Goal: Feedback & Contribution: Submit feedback/report problem

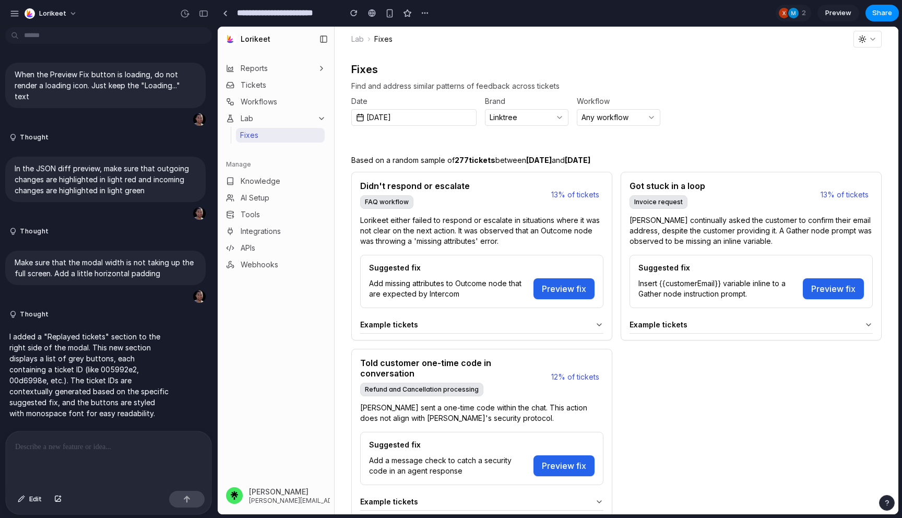
scroll to position [2874, 0]
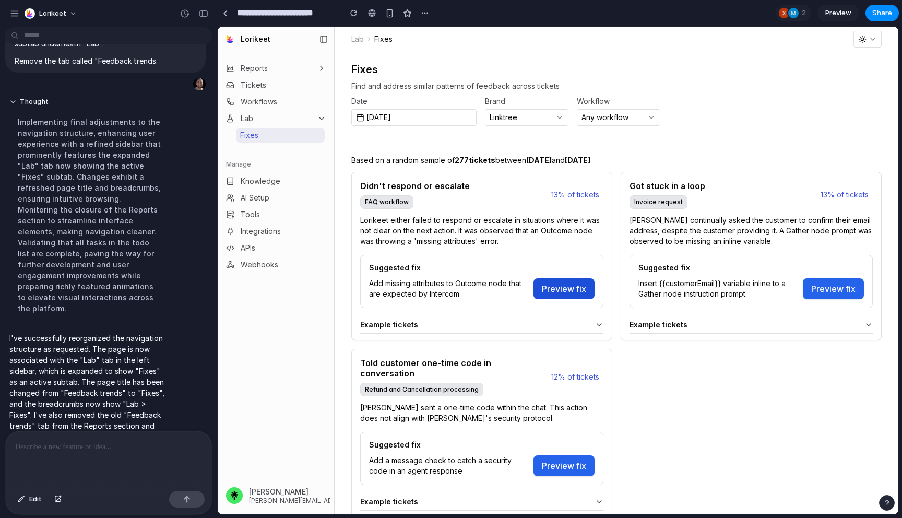
click at [570, 293] on button "Preview fix" at bounding box center [563, 288] width 61 height 21
click at [777, 64] on div "Fixes Find and address similar patterns of feedback across tickets Date Sep 23,…" at bounding box center [616, 283] width 564 height 462
click at [813, 61] on div "Fixes Find and address similar patterns of feedback across tickets Date Sep 23,…" at bounding box center [616, 283] width 564 height 462
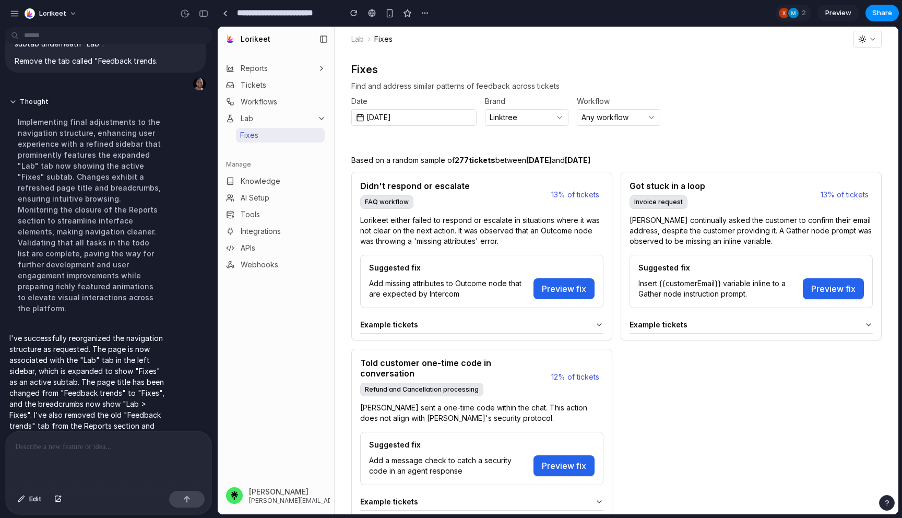
click at [537, 285] on button "Preview fix" at bounding box center [563, 288] width 61 height 21
click at [519, 321] on div "Example tickets" at bounding box center [474, 324] width 229 height 8
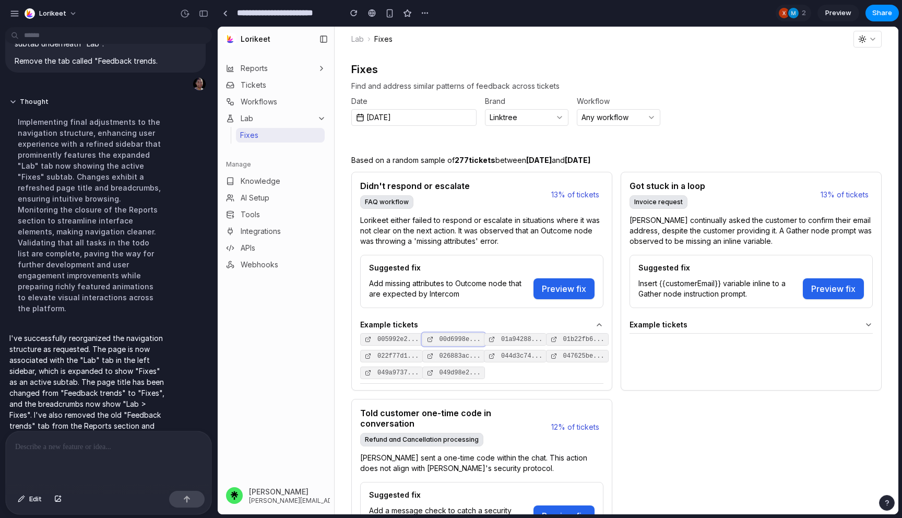
click at [458, 336] on span "00d6998e..." at bounding box center [459, 339] width 41 height 6
click at [694, 326] on div "Example tickets" at bounding box center [743, 324] width 229 height 8
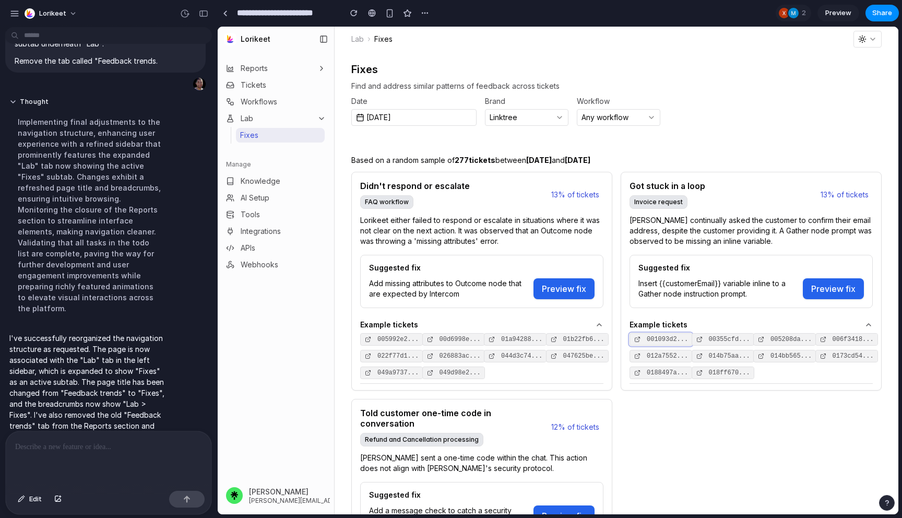
click at [666, 334] on code "001093d2..." at bounding box center [667, 339] width 50 height 15
click at [832, 293] on button "Preview fix" at bounding box center [833, 288] width 61 height 21
click at [829, 281] on button "Preview fix" at bounding box center [833, 288] width 61 height 21
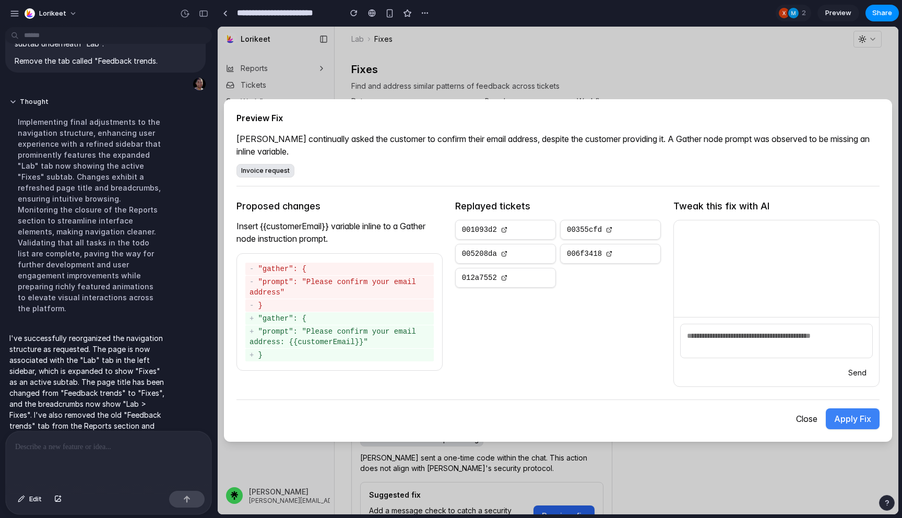
drag, startPoint x: 289, startPoint y: 342, endPoint x: 365, endPoint y: 342, distance: 76.2
click at [365, 342] on div "+ "prompt": "Please confirm your email address: {{customerEmail}}"" at bounding box center [339, 336] width 188 height 23
drag, startPoint x: 332, startPoint y: 241, endPoint x: 236, endPoint y: 224, distance: 97.5
click at [236, 224] on p "Insert {{customerEmail}} variable inline to a Gather node instruction prompt." at bounding box center [339, 232] width 206 height 25
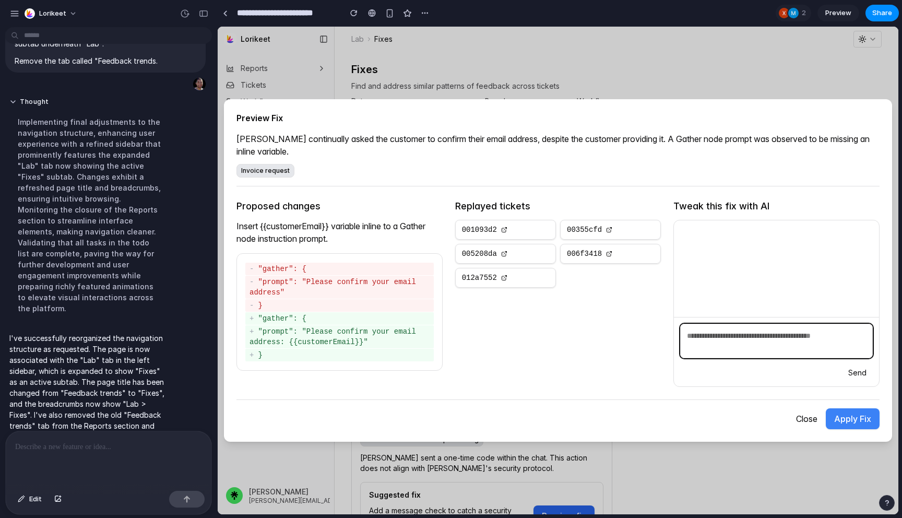
click at [805, 348] on textarea at bounding box center [776, 341] width 193 height 34
type textarea "**********"
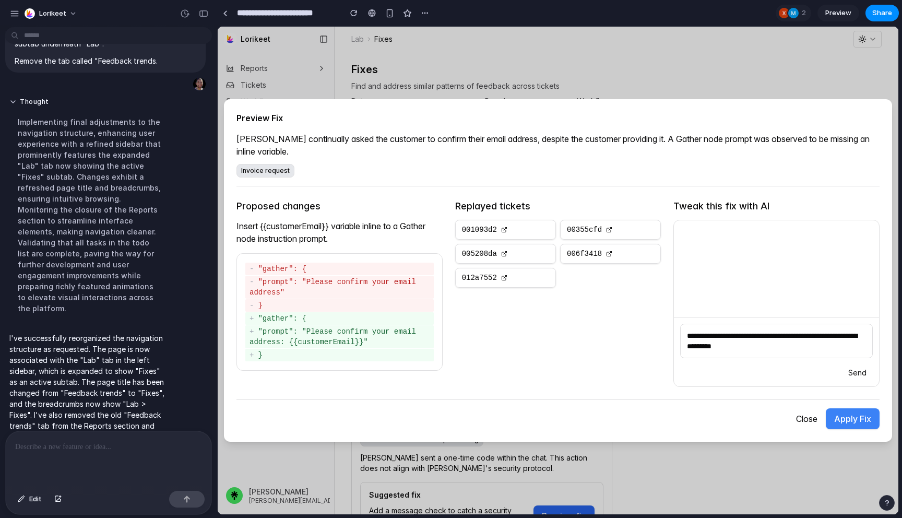
click at [858, 371] on button "Send" at bounding box center [857, 372] width 31 height 15
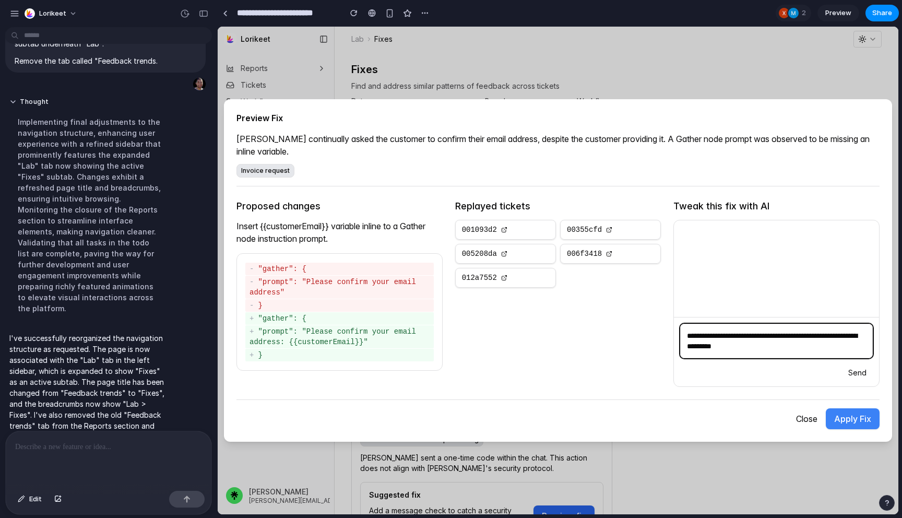
drag, startPoint x: 808, startPoint y: 349, endPoint x: 708, endPoint y: 325, distance: 103.0
click at [709, 325] on textarea "**********" at bounding box center [776, 341] width 193 height 34
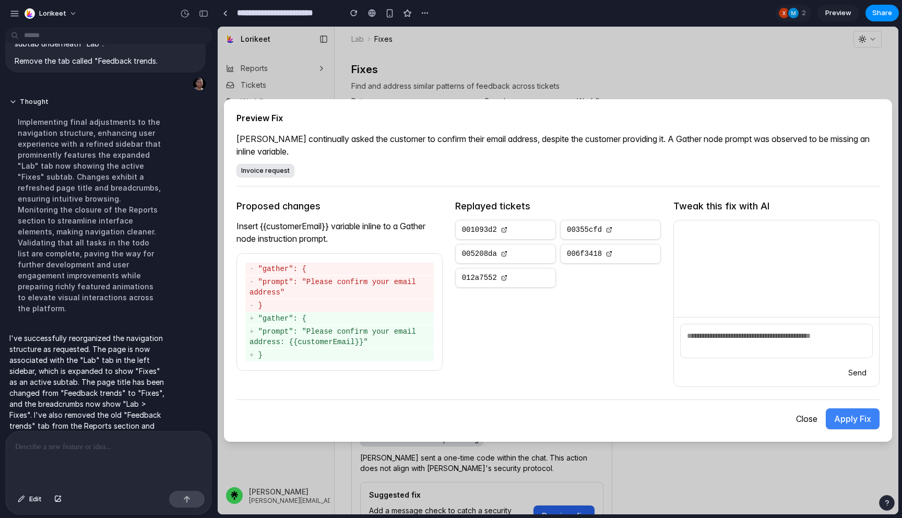
click at [730, 248] on div at bounding box center [776, 268] width 205 height 97
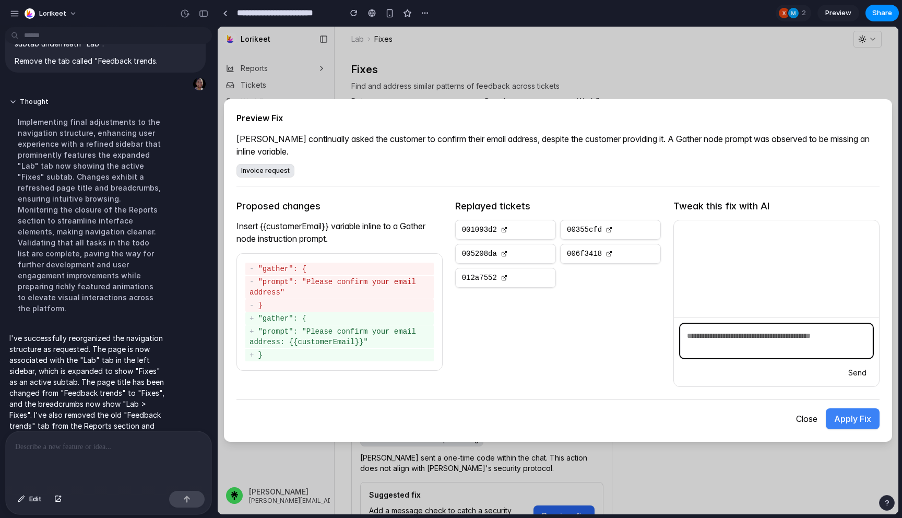
click at [726, 335] on textarea at bounding box center [776, 341] width 193 height 34
click at [759, 331] on textarea "**********" at bounding box center [776, 341] width 193 height 34
type textarea "**********"
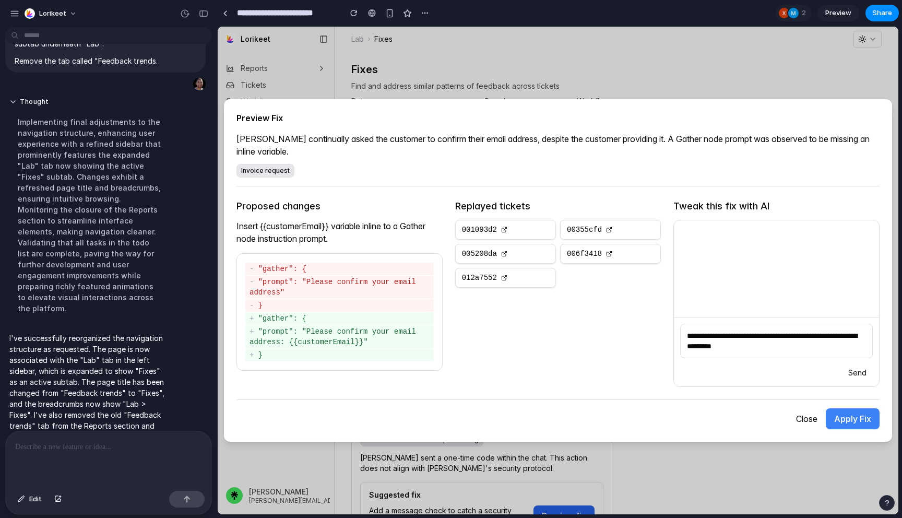
click at [676, 366] on div "**********" at bounding box center [776, 351] width 205 height 69
click at [732, 124] on div "**********" at bounding box center [558, 270] width 668 height 342
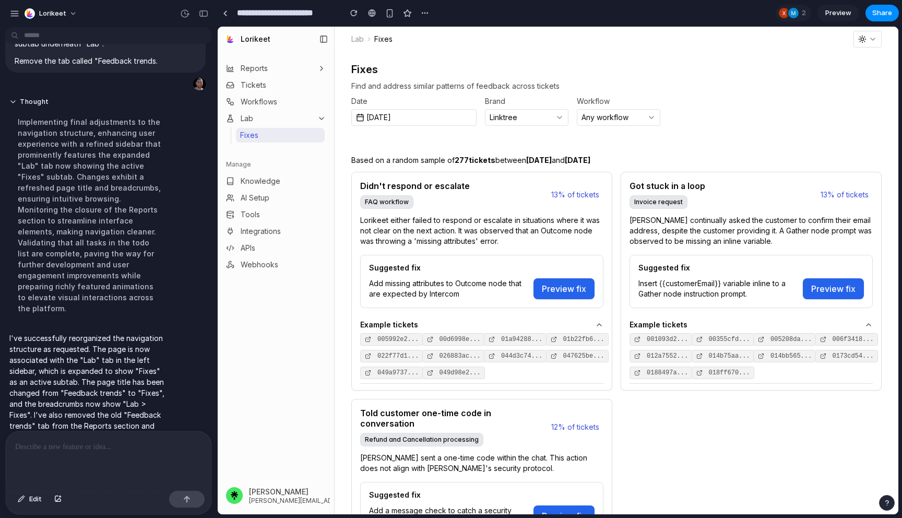
click at [737, 200] on div "Got stuck in a loop Invoice request 13% of tickets" at bounding box center [751, 193] width 260 height 43
click at [557, 277] on div "Suggested fix Add missing attributes to Outcome node that are expected by Inter…" at bounding box center [481, 281] width 243 height 53
click at [557, 285] on button "Preview fix" at bounding box center [563, 288] width 61 height 21
click at [712, 71] on h2 "Fixes" at bounding box center [616, 69] width 530 height 10
click at [818, 292] on button "Preview fix" at bounding box center [833, 288] width 61 height 21
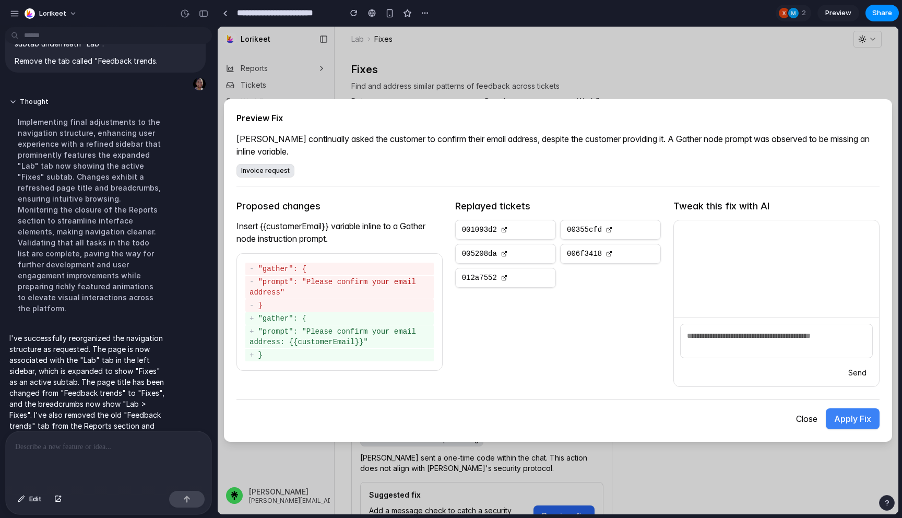
drag, startPoint x: 371, startPoint y: 353, endPoint x: 254, endPoint y: 273, distance: 140.8
click at [253, 273] on div "- "gather": { - "prompt": "Please confirm your email address" - } + "gather": {…" at bounding box center [339, 311] width 188 height 99
click at [254, 273] on div "- "gather": {" at bounding box center [339, 268] width 188 height 13
drag, startPoint x: 258, startPoint y: 267, endPoint x: 289, endPoint y: 353, distance: 91.8
click at [289, 353] on div "- "gather": { - "prompt": "Please confirm your email address" - } + "gather": {…" at bounding box center [339, 311] width 188 height 99
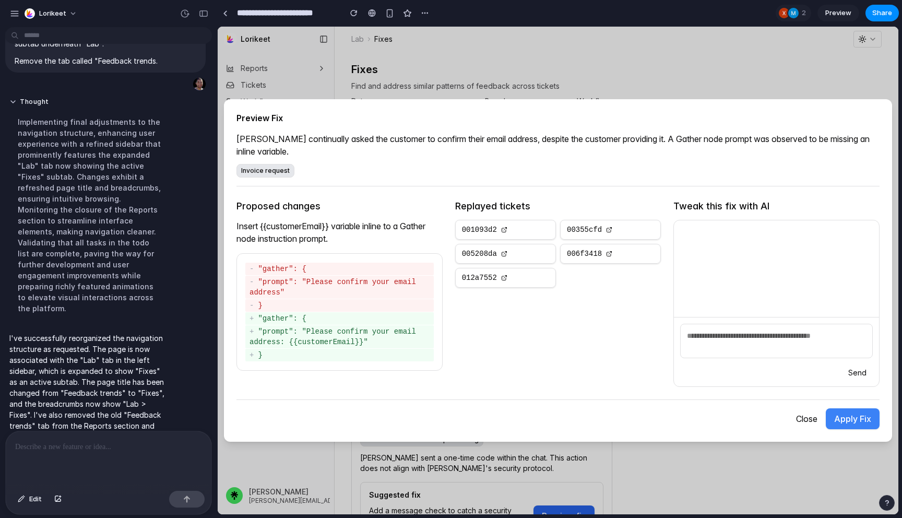
click at [289, 353] on div "+ }" at bounding box center [339, 355] width 188 height 13
drag, startPoint x: 277, startPoint y: 359, endPoint x: 255, endPoint y: 265, distance: 95.8
click at [256, 265] on div "- "gather": { - "prompt": "Please confirm your email address" - } + "gather": {…" at bounding box center [339, 311] width 188 height 99
click at [255, 265] on div "- "gather": {" at bounding box center [339, 268] width 188 height 13
click at [364, 232] on p "Insert {{customerEmail}} variable inline to a Gather node instruction prompt." at bounding box center [339, 232] width 206 height 25
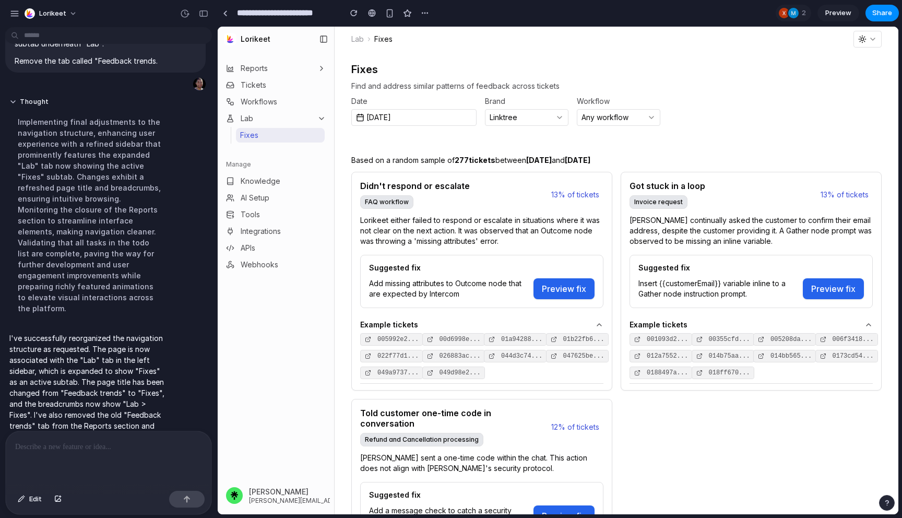
click at [647, 124] on button "Any workflow" at bounding box center [618, 117] width 83 height 17
click at [652, 114] on icon "button" at bounding box center [651, 117] width 8 height 8
click at [570, 117] on div "Date Sep 23, 2025 Brand Linktree Workflow Any workflow" at bounding box center [616, 112] width 530 height 28
click at [563, 117] on icon "button" at bounding box center [559, 117] width 8 height 8
click at [105, 450] on p at bounding box center [108, 446] width 187 height 13
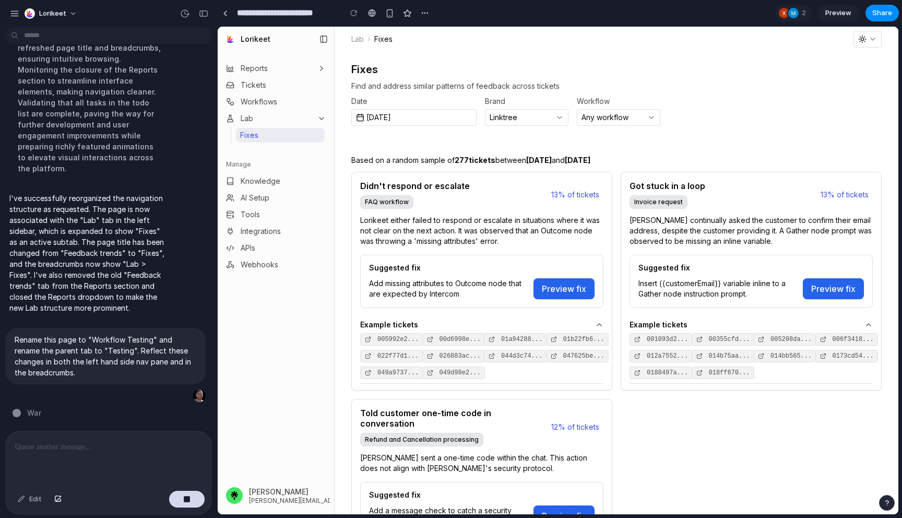
scroll to position [2920, 0]
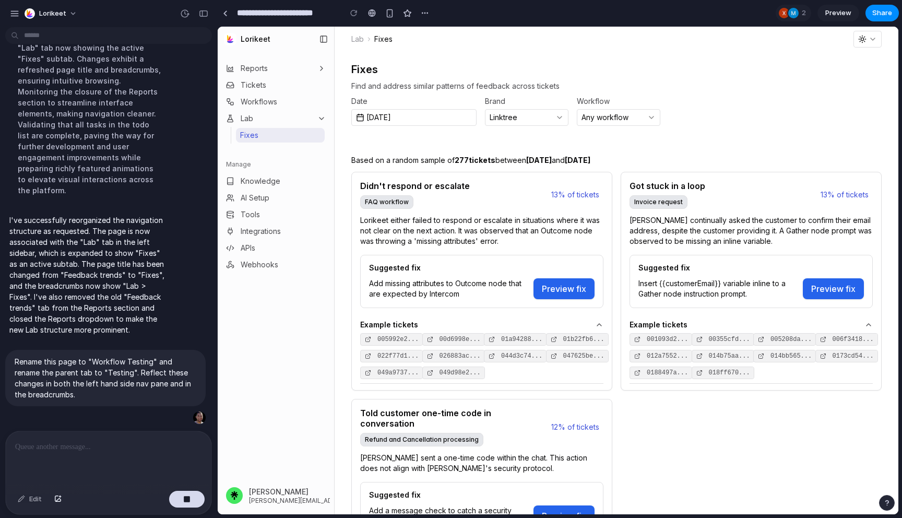
click at [97, 445] on p at bounding box center [108, 446] width 187 height 13
click at [450, 86] on span "Find and address similar patterns of feedback across tickets" at bounding box center [616, 86] width 530 height 10
copy span "Find and address similar patterns of feedback across tickets"
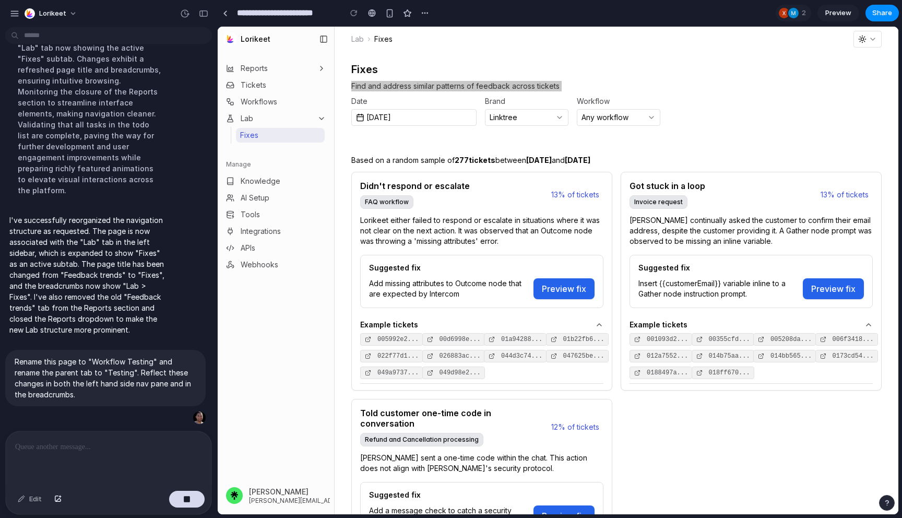
click at [124, 455] on div at bounding box center [109, 458] width 206 height 55
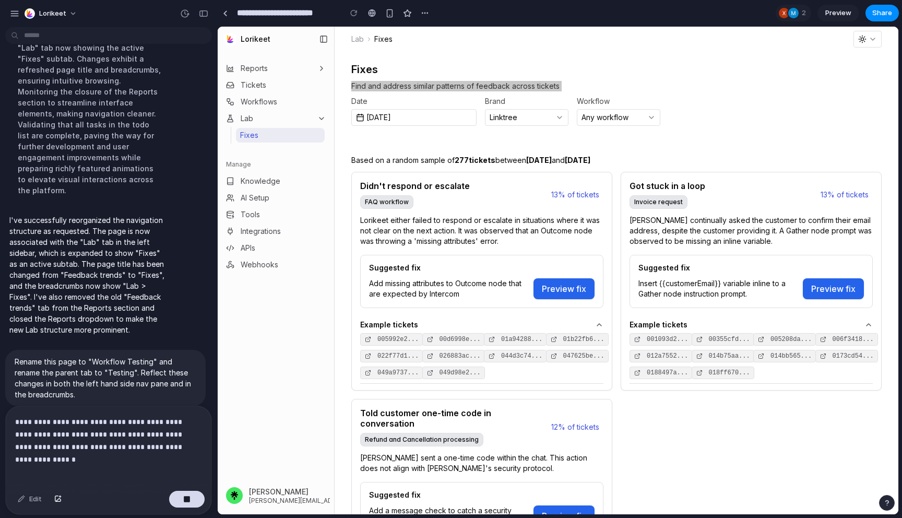
click at [157, 448] on p "**********" at bounding box center [108, 434] width 187 height 38
click at [178, 441] on p "**********" at bounding box center [108, 434] width 187 height 38
click at [198, 449] on p "**********" at bounding box center [108, 434] width 187 height 38
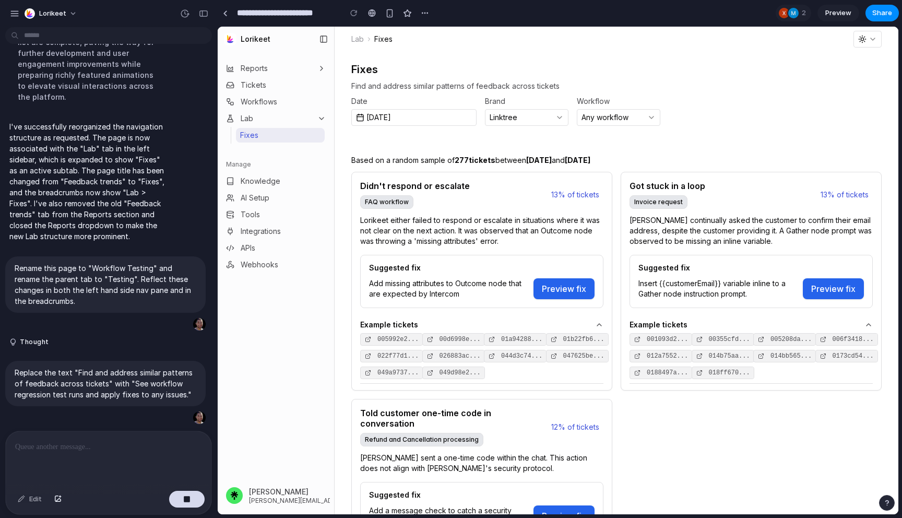
click at [401, 102] on label "Date" at bounding box center [413, 101] width 125 height 7
click at [401, 109] on button "Sep 23, 2025" at bounding box center [413, 117] width 125 height 17
click at [101, 450] on p at bounding box center [108, 446] width 187 height 13
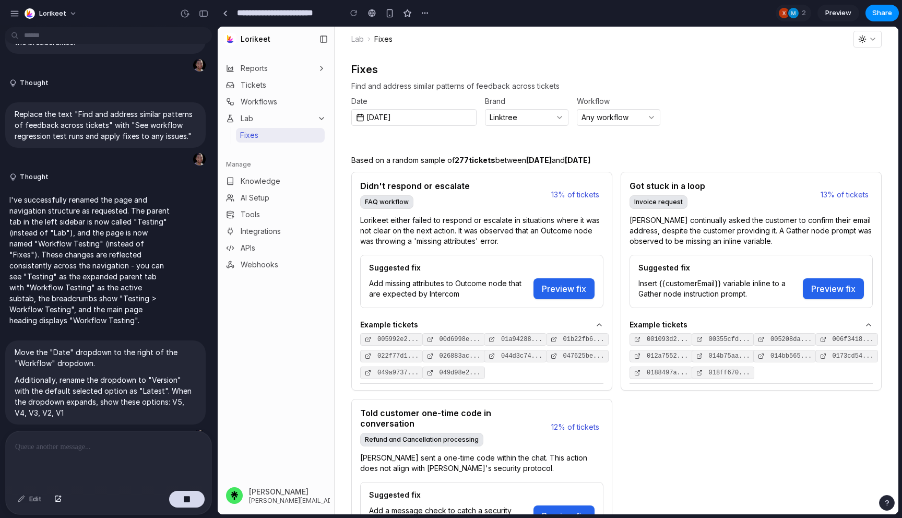
scroll to position [3074, 0]
click at [284, 309] on div "Reports Tickets Workflows Lab Fixes Manage Knowledge AI Setup Tools Integration…" at bounding box center [276, 266] width 116 height 421
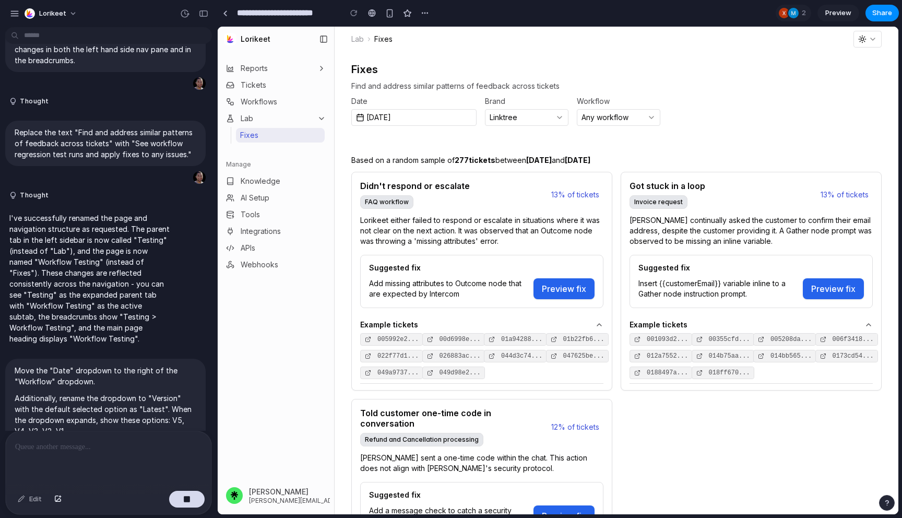
click at [352, 17] on div at bounding box center [354, 13] width 16 height 16
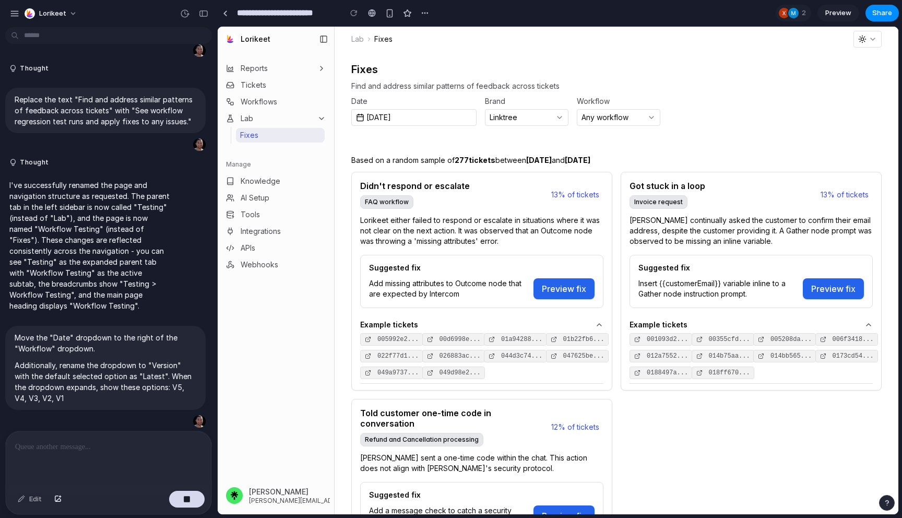
scroll to position [3092, 0]
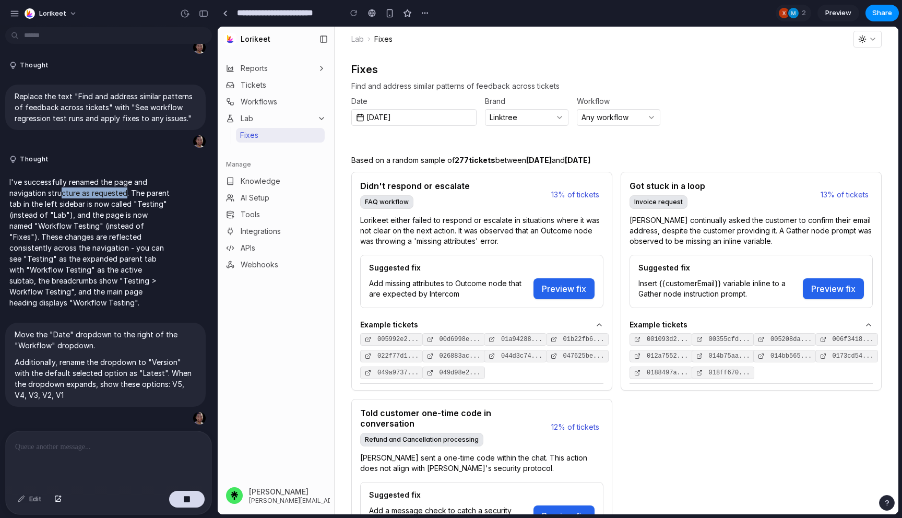
drag, startPoint x: 60, startPoint y: 169, endPoint x: 125, endPoint y: 169, distance: 65.2
click at [125, 176] on p "I've successfully renamed the page and navigation structure as requested. The p…" at bounding box center [89, 242] width 160 height 132
drag, startPoint x: 81, startPoint y: 177, endPoint x: 122, endPoint y: 188, distance: 42.7
click at [122, 188] on p "I've successfully renamed the page and navigation structure as requested. The p…" at bounding box center [89, 242] width 160 height 132
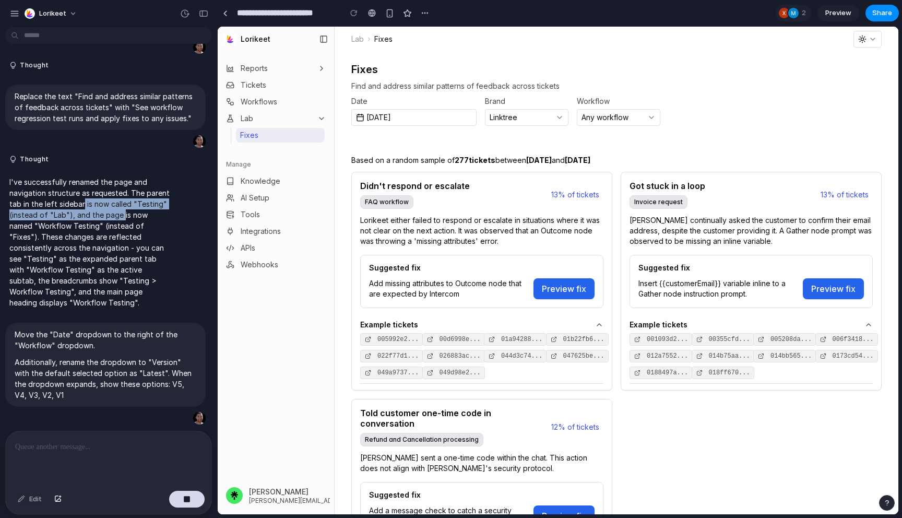
click at [122, 188] on p "I've successfully renamed the page and navigation structure as requested. The p…" at bounding box center [89, 242] width 160 height 132
click at [279, 366] on div "Reports Tickets Workflows Lab Fixes Manage Knowledge AI Setup Tools Integration…" at bounding box center [276, 266] width 116 height 421
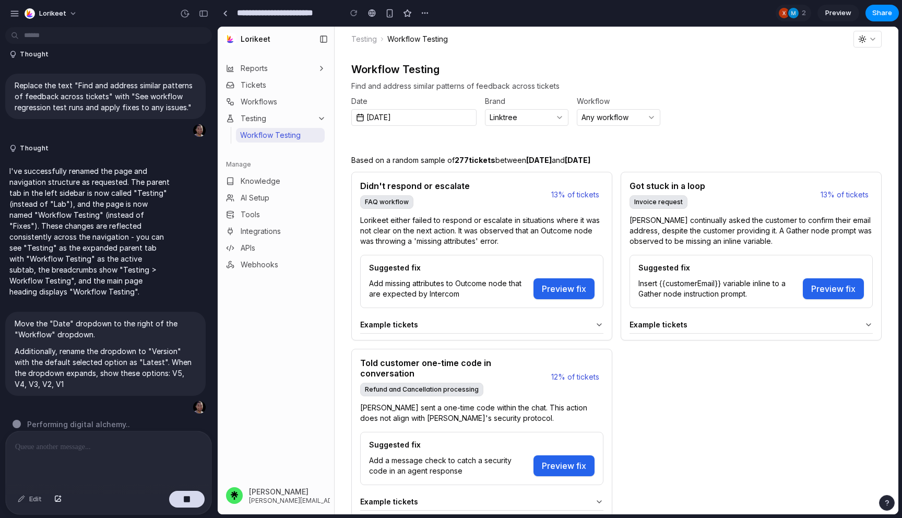
click at [321, 117] on icon "button" at bounding box center [321, 118] width 8 height 8
drag, startPoint x: 389, startPoint y: 89, endPoint x: 475, endPoint y: 88, distance: 86.1
click at [473, 88] on span "Find and address similar patterns of feedback across tickets" at bounding box center [616, 86] width 530 height 10
click at [475, 88] on span "Find and address similar patterns of feedback across tickets" at bounding box center [616, 86] width 530 height 10
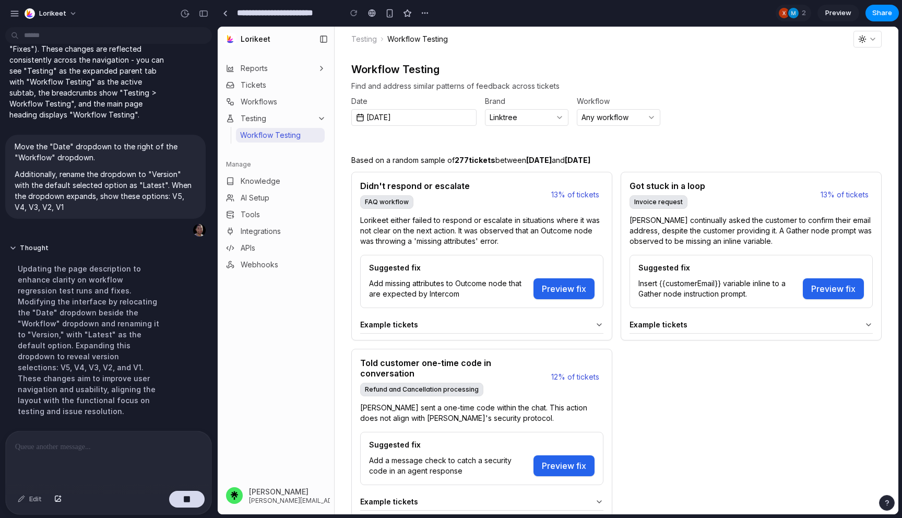
scroll to position [3069, 0]
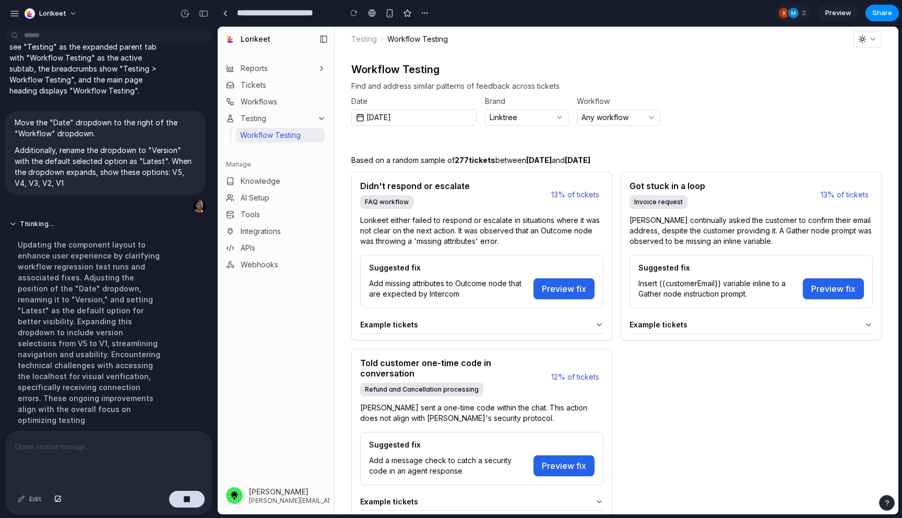
click at [110, 442] on p at bounding box center [108, 446] width 187 height 13
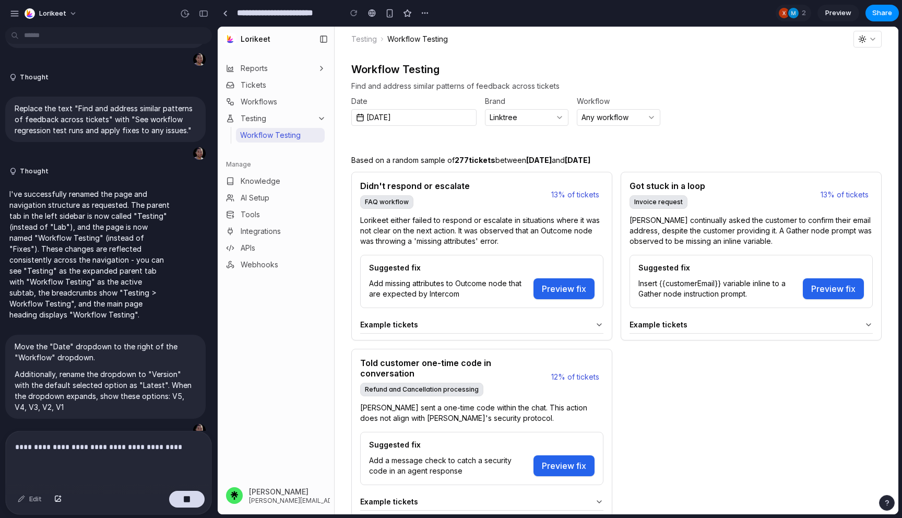
scroll to position [2862, 0]
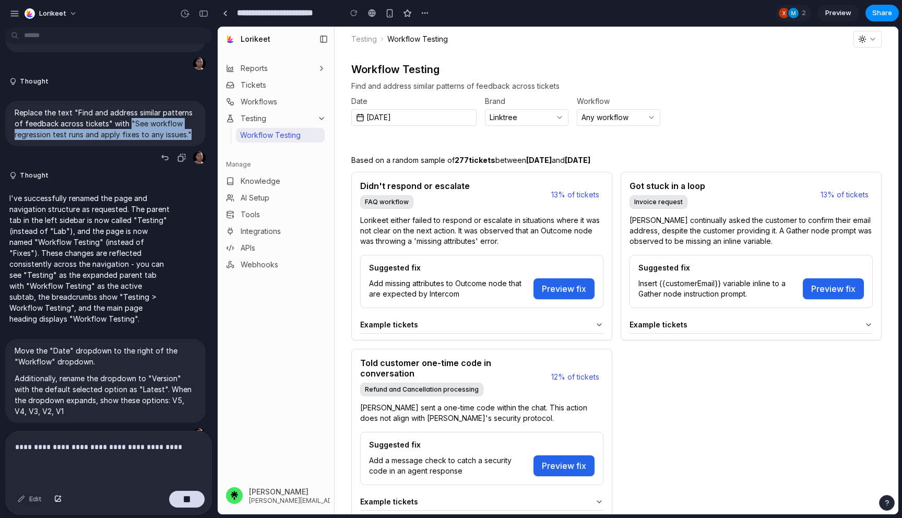
drag, startPoint x: 128, startPoint y: 111, endPoint x: 193, endPoint y: 118, distance: 64.6
click at [193, 118] on p "Replace the text "Find and address similar patterns of feedback across tickets"…" at bounding box center [106, 123] width 182 height 33
copy p ""See workflow regression test runs and apply fixes to any issues.""
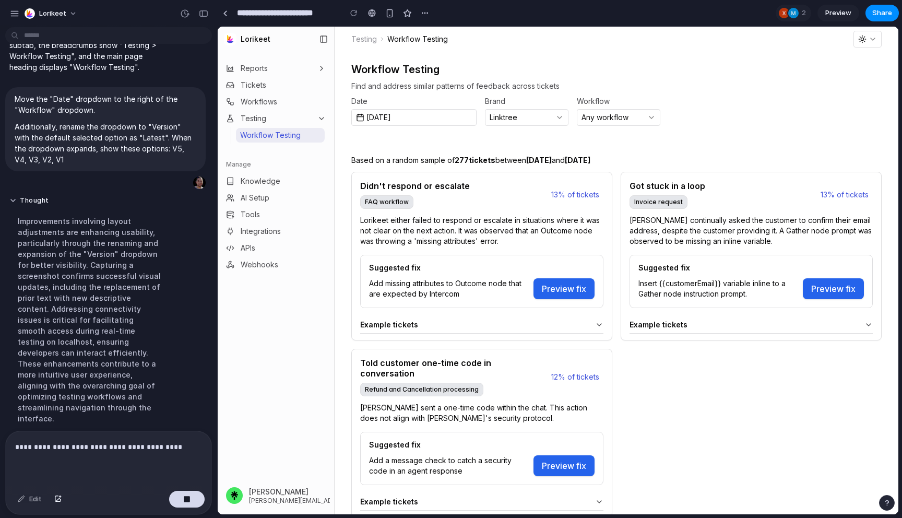
click at [183, 444] on p "**********" at bounding box center [108, 446] width 187 height 13
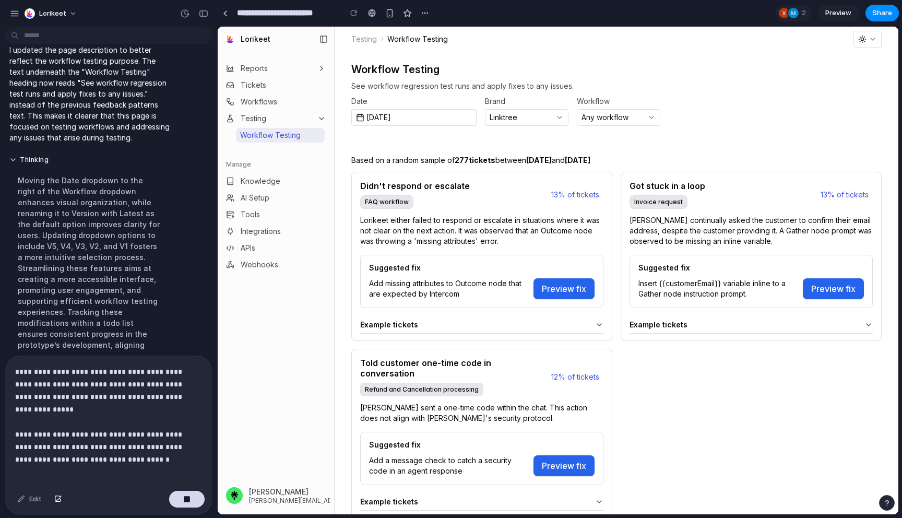
scroll to position [3116, 0]
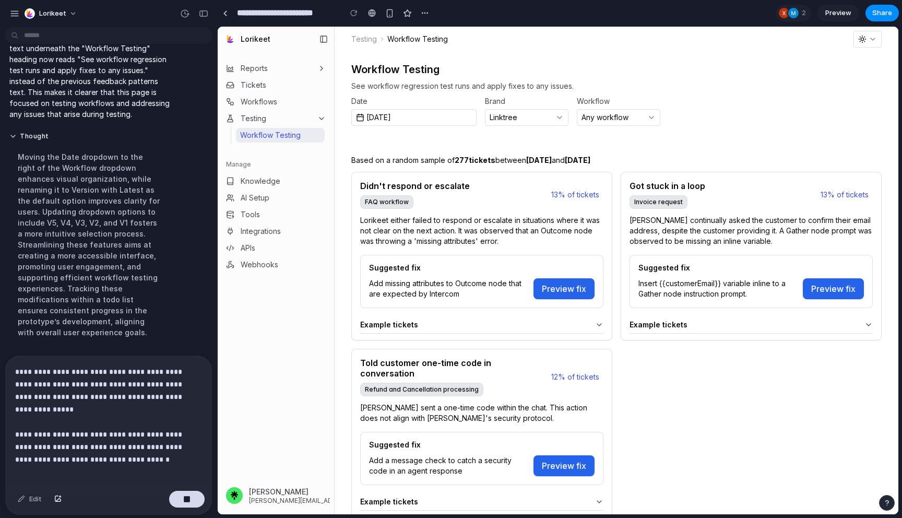
click at [141, 448] on p "**********" at bounding box center [108, 409] width 187 height 88
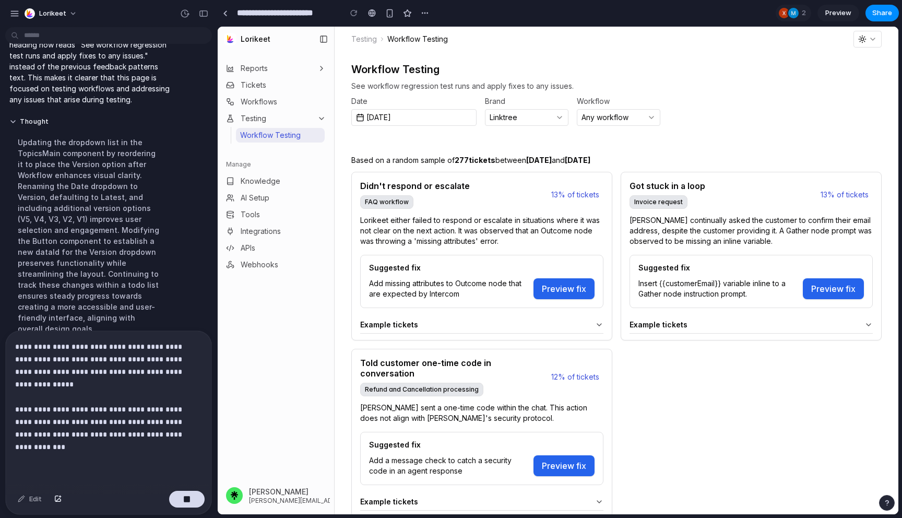
scroll to position [3152, 0]
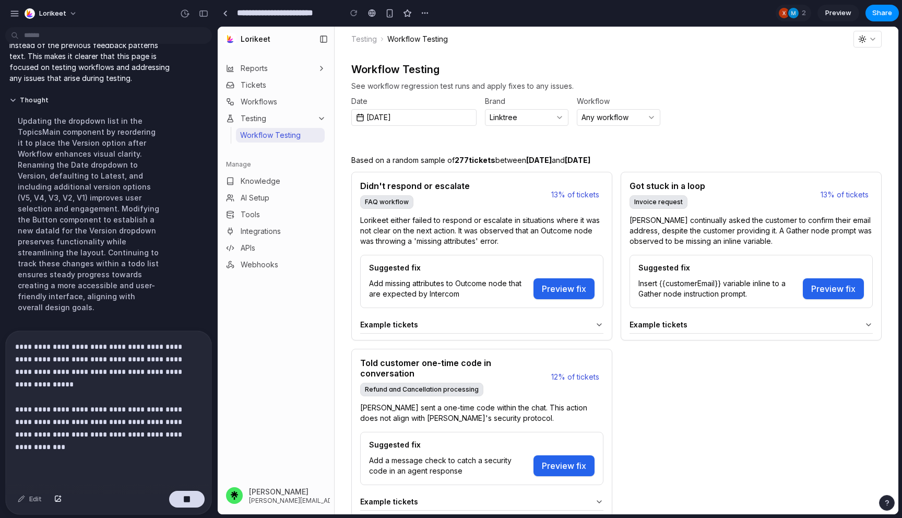
click at [97, 420] on p "**********" at bounding box center [108, 396] width 187 height 113
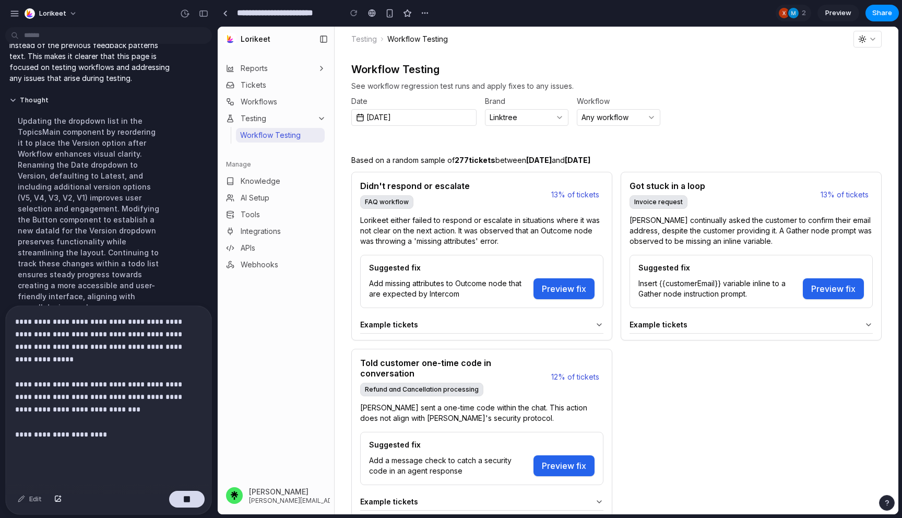
click at [120, 424] on p "**********" at bounding box center [108, 384] width 187 height 138
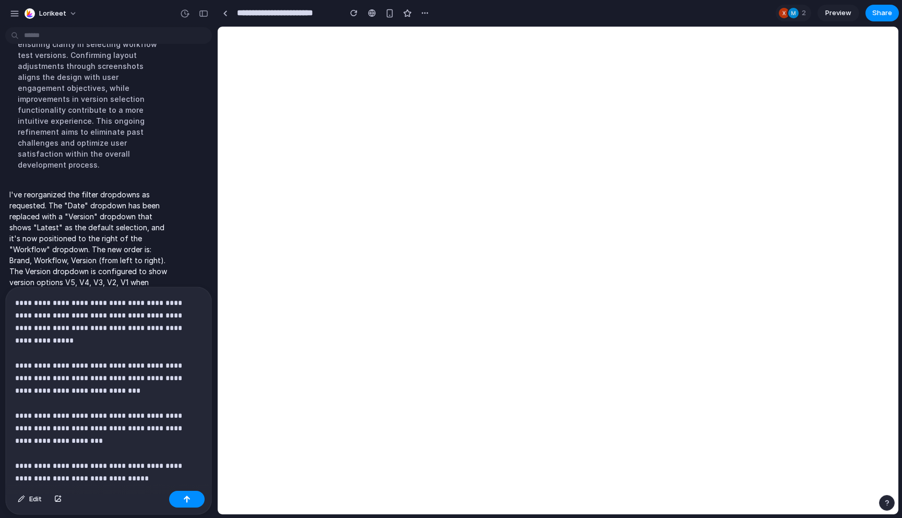
scroll to position [0, 0]
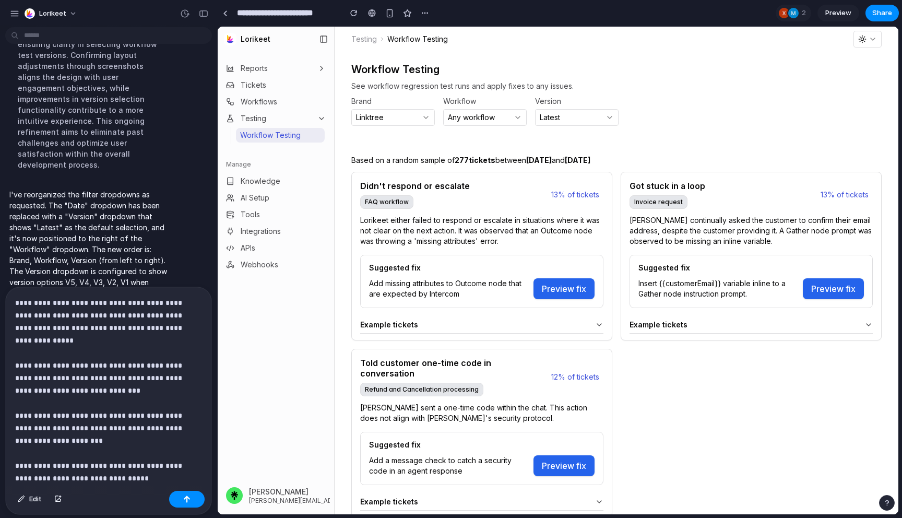
click at [90, 414] on p "**********" at bounding box center [108, 396] width 187 height 200
click at [130, 415] on p "**********" at bounding box center [108, 396] width 187 height 200
click at [52, 428] on p "**********" at bounding box center [108, 396] width 187 height 200
click at [73, 428] on p "**********" at bounding box center [108, 396] width 187 height 200
click at [125, 465] on p "**********" at bounding box center [108, 396] width 187 height 200
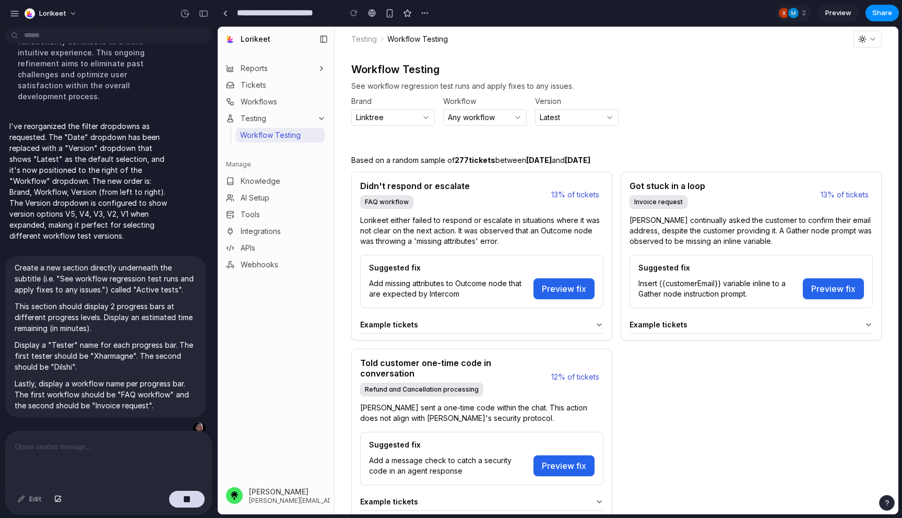
scroll to position [3285, 0]
click at [114, 441] on p at bounding box center [108, 446] width 187 height 13
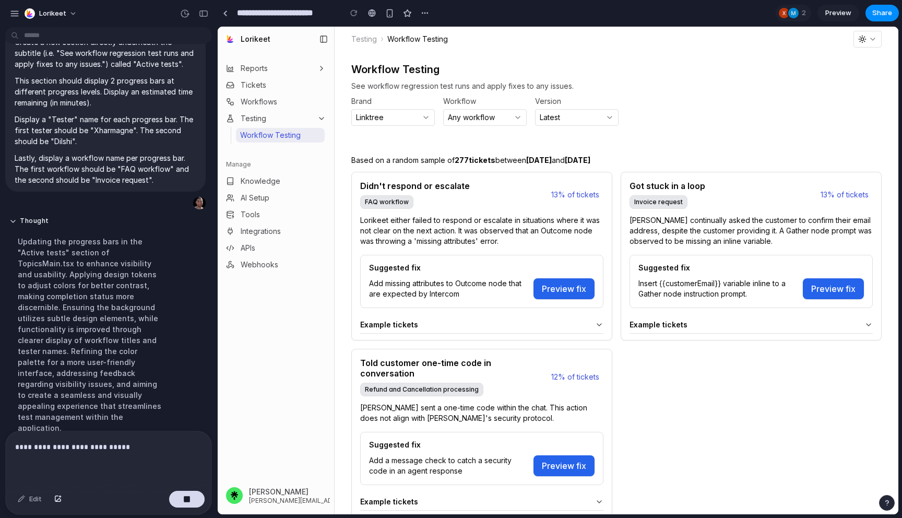
scroll to position [3274, 0]
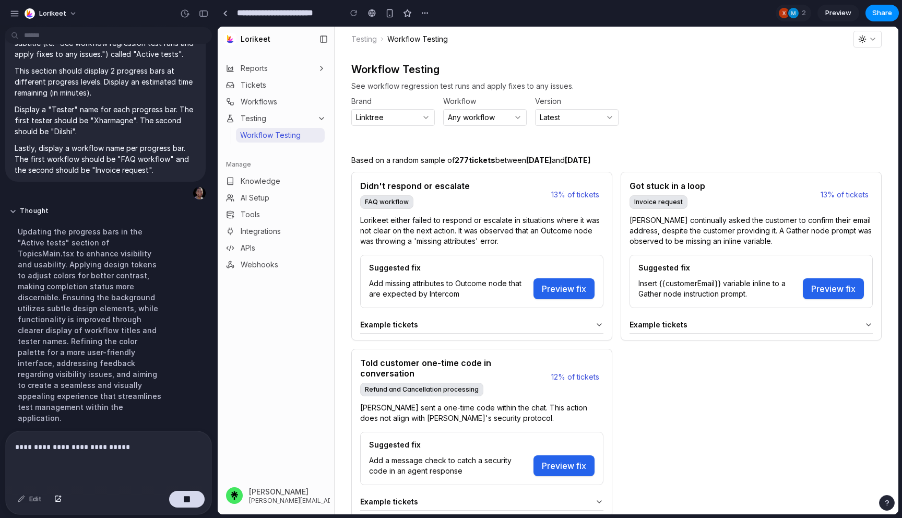
click at [151, 449] on p "**********" at bounding box center [108, 446] width 187 height 13
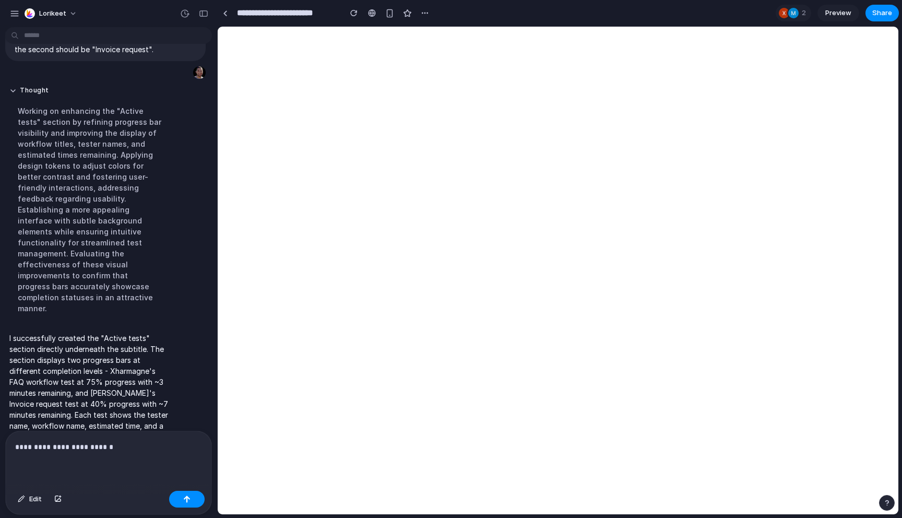
scroll to position [3311, 0]
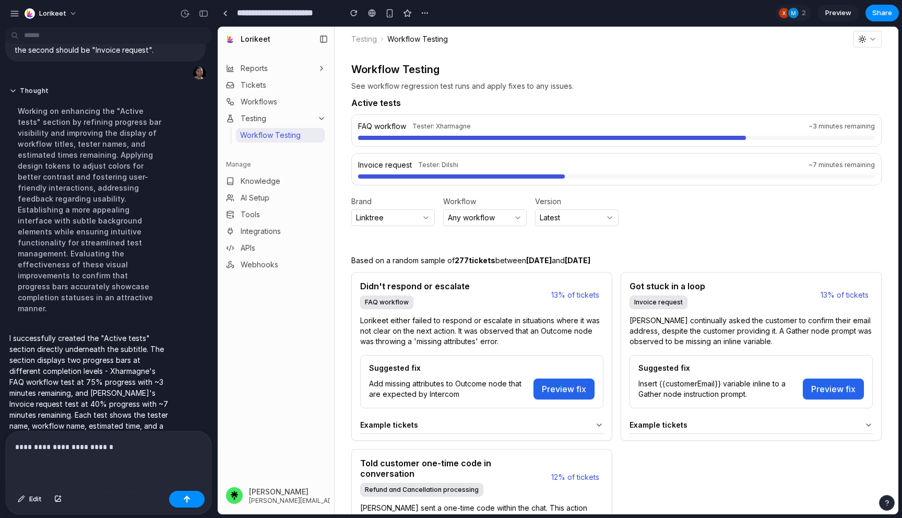
click at [157, 448] on p "**********" at bounding box center [108, 446] width 187 height 13
click at [145, 447] on p "**********" at bounding box center [108, 446] width 187 height 13
click at [113, 445] on p "**********" at bounding box center [108, 446] width 187 height 13
click at [136, 446] on p "**********" at bounding box center [108, 446] width 187 height 13
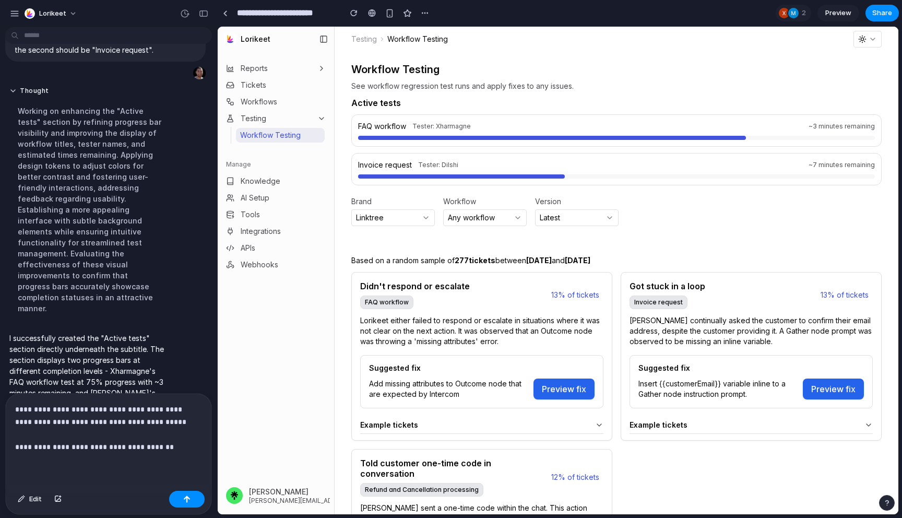
click at [167, 429] on p "**********" at bounding box center [108, 428] width 187 height 50
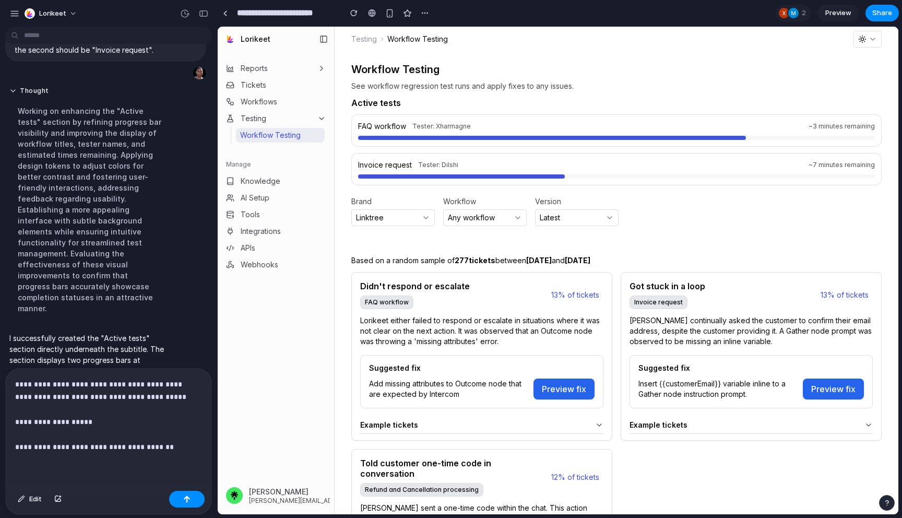
drag, startPoint x: 351, startPoint y: 260, endPoint x: 675, endPoint y: 257, distance: 324.1
click at [675, 257] on span "Based on a random sample of 277 tickets between Sep 15, 2025 and Sep 22, 2025" at bounding box center [616, 260] width 530 height 10
copy span "Based on a random sample of 277 tickets between Sep 15, 2025 and Sep 22, 2025"
click at [141, 422] on p "**********" at bounding box center [108, 415] width 187 height 75
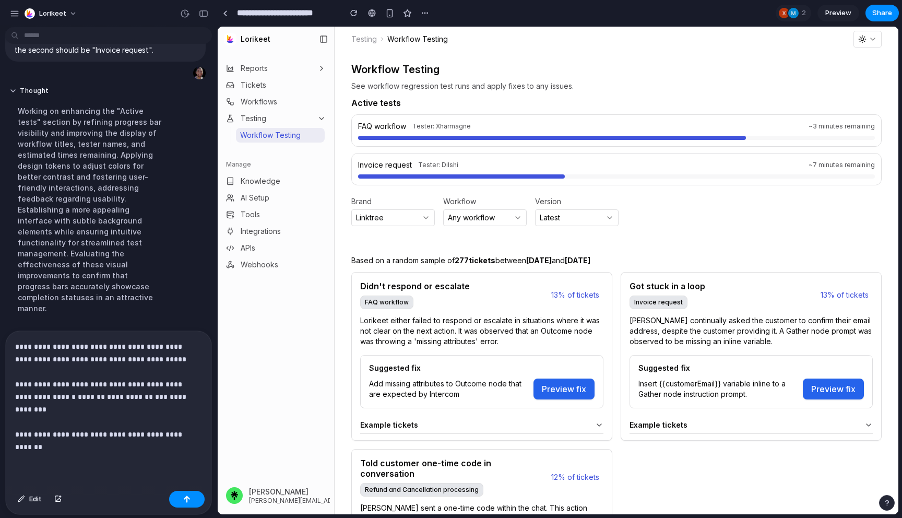
click at [111, 345] on p "**********" at bounding box center [108, 396] width 187 height 113
click at [140, 447] on p "**********" at bounding box center [108, 396] width 187 height 113
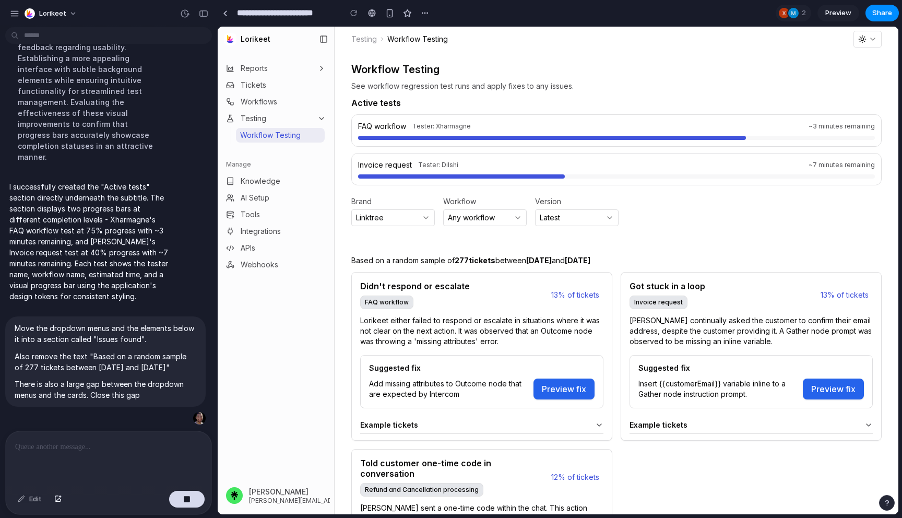
scroll to position [3441, 0]
click at [89, 446] on p at bounding box center [108, 446] width 187 height 13
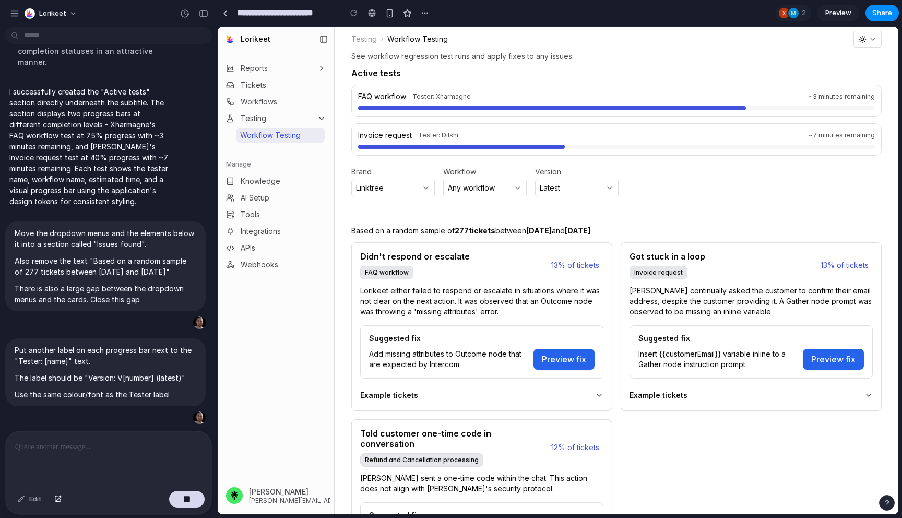
scroll to position [0, 0]
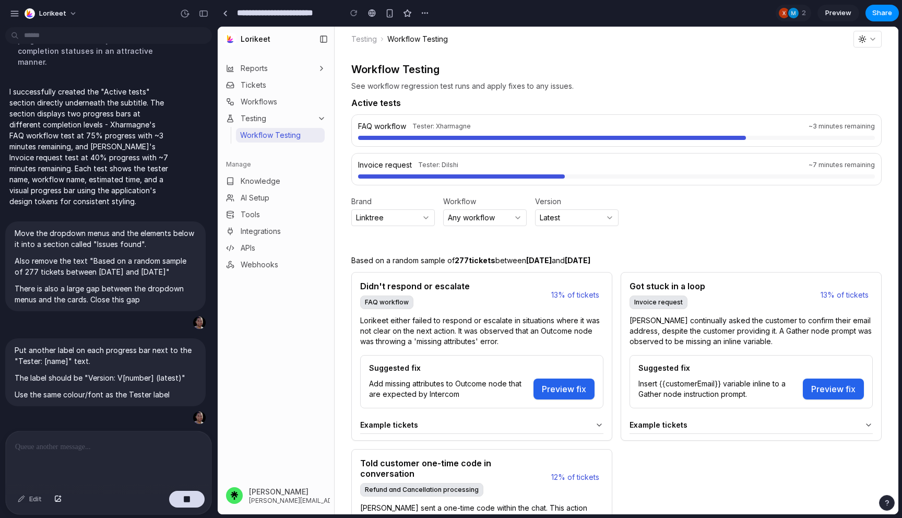
click at [576, 217] on button "Latest" at bounding box center [576, 217] width 83 height 17
click at [489, 221] on button "Any workflow" at bounding box center [484, 217] width 83 height 17
click at [434, 222] on button "Linktree" at bounding box center [392, 217] width 83 height 17
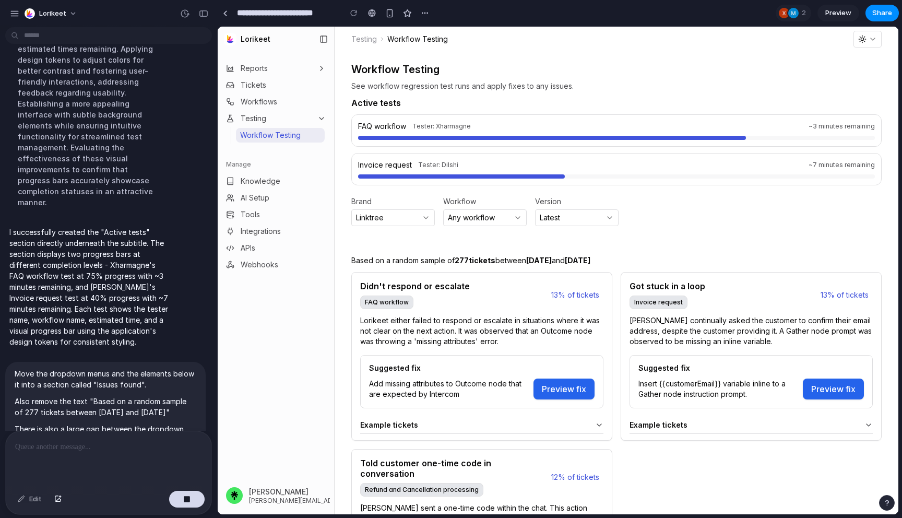
scroll to position [3253, 0]
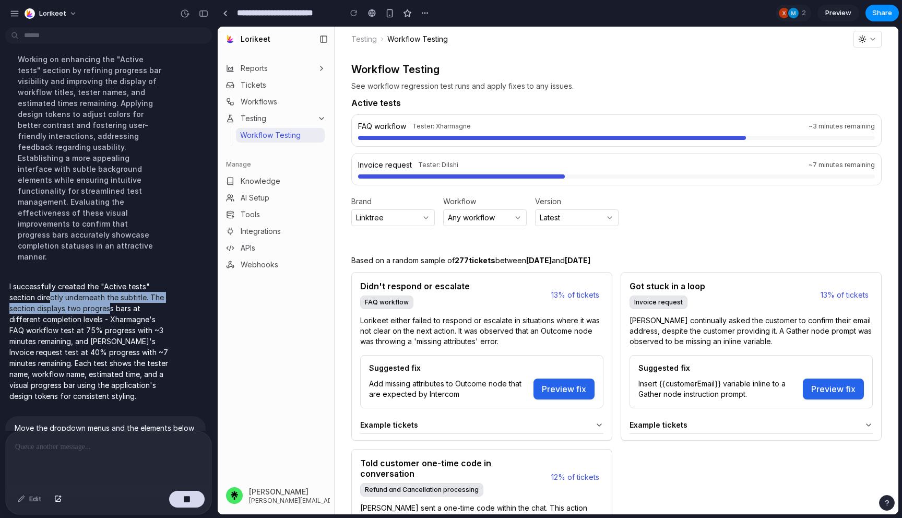
drag, startPoint x: 51, startPoint y: 261, endPoint x: 110, endPoint y: 272, distance: 59.5
click at [110, 281] on p "I successfully created the "Active tests" section directly underneath the subti…" at bounding box center [89, 341] width 160 height 121
click at [132, 281] on p "I successfully created the "Active tests" section directly underneath the subti…" at bounding box center [89, 341] width 160 height 121
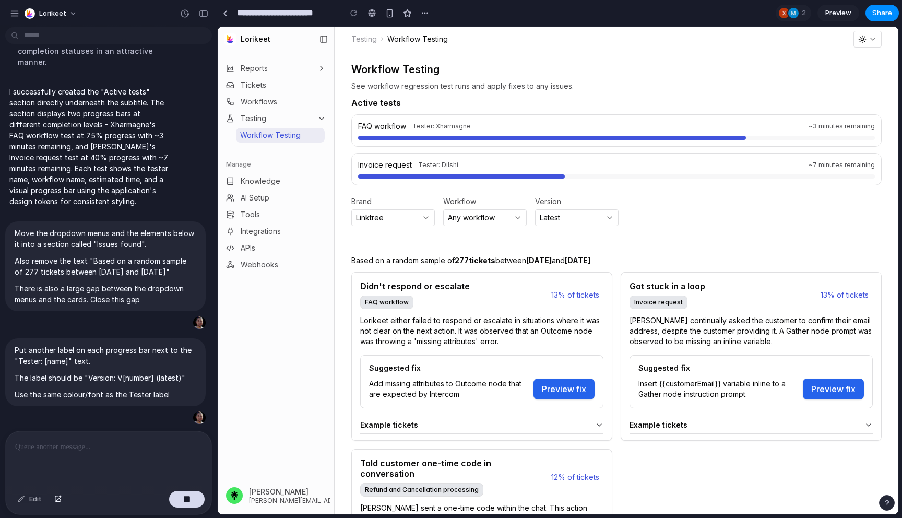
click at [282, 335] on div "Reports Tickets Workflows Testing Workflow Testing Manage Knowledge AI Setup To…" at bounding box center [276, 266] width 116 height 421
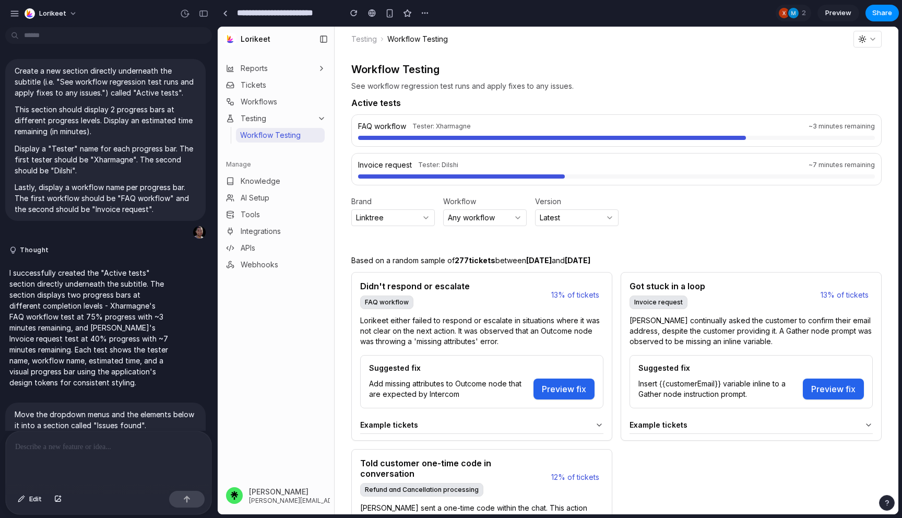
scroll to position [3006, 0]
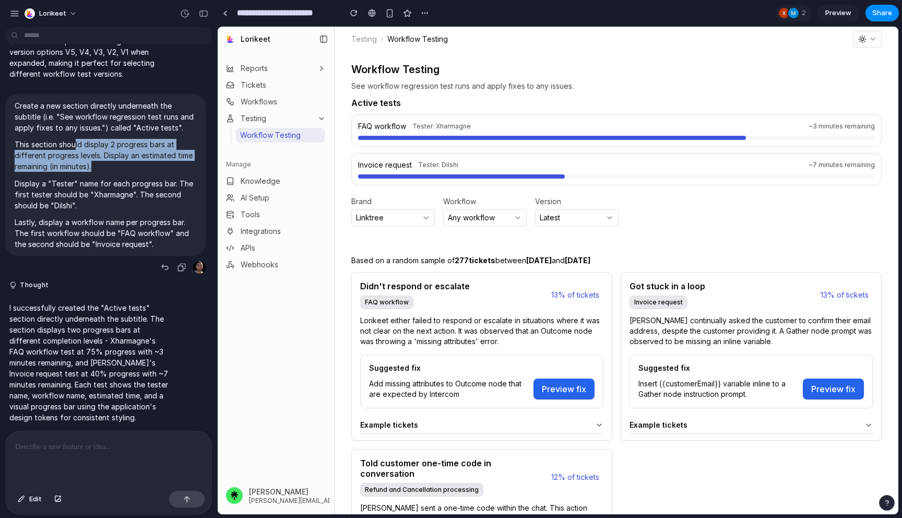
drag, startPoint x: 75, startPoint y: 133, endPoint x: 117, endPoint y: 159, distance: 49.2
click at [117, 159] on p "This section should display 2 progress bars at different progress levels. Displ…" at bounding box center [106, 155] width 182 height 33
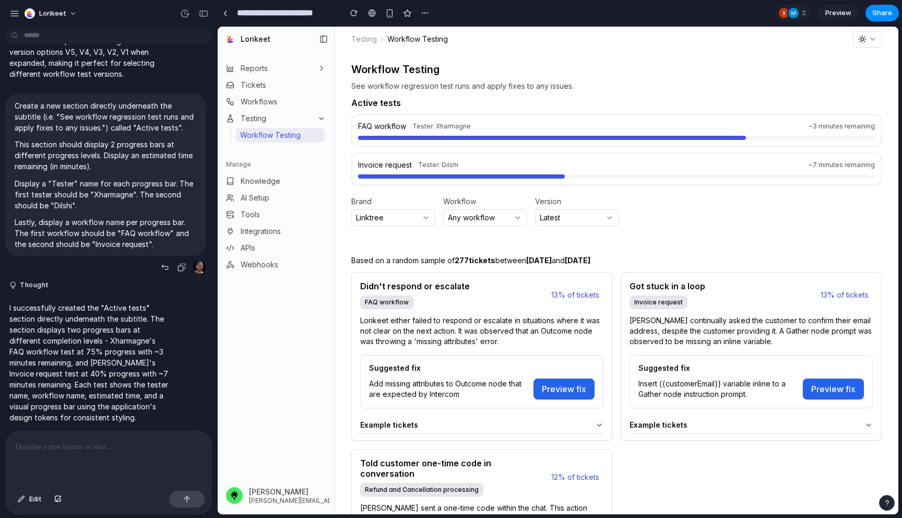
click at [106, 185] on p "Display a "Tester" name for each progress bar. The first tester should be "Xhar…" at bounding box center [106, 194] width 182 height 33
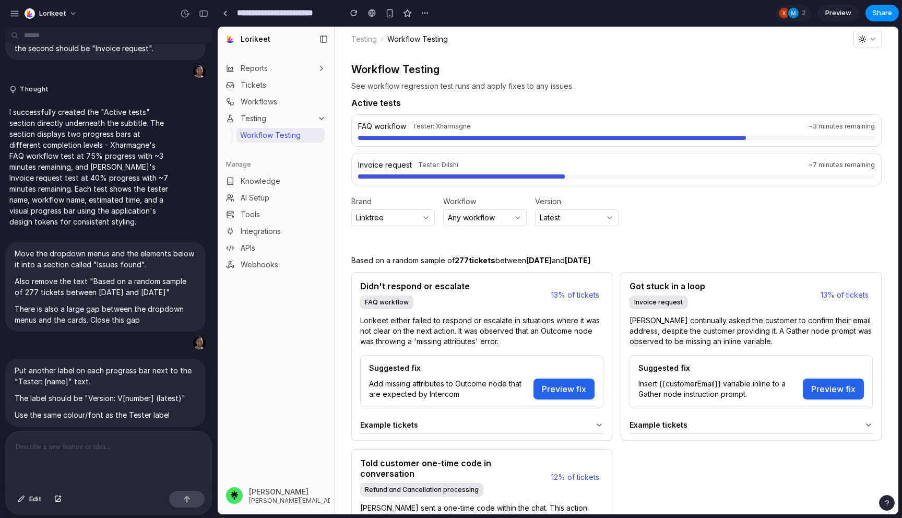
scroll to position [3221, 0]
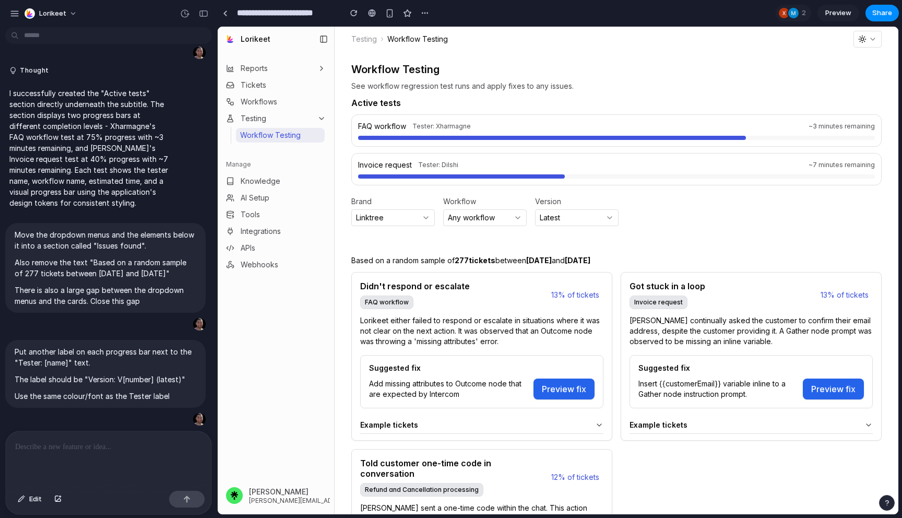
click at [95, 445] on p at bounding box center [108, 446] width 187 height 13
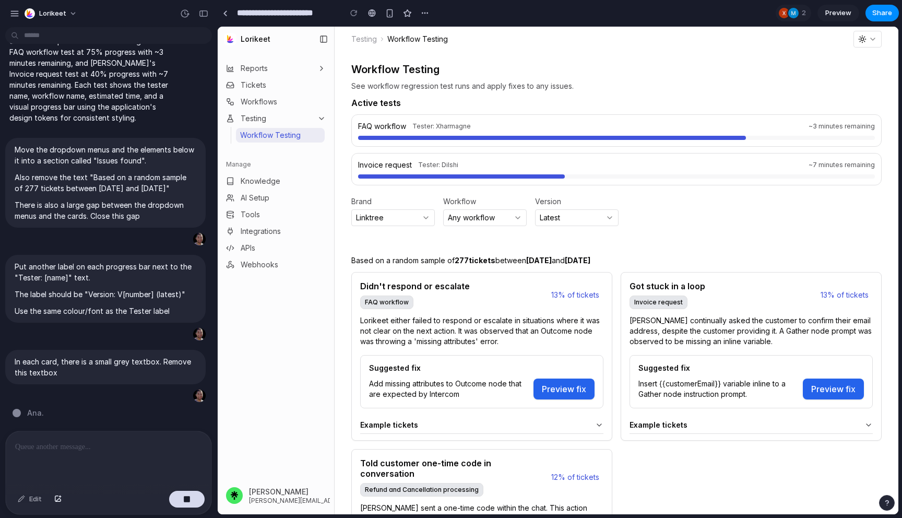
scroll to position [3222, 0]
click at [559, 219] on button "Latest" at bounding box center [576, 217] width 83 height 17
click at [616, 219] on button "Latest" at bounding box center [576, 217] width 83 height 17
click at [610, 219] on icon "button" at bounding box center [609, 217] width 8 height 8
click at [519, 217] on icon "button" at bounding box center [518, 218] width 4 height 2
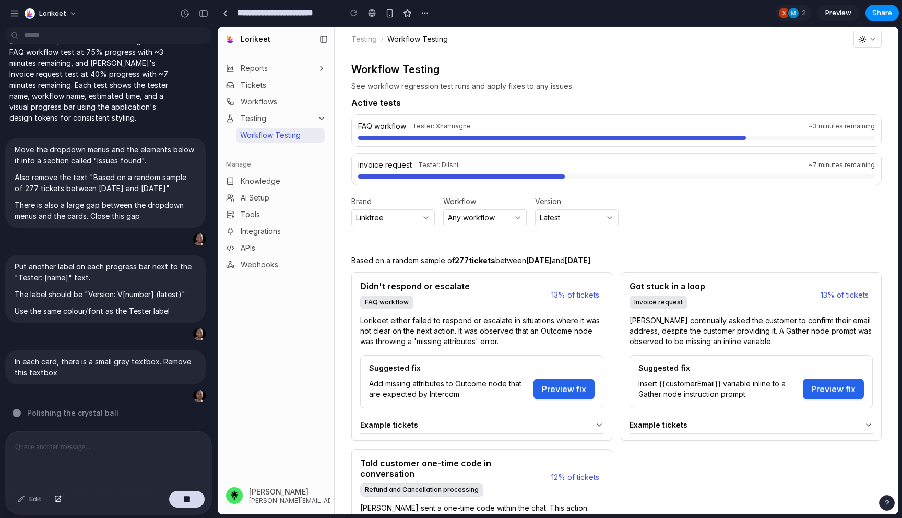
click at [419, 218] on button "Linktree" at bounding box center [392, 217] width 83 height 17
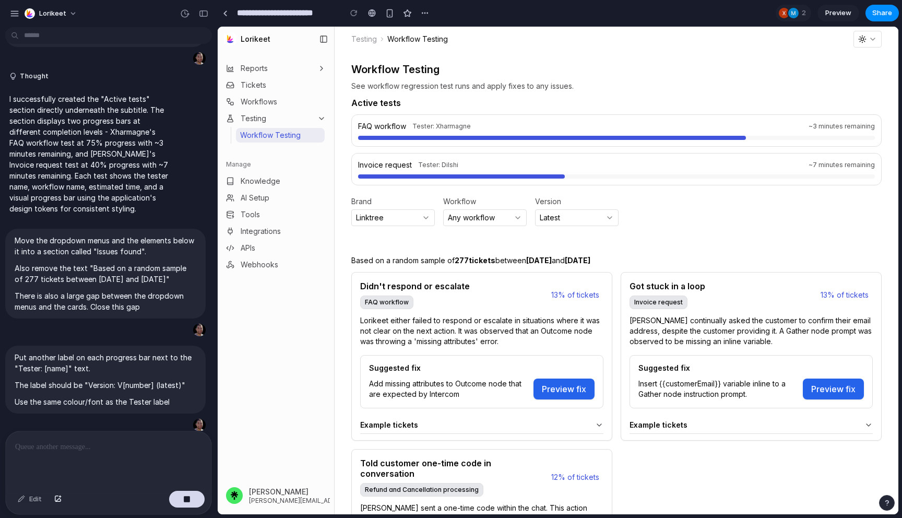
scroll to position [3071, 0]
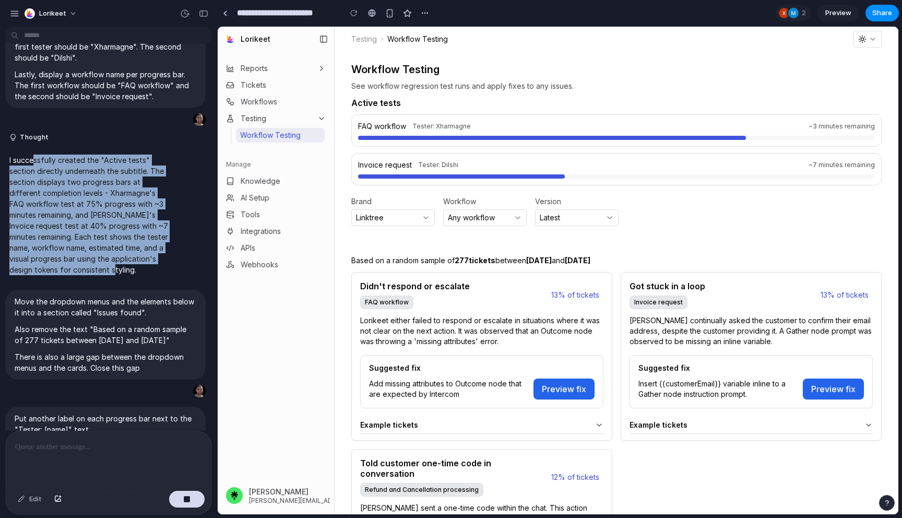
drag, startPoint x: 34, startPoint y: 153, endPoint x: 129, endPoint y: 265, distance: 146.3
click at [129, 265] on div "I successfully created the "Active tests" section directly underneath the subti…" at bounding box center [89, 214] width 169 height 133
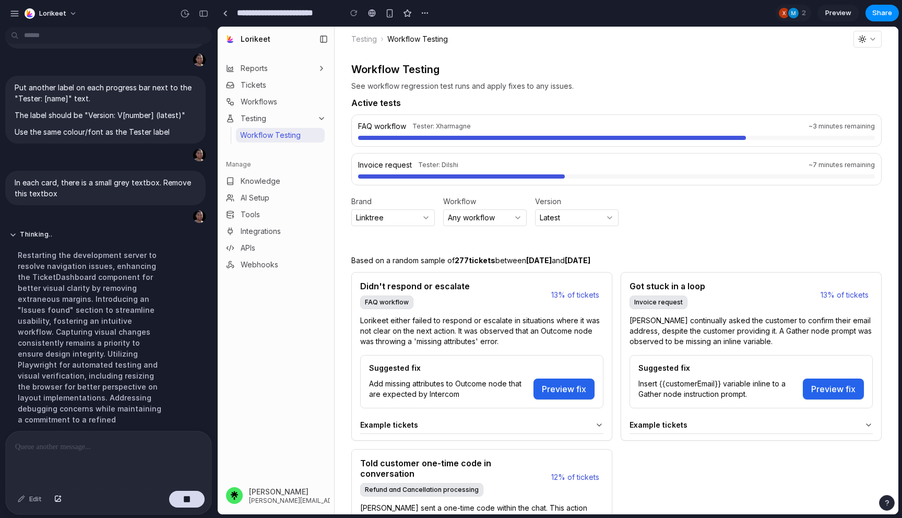
scroll to position [3447, 0]
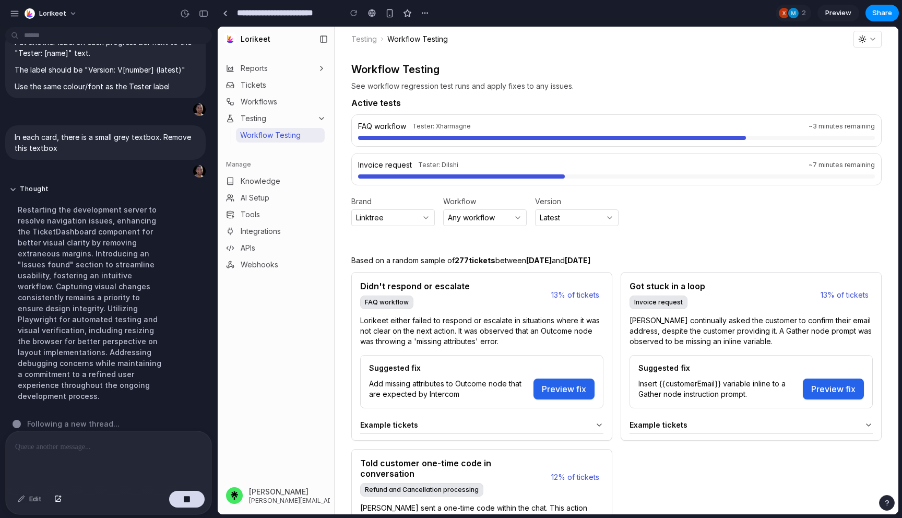
click at [150, 448] on p at bounding box center [108, 446] width 187 height 13
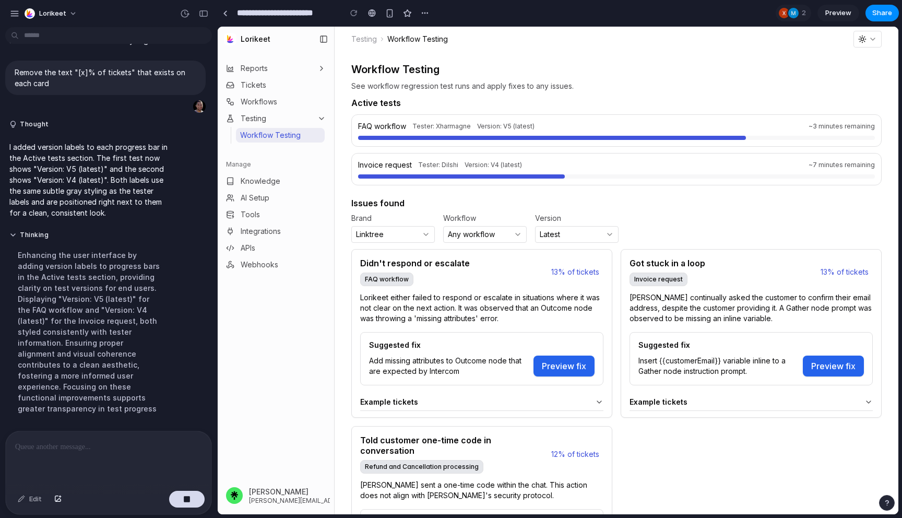
scroll to position [3492, 0]
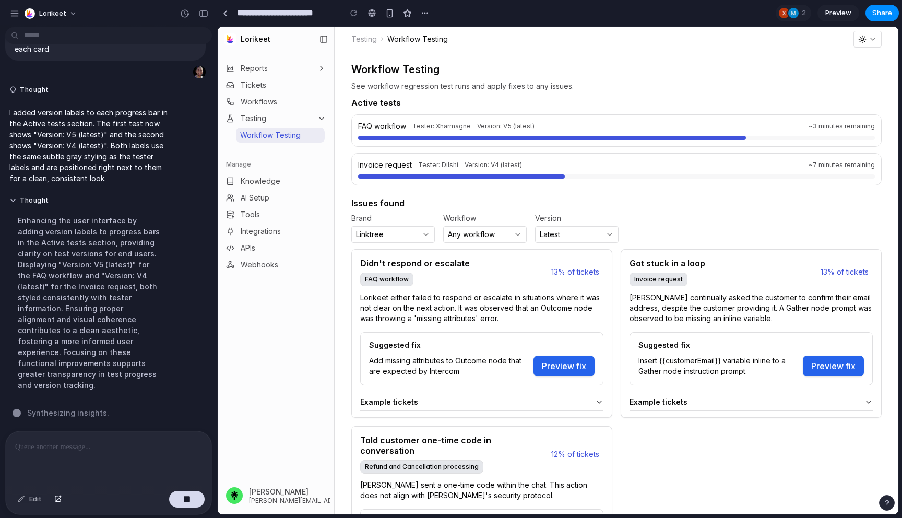
click at [590, 235] on button "Latest" at bounding box center [576, 234] width 83 height 17
click at [606, 237] on icon "button" at bounding box center [609, 234] width 8 height 8
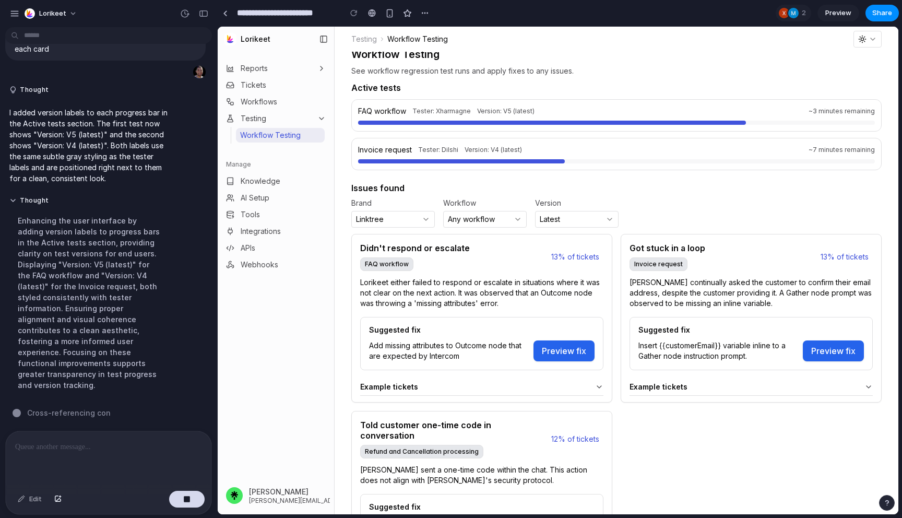
scroll to position [0, 0]
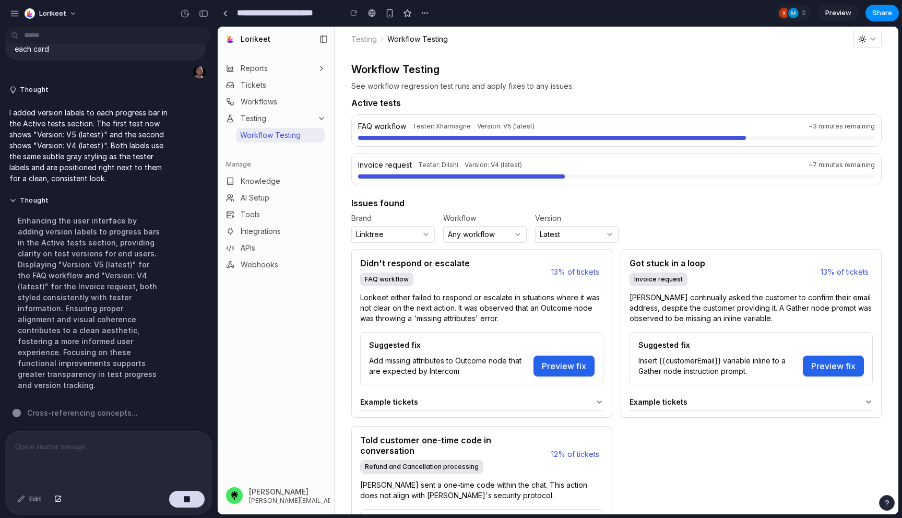
click at [597, 398] on icon at bounding box center [599, 402] width 8 height 8
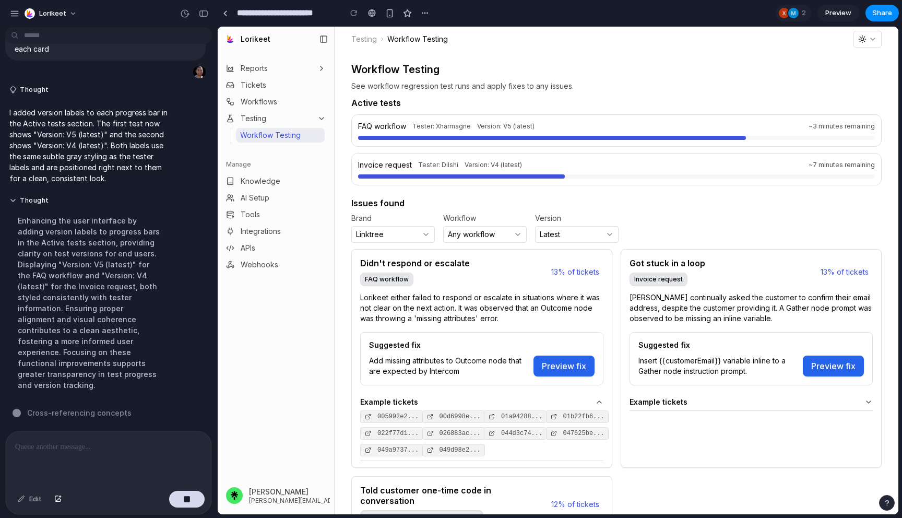
click at [597, 398] on icon at bounding box center [599, 402] width 8 height 8
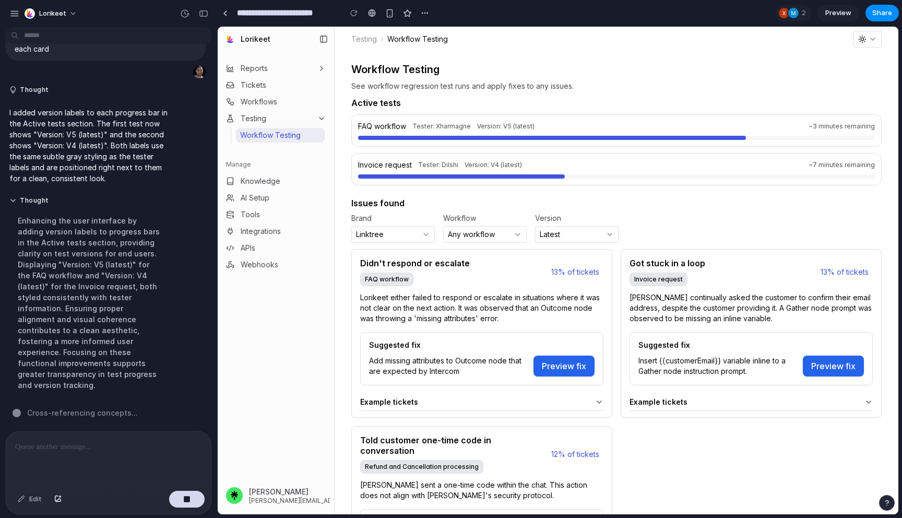
click at [601, 237] on button "Latest" at bounding box center [576, 234] width 83 height 17
click at [718, 404] on div "Example tickets" at bounding box center [743, 402] width 229 height 8
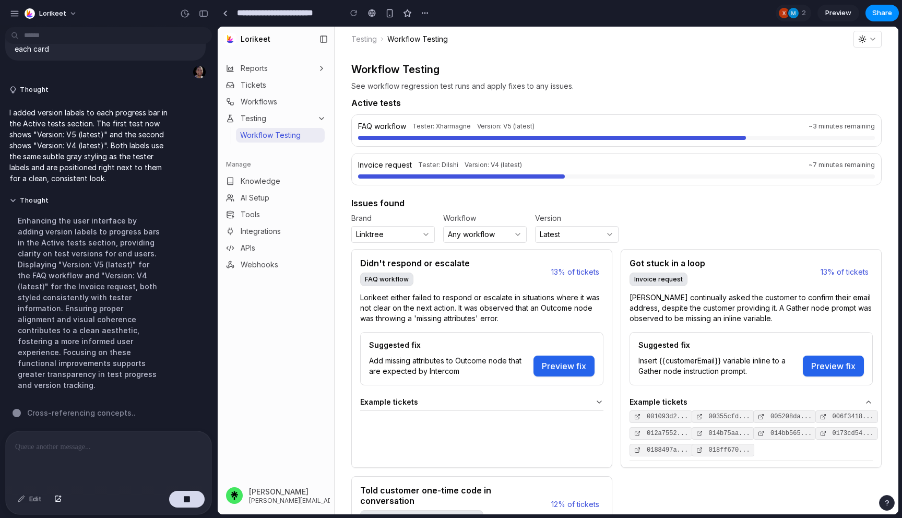
click at [718, 403] on div "Example tickets" at bounding box center [743, 402] width 229 height 8
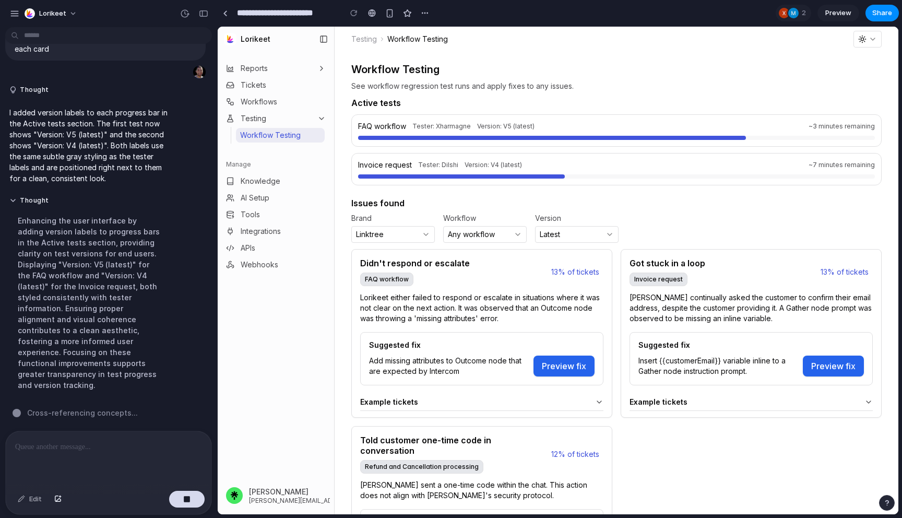
scroll to position [95, 0]
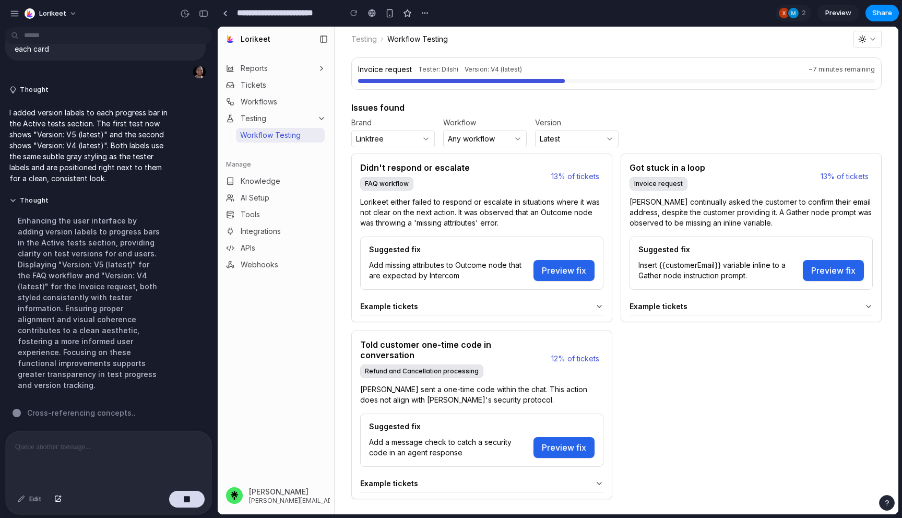
click at [534, 479] on div "Example tickets" at bounding box center [474, 483] width 229 height 8
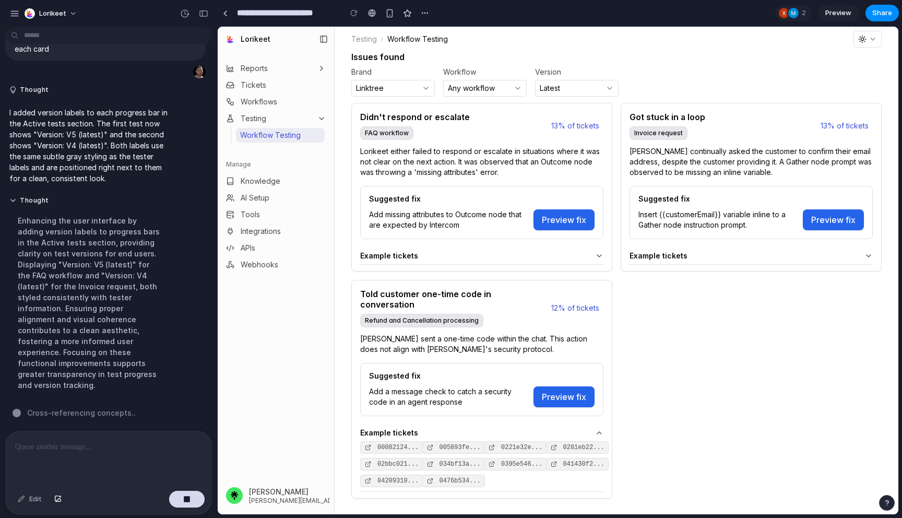
click at [556, 428] on div "Example tickets" at bounding box center [474, 432] width 229 height 8
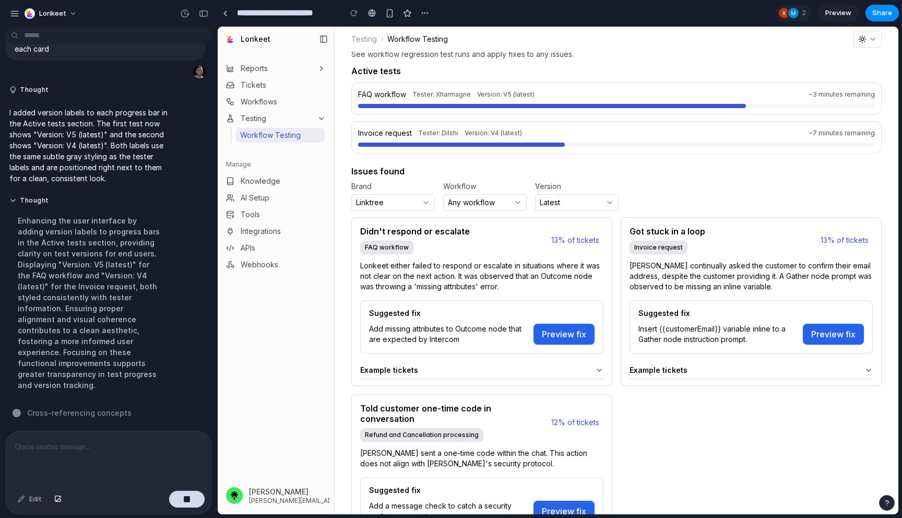
scroll to position [0, 0]
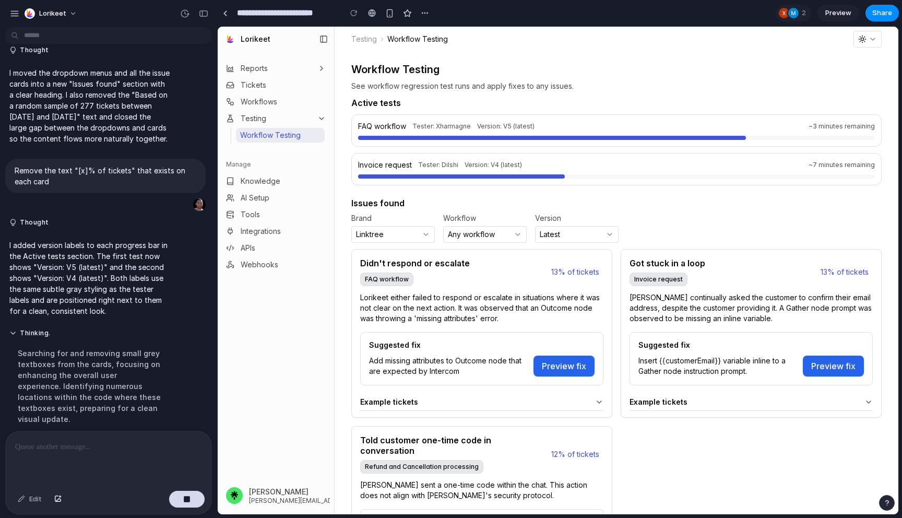
click at [596, 228] on button "Latest" at bounding box center [576, 234] width 83 height 17
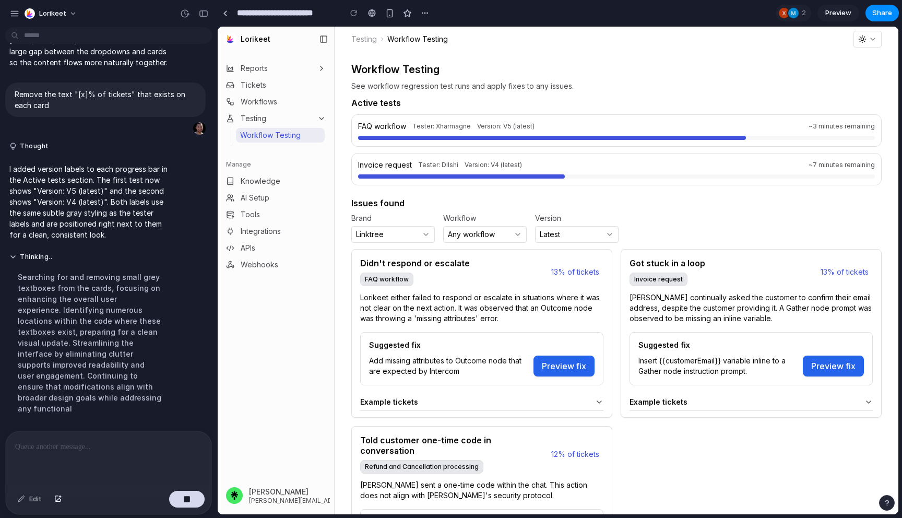
click at [605, 231] on icon "button" at bounding box center [609, 234] width 8 height 8
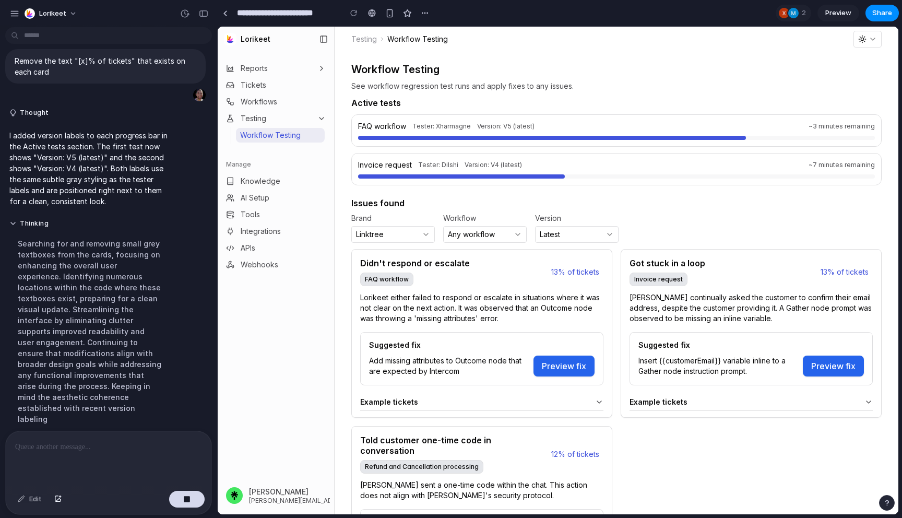
click at [515, 236] on icon "button" at bounding box center [517, 234] width 8 height 8
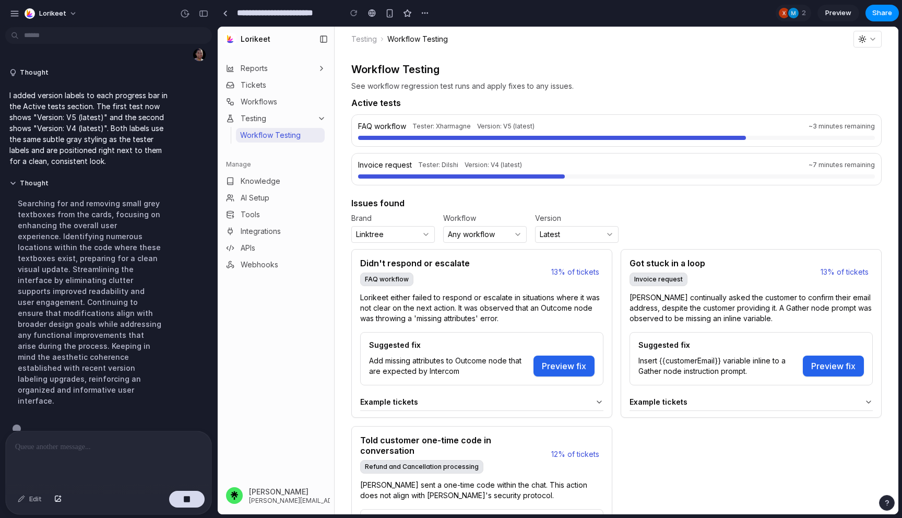
scroll to position [3514, 0]
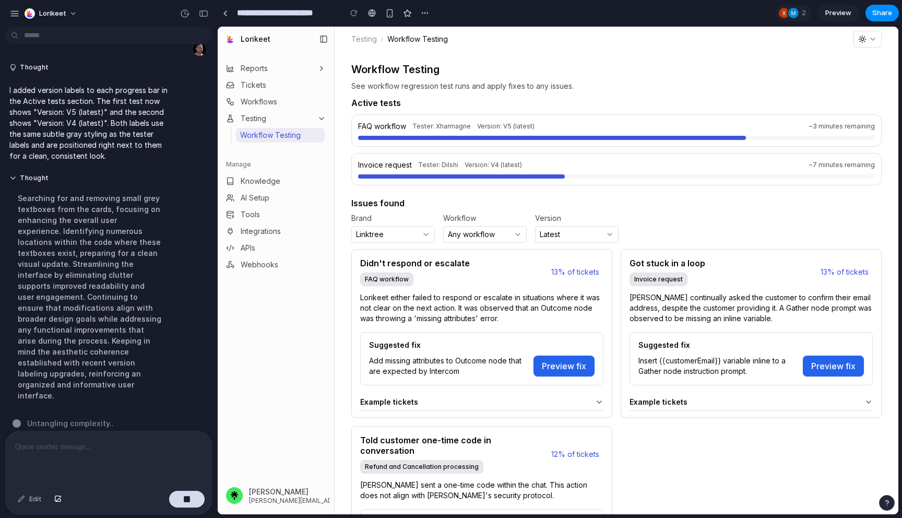
click at [517, 233] on icon "button" at bounding box center [517, 234] width 8 height 8
click at [567, 233] on button "Latest" at bounding box center [576, 234] width 83 height 17
click at [113, 462] on div at bounding box center [109, 458] width 206 height 55
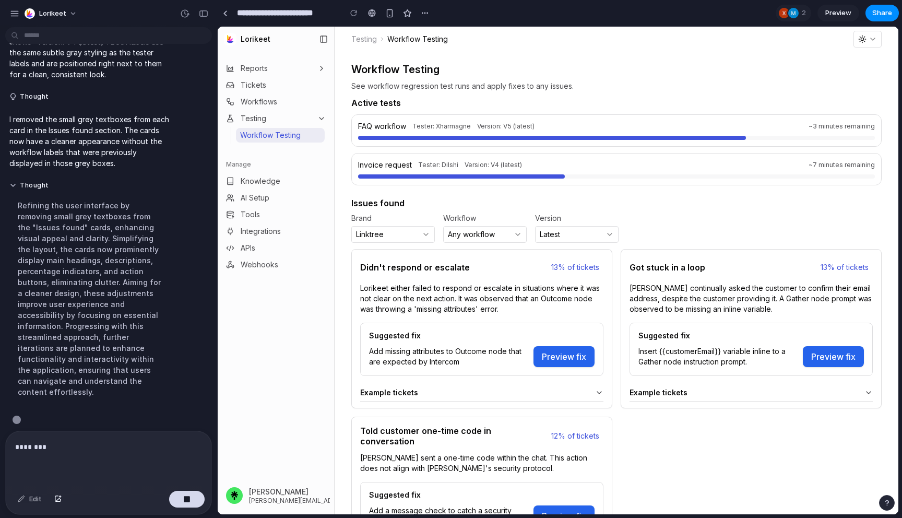
scroll to position [3380, 0]
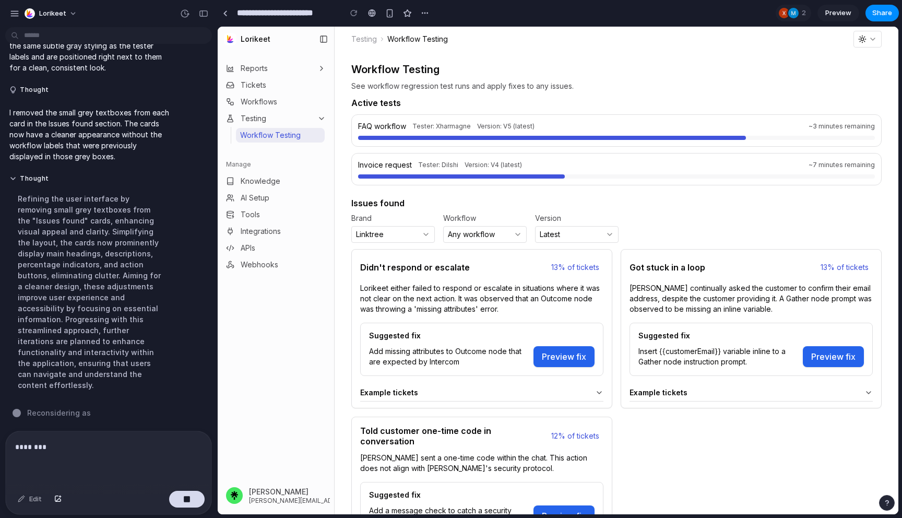
click at [565, 228] on button "Latest" at bounding box center [576, 234] width 83 height 17
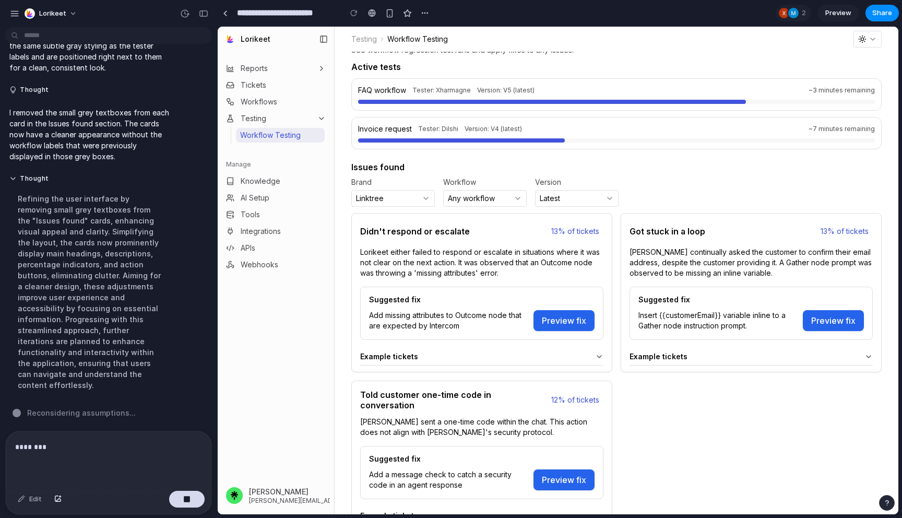
scroll to position [43, 0]
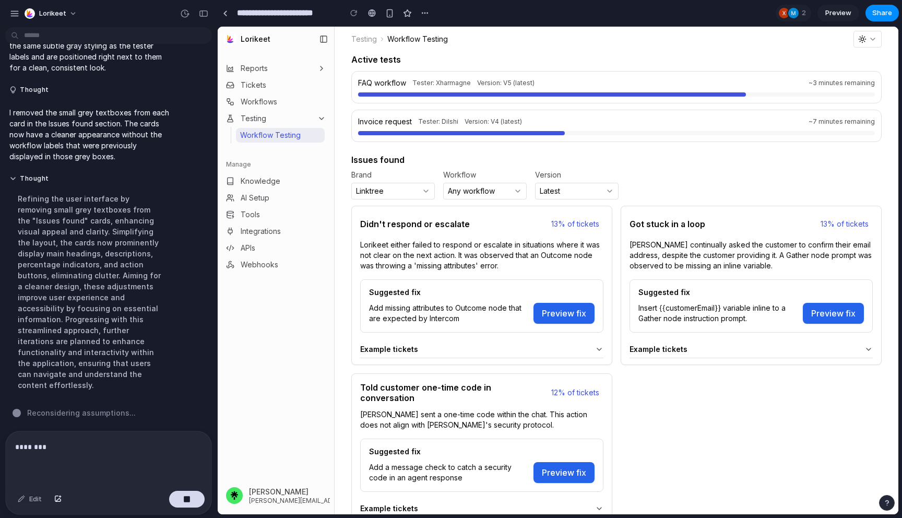
click at [100, 450] on p "********" at bounding box center [108, 446] width 187 height 13
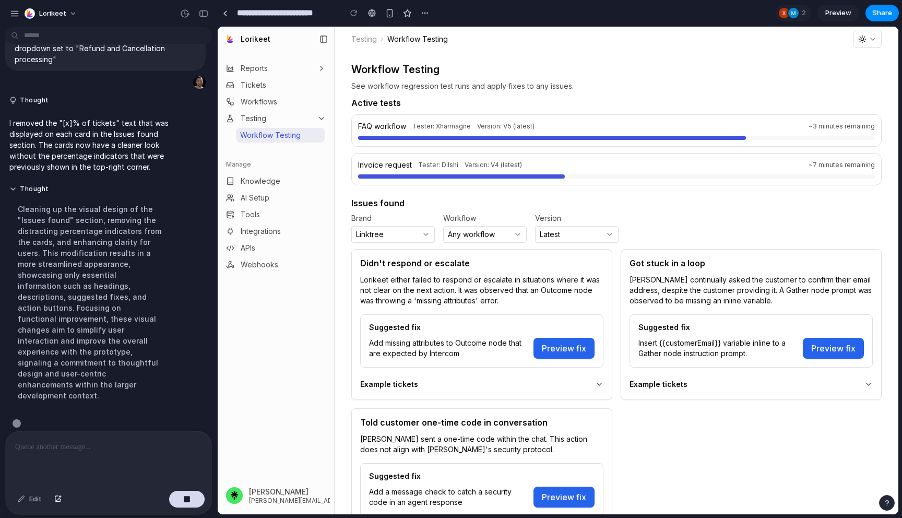
scroll to position [3355, 0]
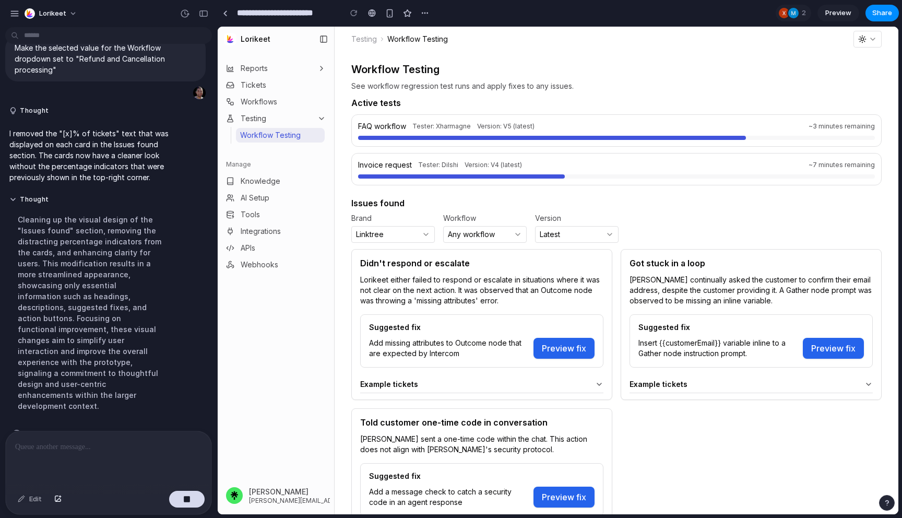
click at [582, 240] on button "Latest" at bounding box center [576, 234] width 83 height 17
click at [510, 235] on button "Any workflow" at bounding box center [484, 234] width 83 height 17
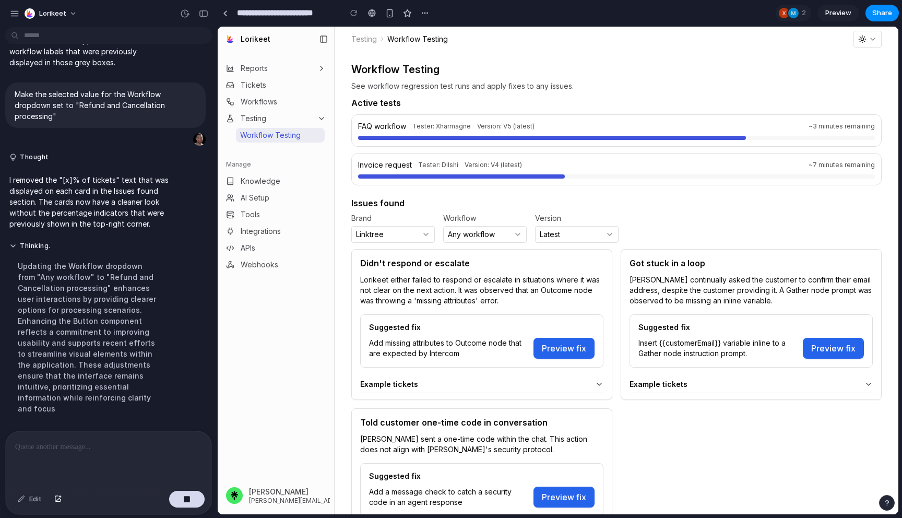
scroll to position [3332, 0]
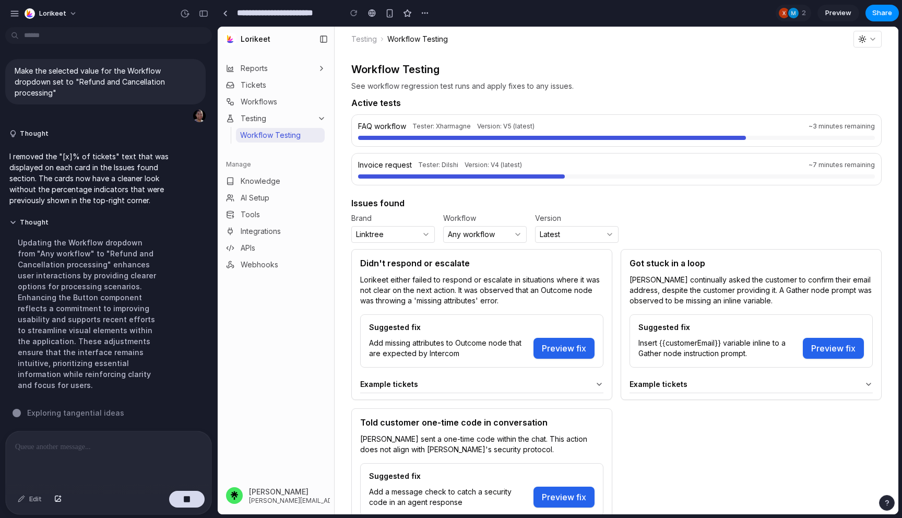
click at [85, 450] on p at bounding box center [108, 446] width 187 height 13
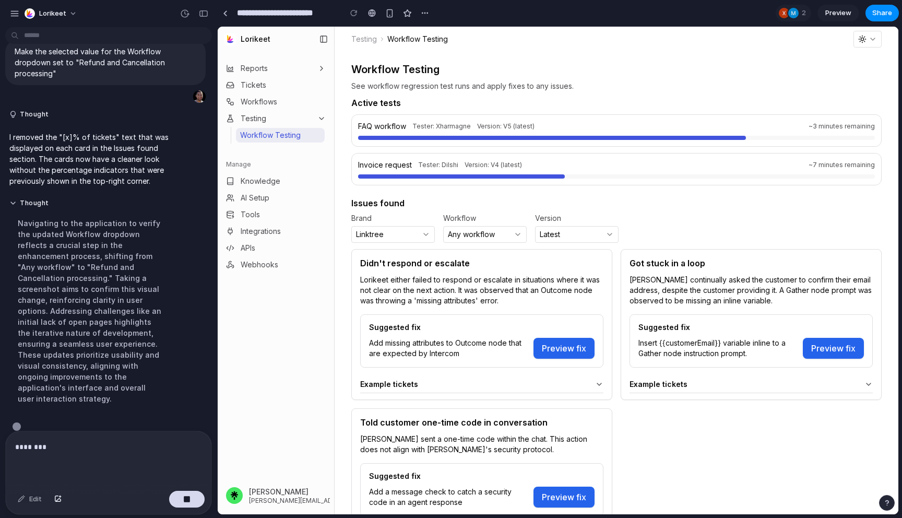
scroll to position [3347, 0]
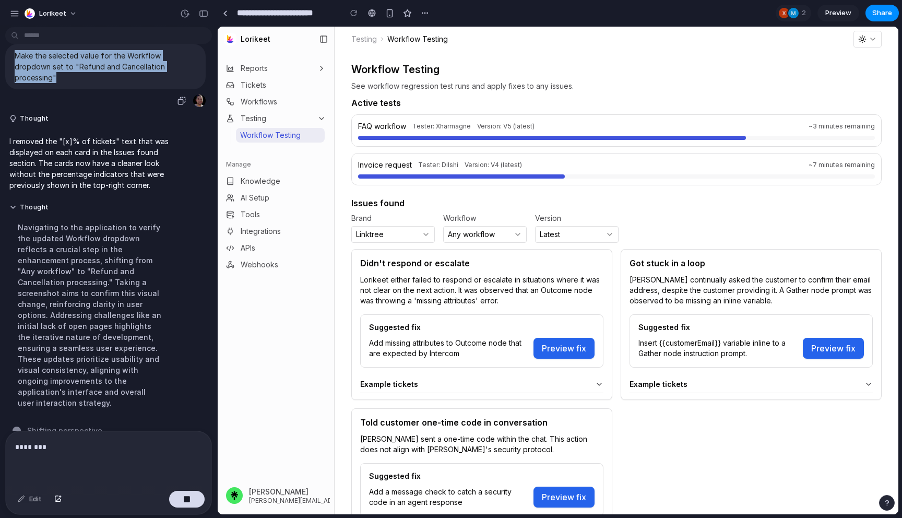
drag, startPoint x: 172, startPoint y: 84, endPoint x: 2, endPoint y: 74, distance: 170.4
click at [2, 74] on div "Make the selected value for the Workflow dropdown set to "Refund and Cancellati…" at bounding box center [105, 76] width 211 height 64
copy p "Make the selected value for the Workflow dropdown set to "Refund and Cancellati…"
click at [59, 448] on p "********" at bounding box center [108, 446] width 187 height 13
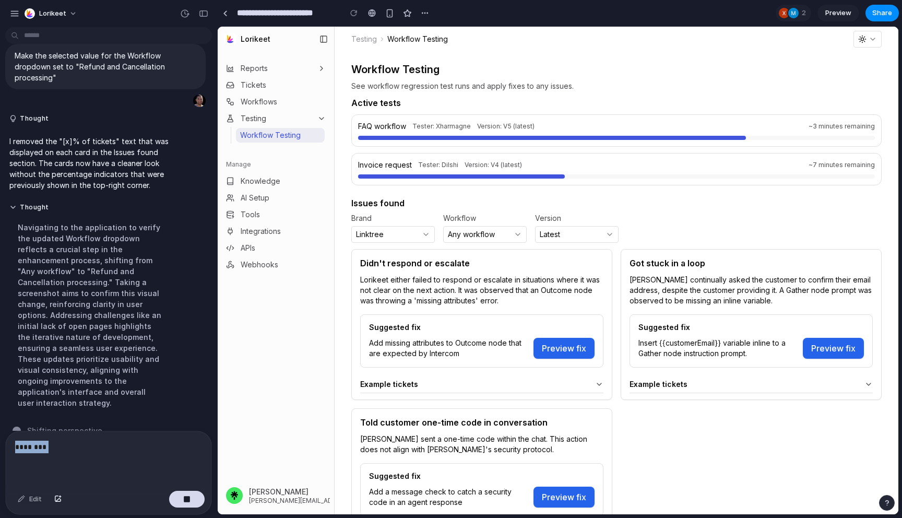
click at [59, 448] on p "********" at bounding box center [108, 446] width 187 height 13
click at [137, 433] on p "**********" at bounding box center [108, 440] width 187 height 25
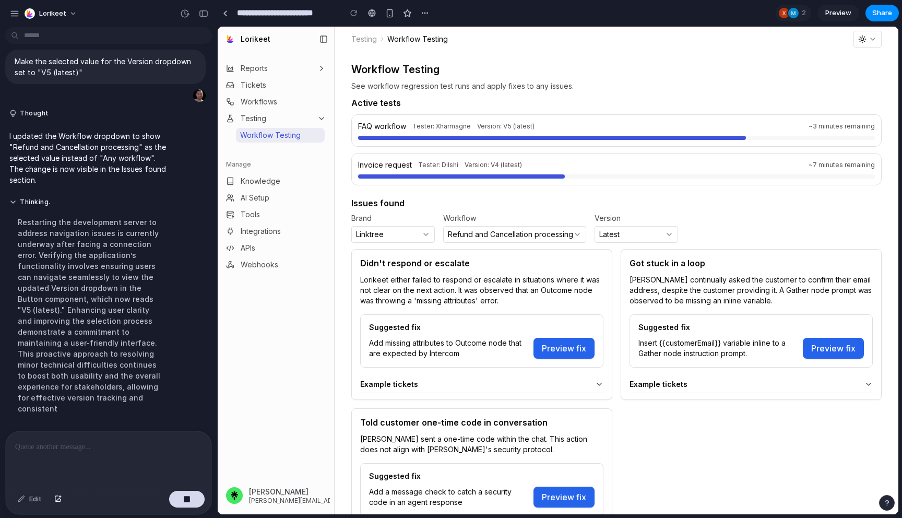
scroll to position [3283, 0]
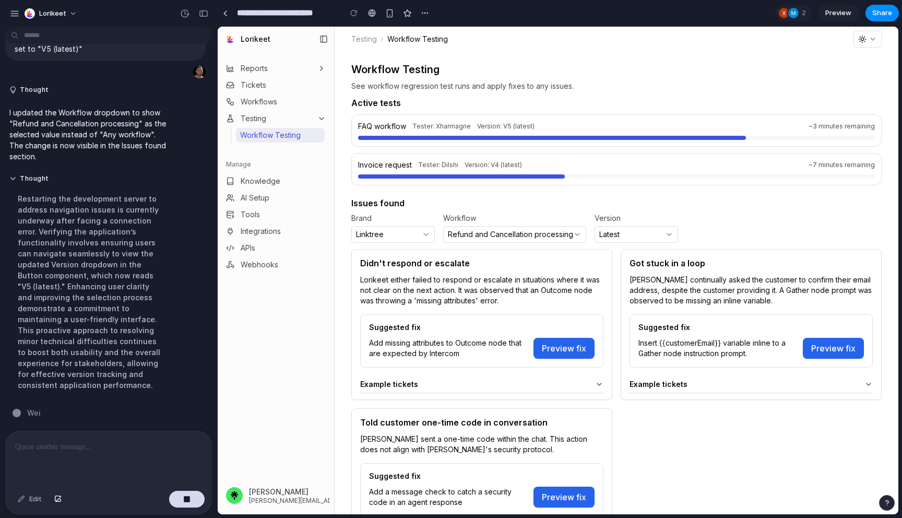
click at [594, 384] on summary "Example tickets" at bounding box center [481, 384] width 243 height 8
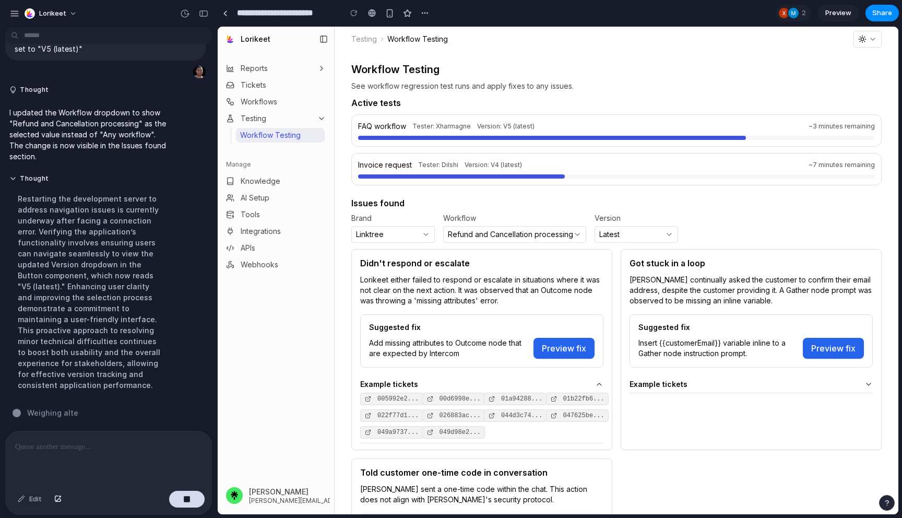
click at [595, 384] on icon at bounding box center [599, 384] width 8 height 8
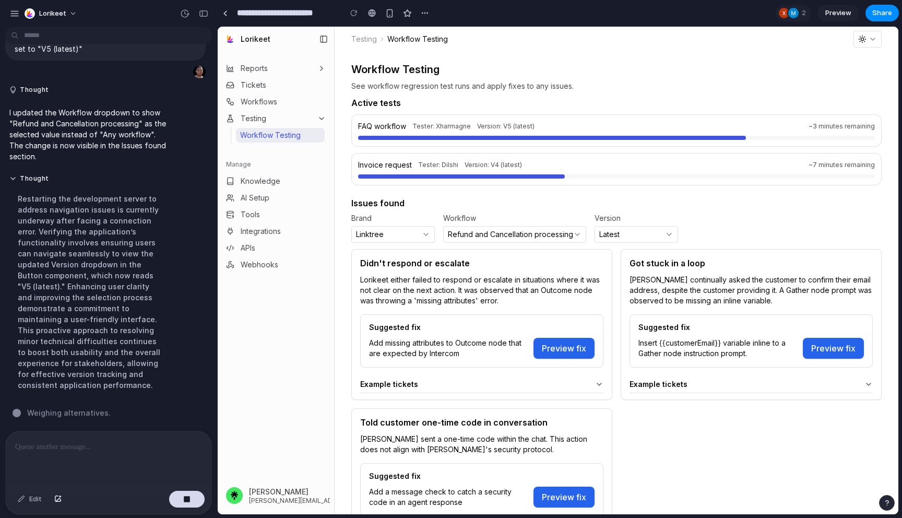
scroll to position [60, 0]
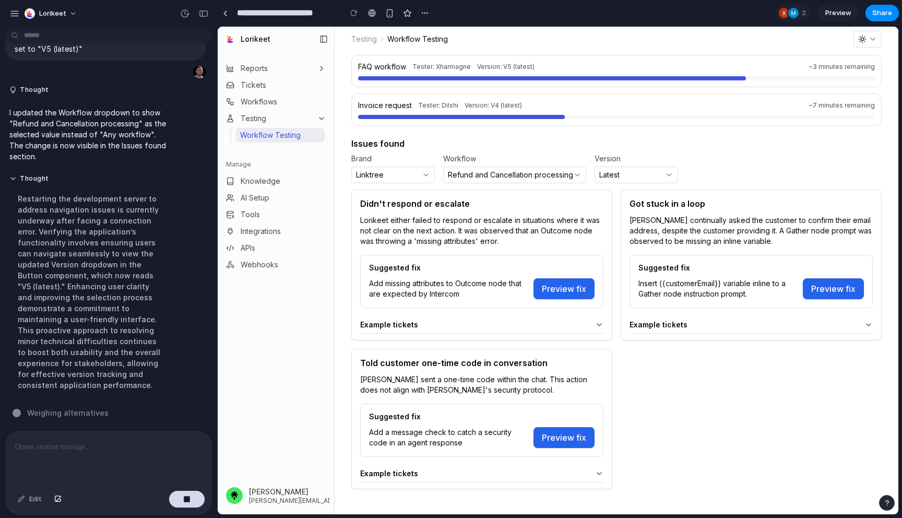
click at [602, 471] on icon at bounding box center [599, 473] width 8 height 8
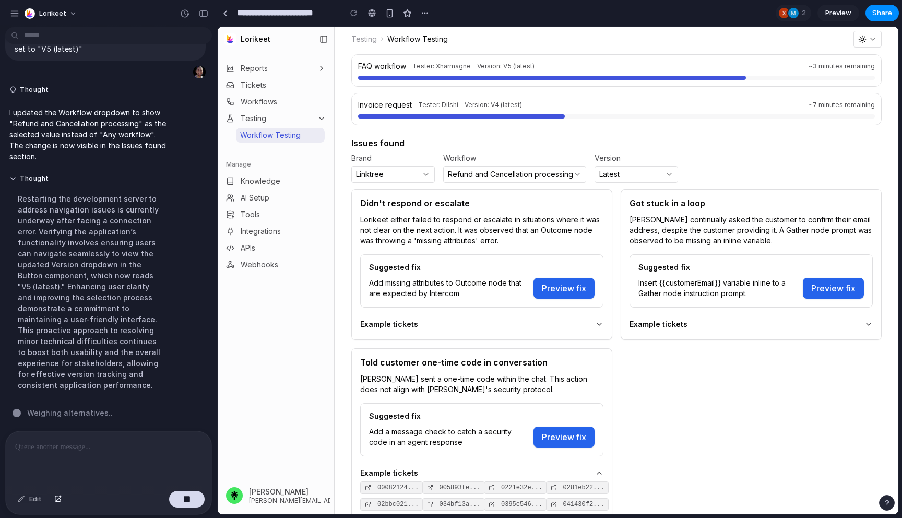
scroll to position [111, 0]
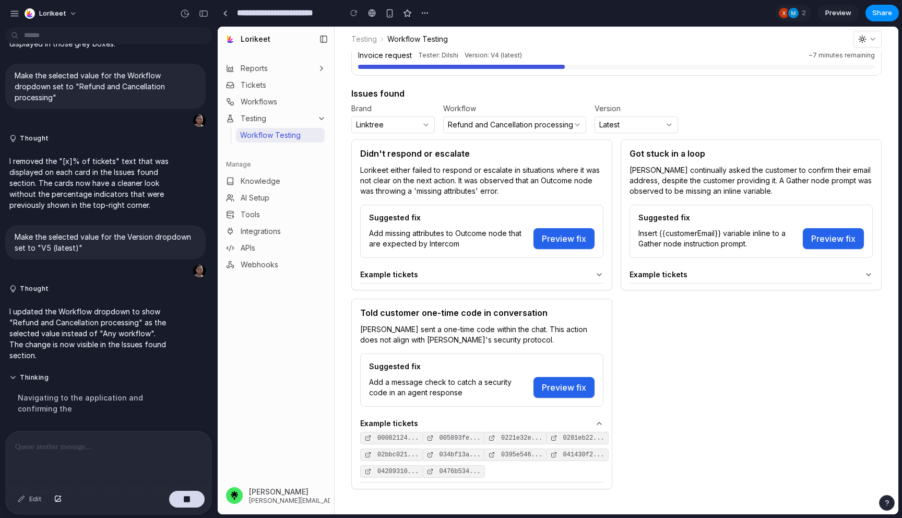
click at [600, 421] on icon at bounding box center [599, 423] width 8 height 8
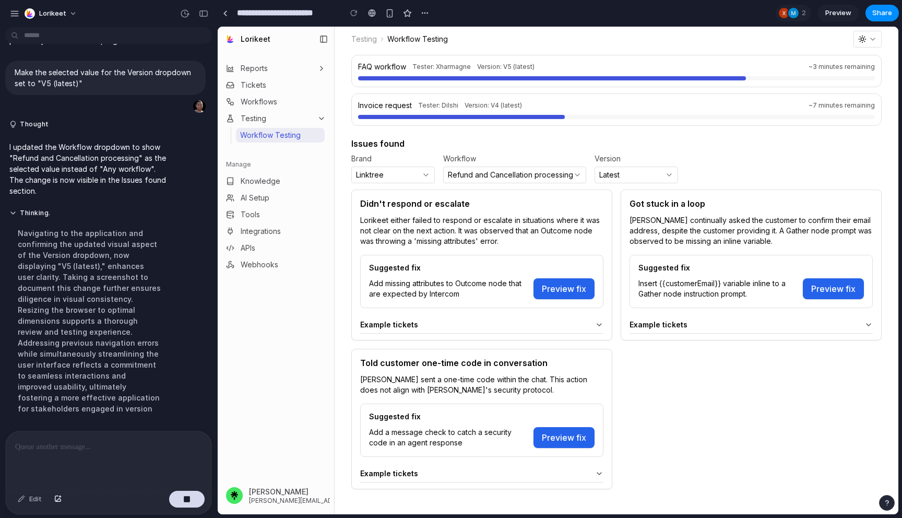
scroll to position [3272, 0]
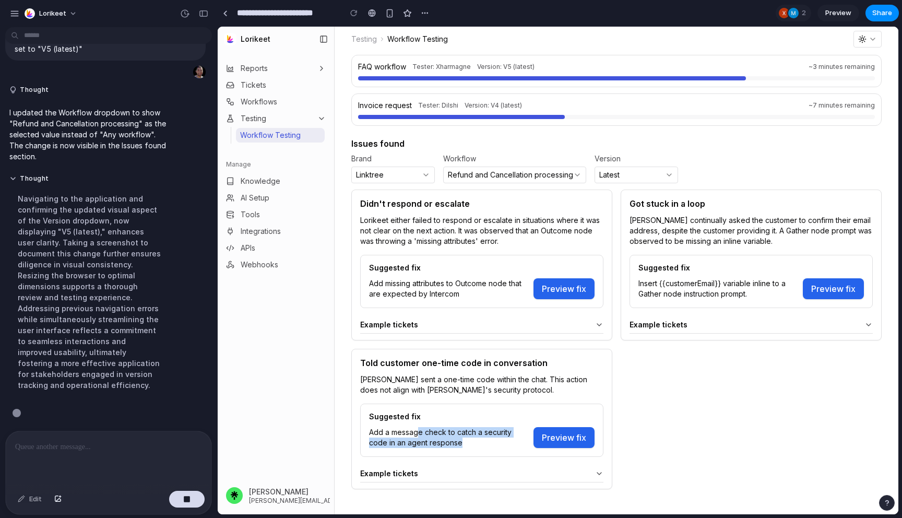
drag, startPoint x: 420, startPoint y: 429, endPoint x: 475, endPoint y: 437, distance: 56.4
click at [475, 438] on span "Add a message check to catch a security code in an agent response" at bounding box center [447, 437] width 156 height 21
click at [475, 437] on span "Add a message check to catch a security code in an agent response" at bounding box center [447, 437] width 156 height 21
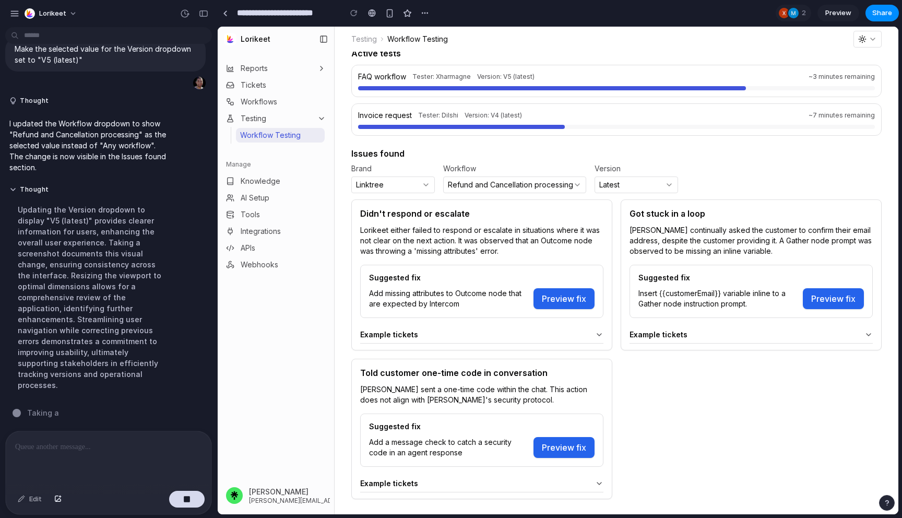
scroll to position [43, 0]
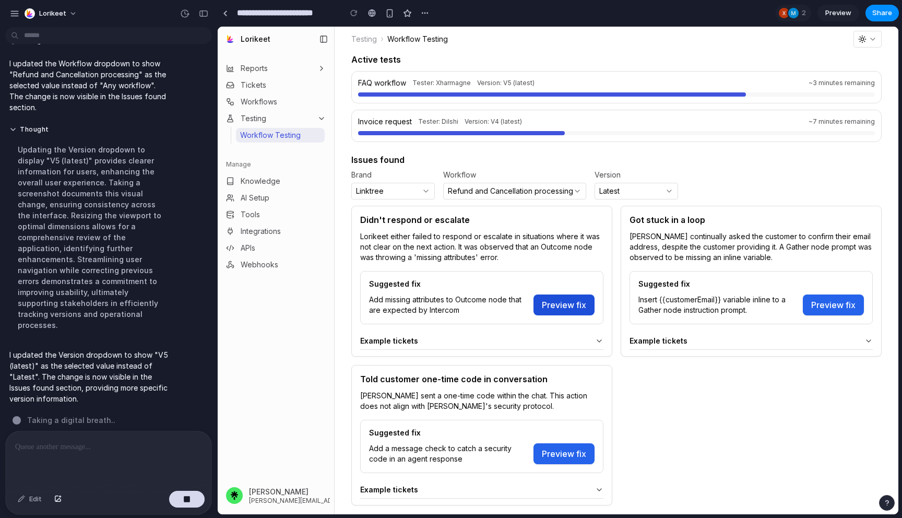
click at [543, 300] on button "Preview fix" at bounding box center [563, 304] width 61 height 21
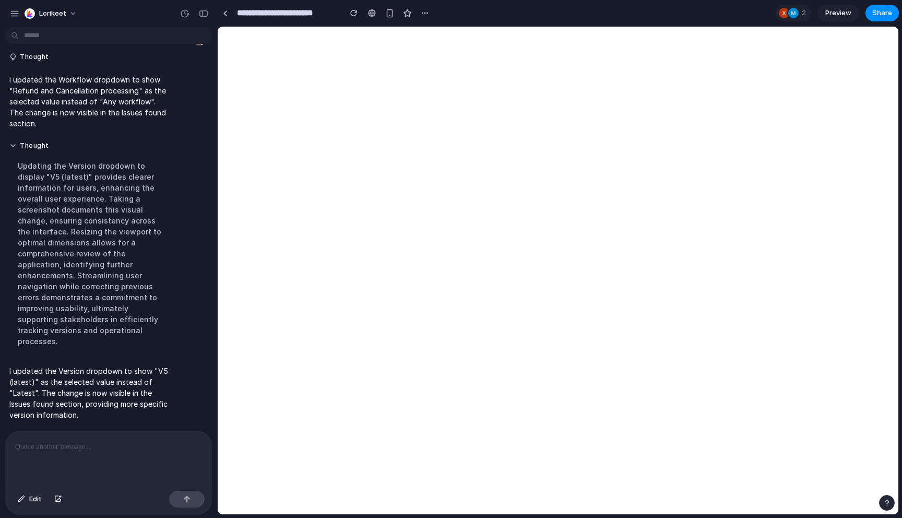
scroll to position [3233, 0]
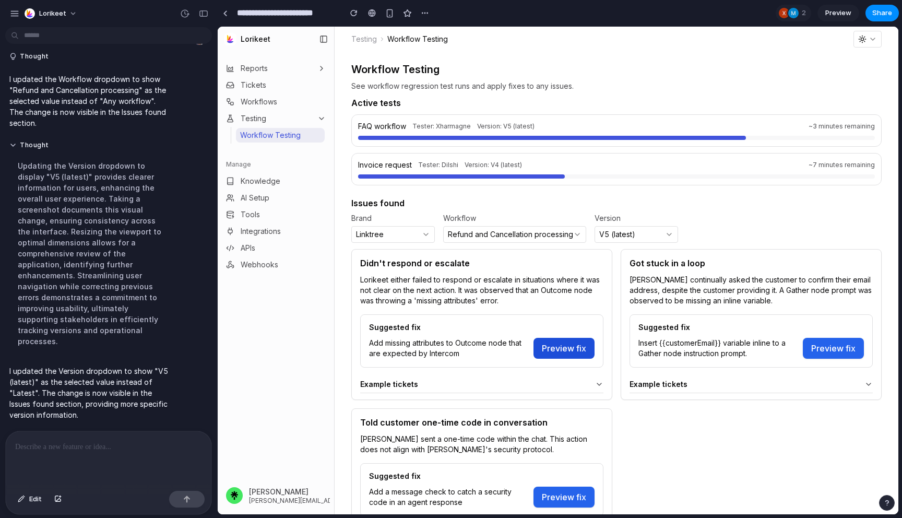
click at [557, 343] on button "Preview fix" at bounding box center [563, 348] width 61 height 21
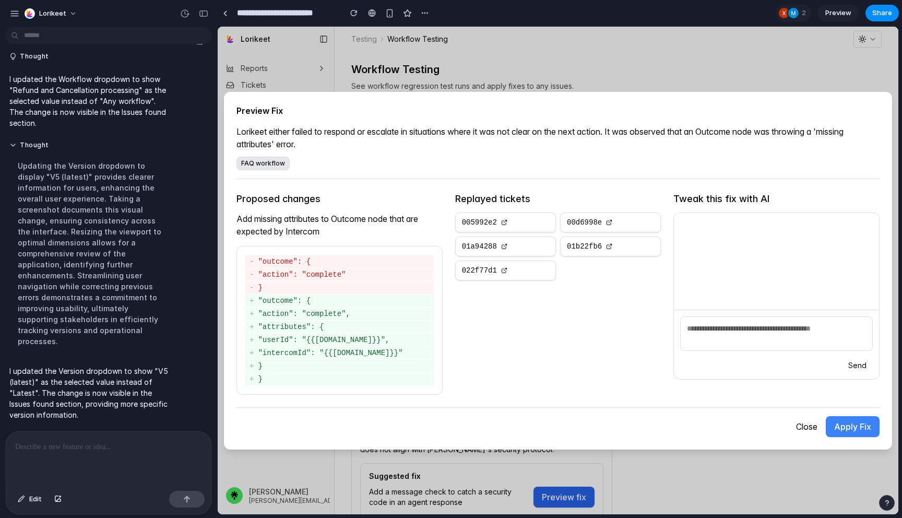
click at [107, 444] on p at bounding box center [108, 446] width 187 height 13
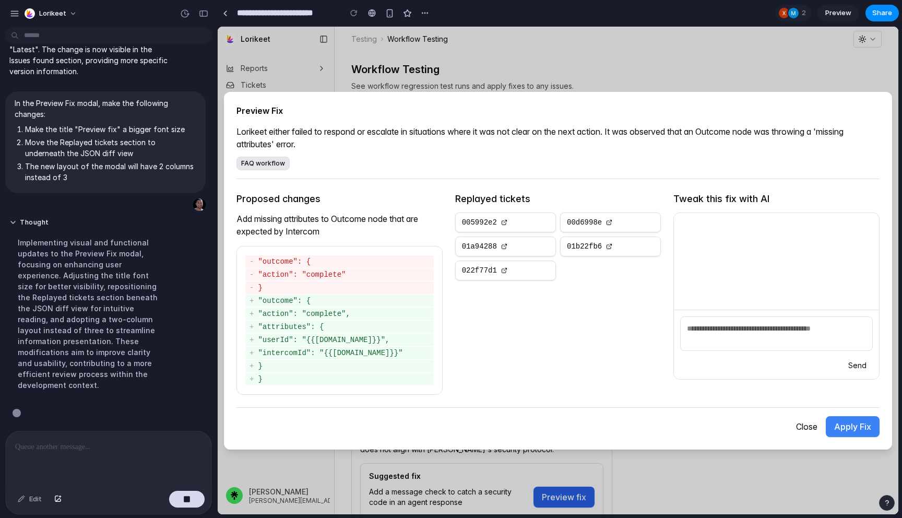
scroll to position [3279, 0]
click at [104, 448] on p at bounding box center [108, 446] width 187 height 13
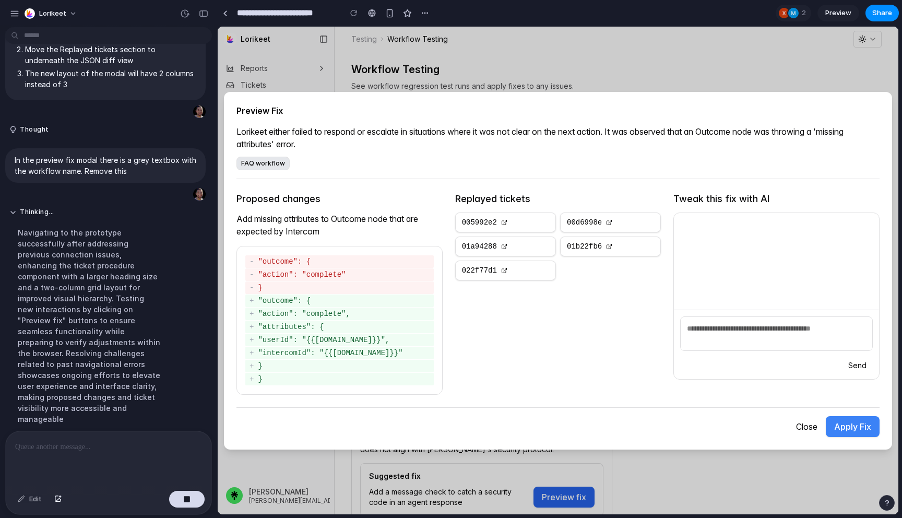
scroll to position [3274, 0]
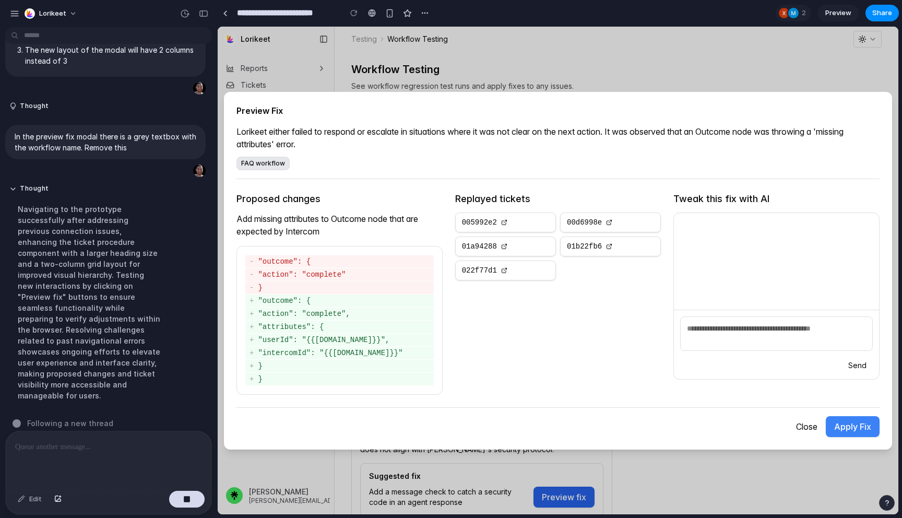
click at [93, 452] on div at bounding box center [109, 458] width 206 height 55
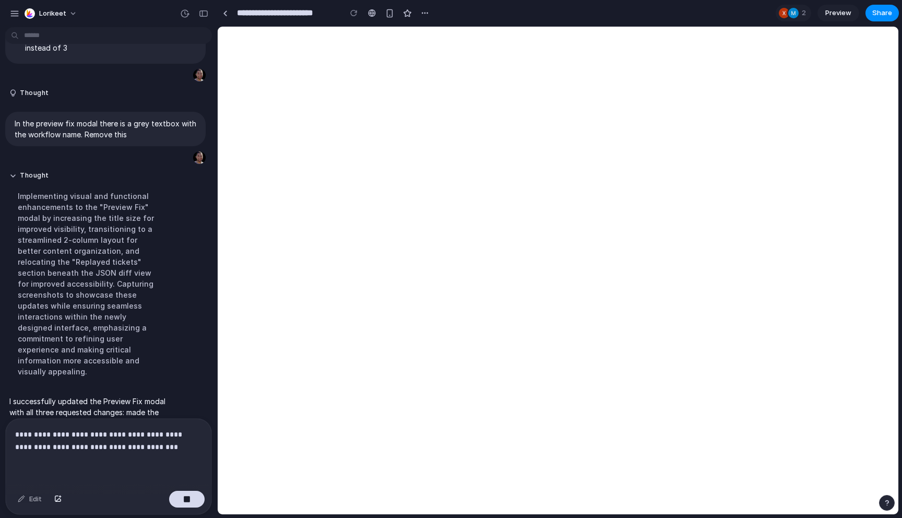
scroll to position [0, 0]
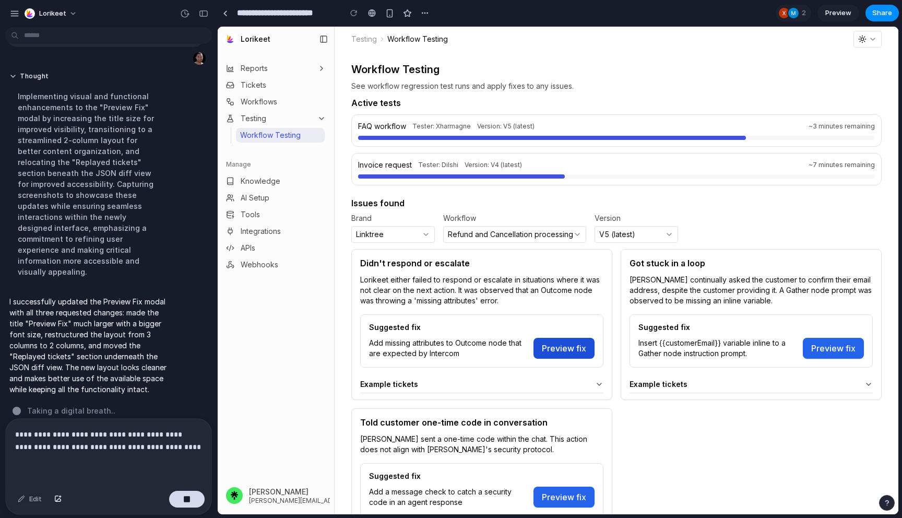
click at [561, 349] on button "Preview fix" at bounding box center [563, 348] width 61 height 21
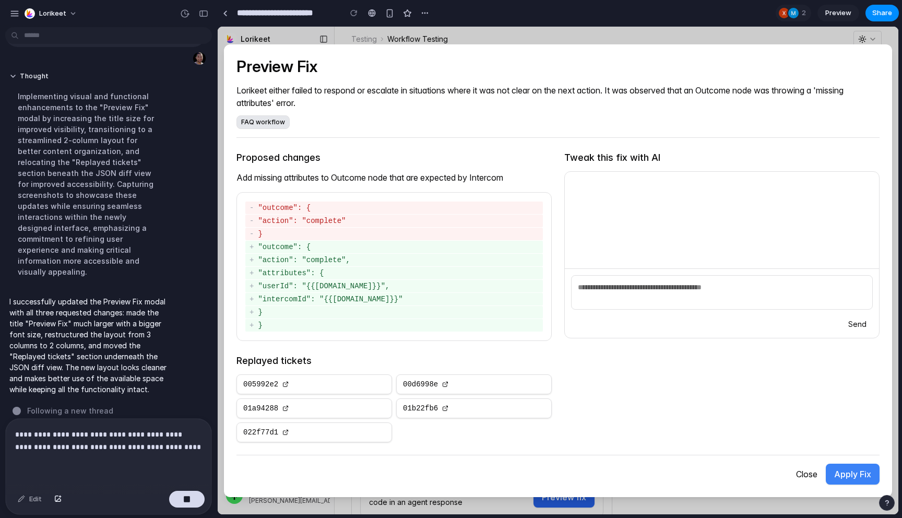
click at [185, 445] on p "**********" at bounding box center [108, 440] width 187 height 25
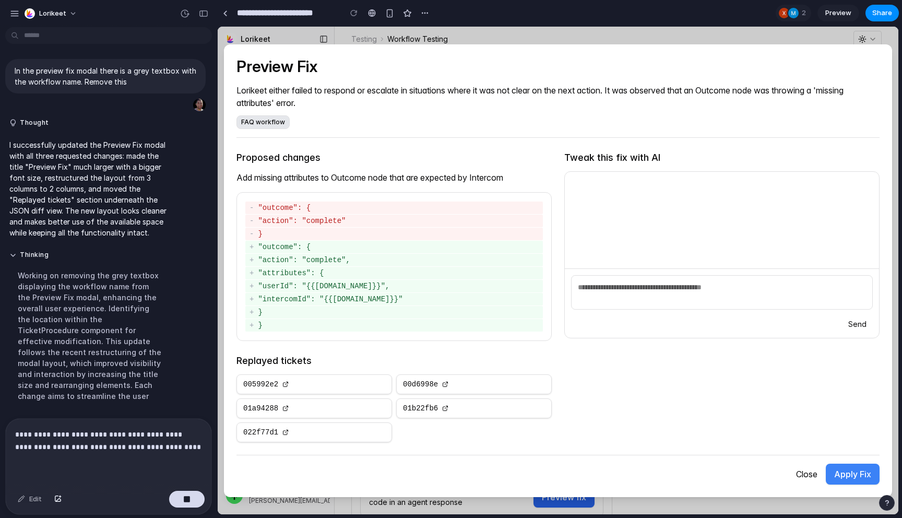
click at [169, 447] on p "**********" at bounding box center [108, 440] width 187 height 25
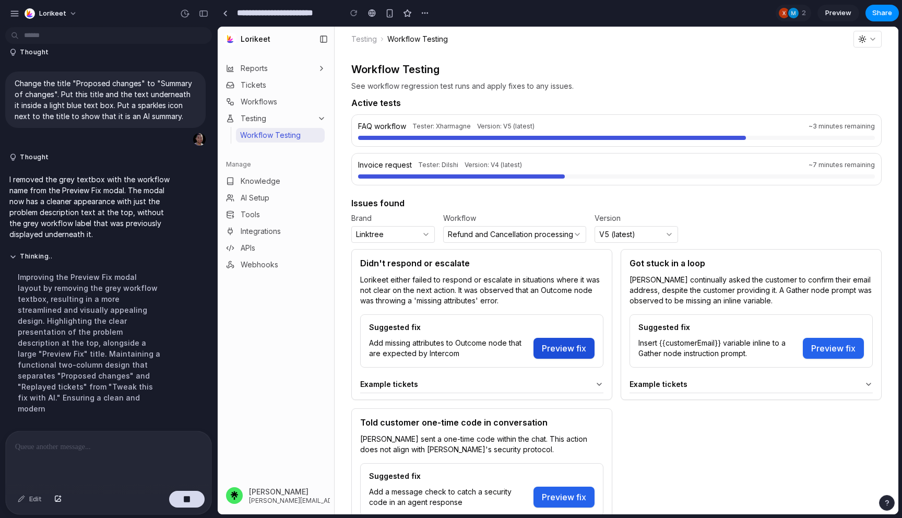
click at [549, 352] on button "Preview fix" at bounding box center [563, 348] width 61 height 21
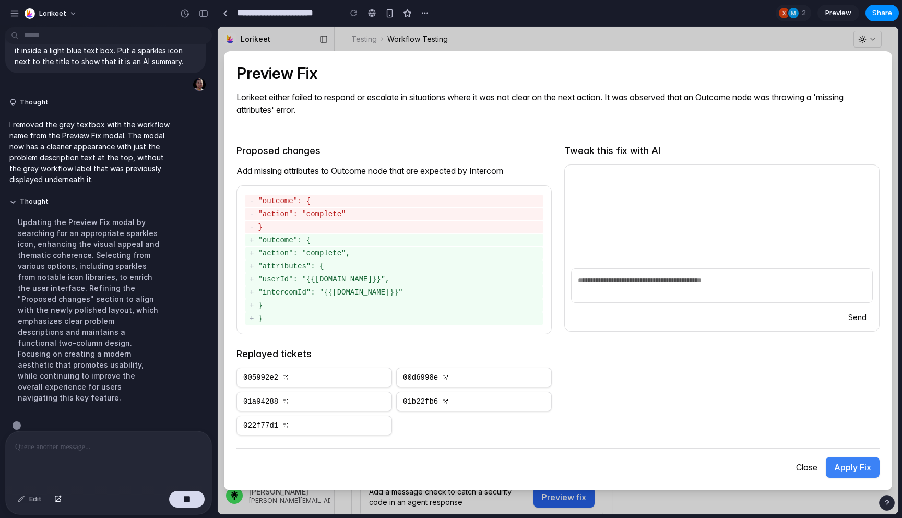
scroll to position [3246, 0]
click at [97, 450] on p at bounding box center [108, 446] width 187 height 13
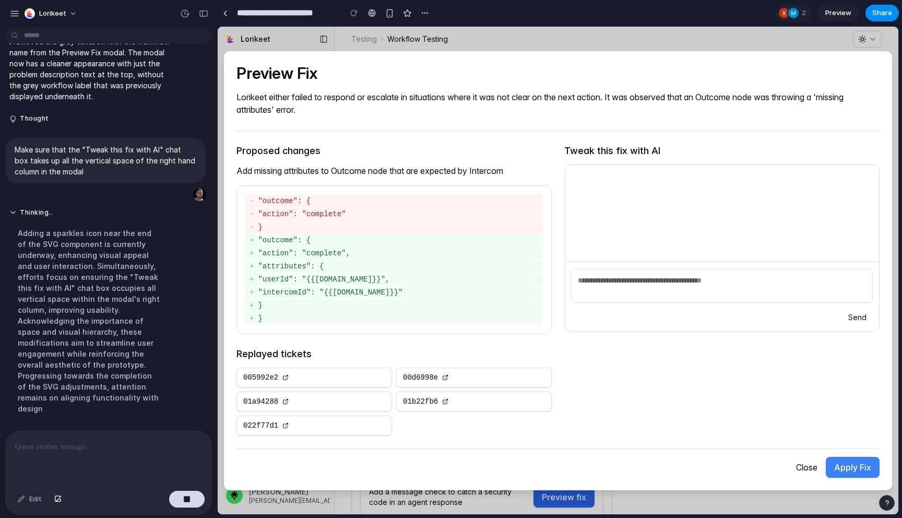
scroll to position [3201, 0]
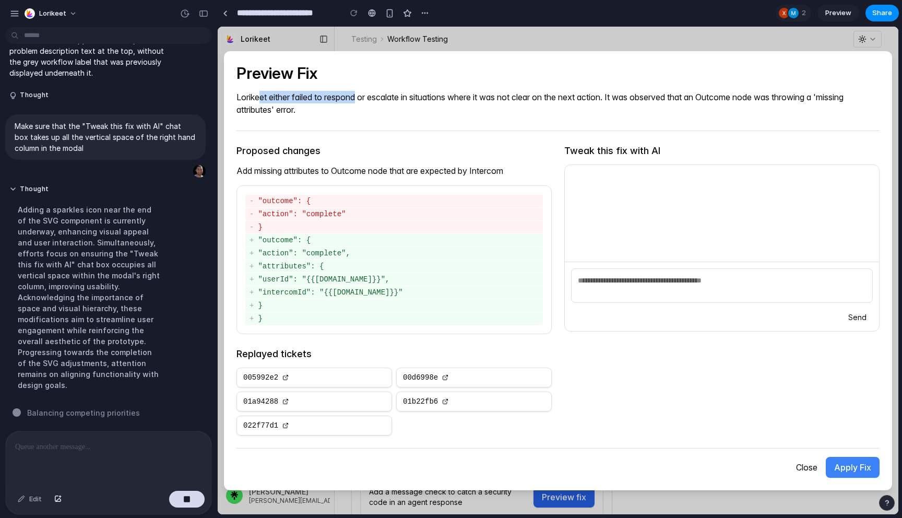
drag, startPoint x: 259, startPoint y: 99, endPoint x: 377, endPoint y: 96, distance: 118.5
click at [372, 97] on p "Lorikeet either failed to respond or escalate in situations where it was not cl…" at bounding box center [557, 103] width 643 height 25
click at [377, 96] on p "Lorikeet either failed to respond or escalate in situations where it was not cl…" at bounding box center [557, 103] width 643 height 25
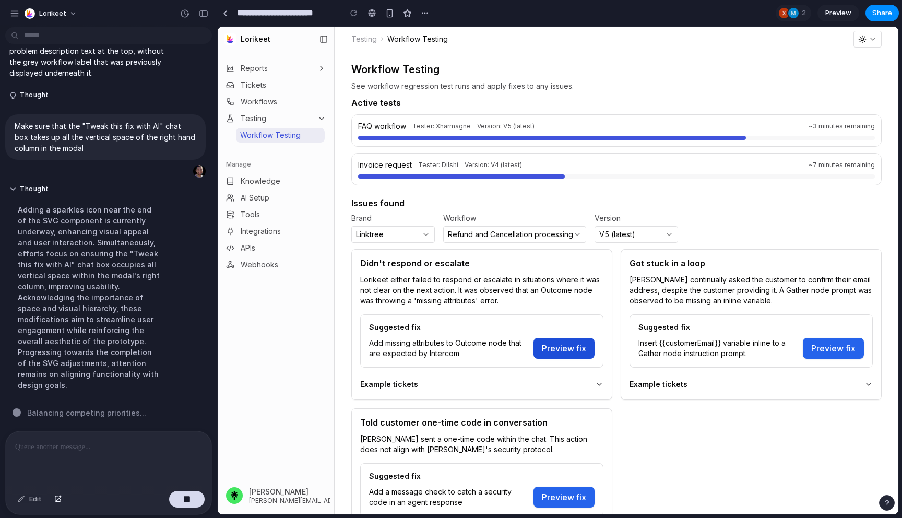
click at [576, 343] on button "Preview fix" at bounding box center [563, 348] width 61 height 21
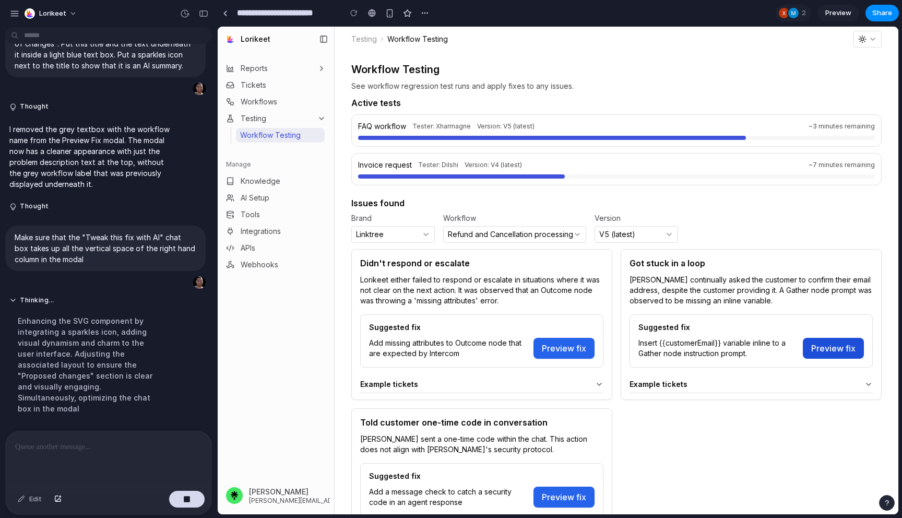
click at [833, 341] on button "Preview fix" at bounding box center [833, 348] width 61 height 21
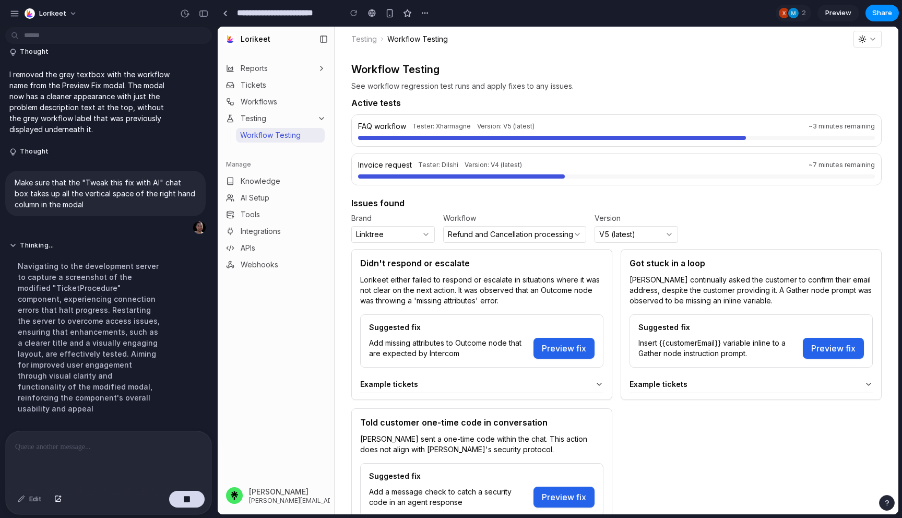
scroll to position [3180, 0]
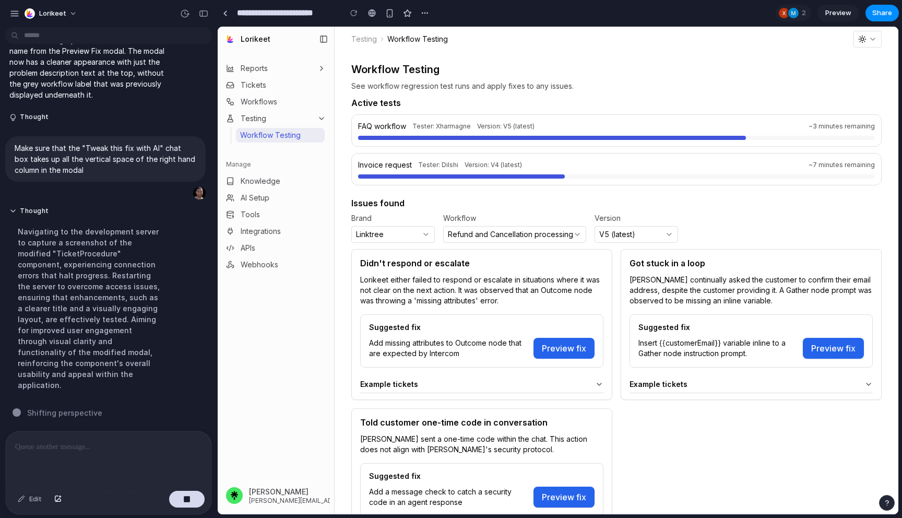
click at [563, 350] on button "Preview fix" at bounding box center [563, 348] width 61 height 21
click at [117, 457] on div at bounding box center [109, 458] width 206 height 55
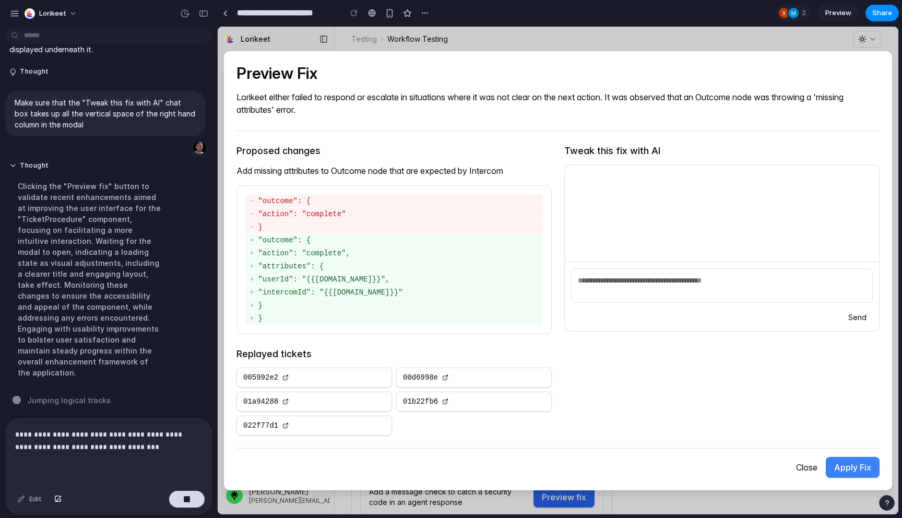
scroll to position [3203, 0]
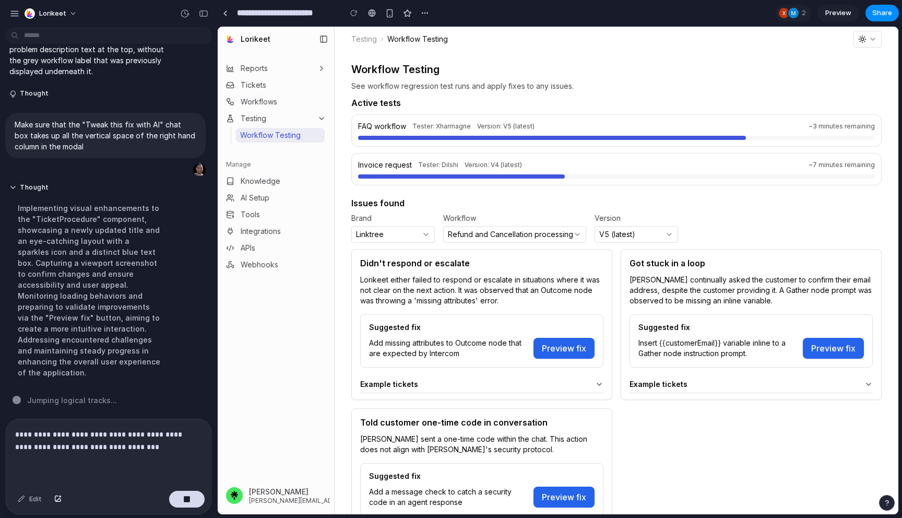
click at [144, 450] on p "**********" at bounding box center [108, 440] width 187 height 25
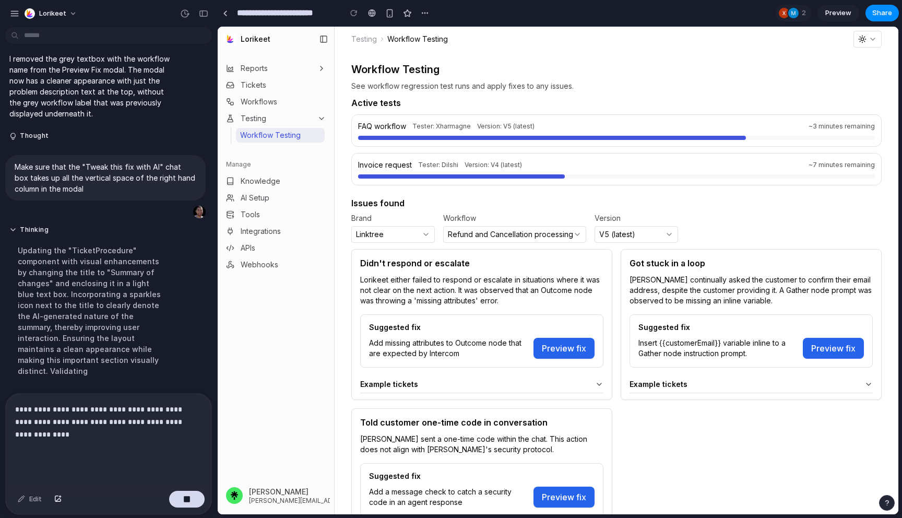
click at [837, 352] on button "Preview fix" at bounding box center [833, 348] width 61 height 21
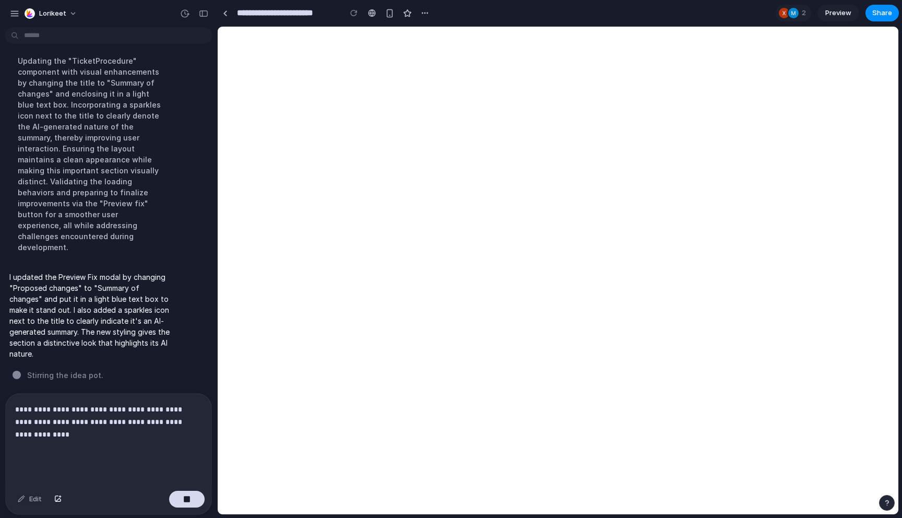
scroll to position [3267, 0]
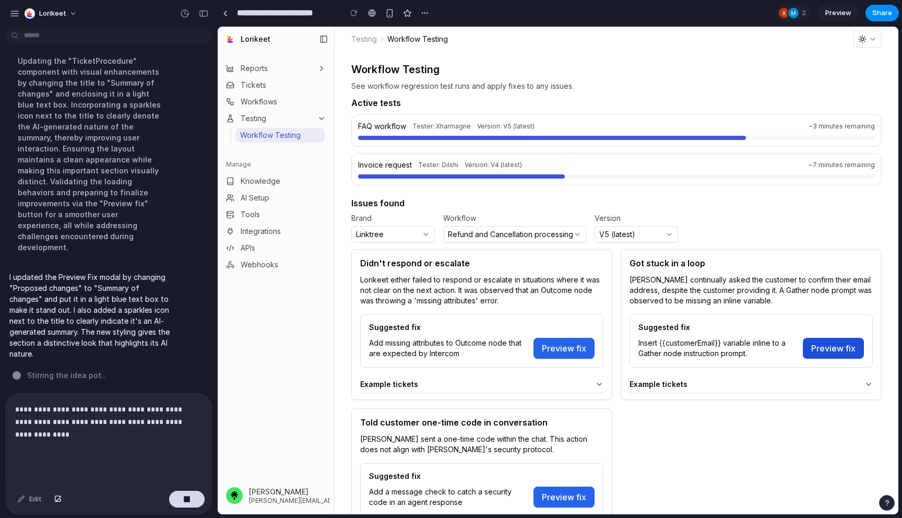
click at [827, 350] on button "Preview fix" at bounding box center [833, 348] width 61 height 21
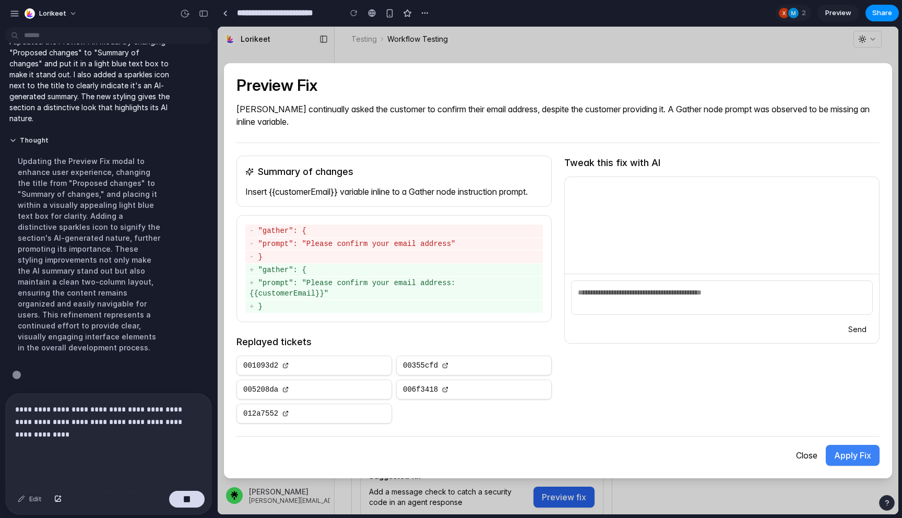
scroll to position [3289, 0]
click at [146, 445] on p "**********" at bounding box center [108, 428] width 187 height 50
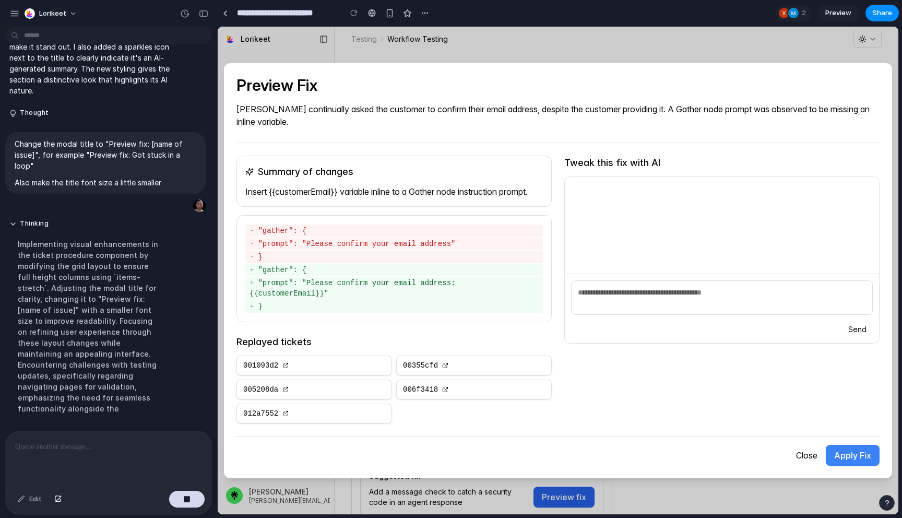
scroll to position [3218, 0]
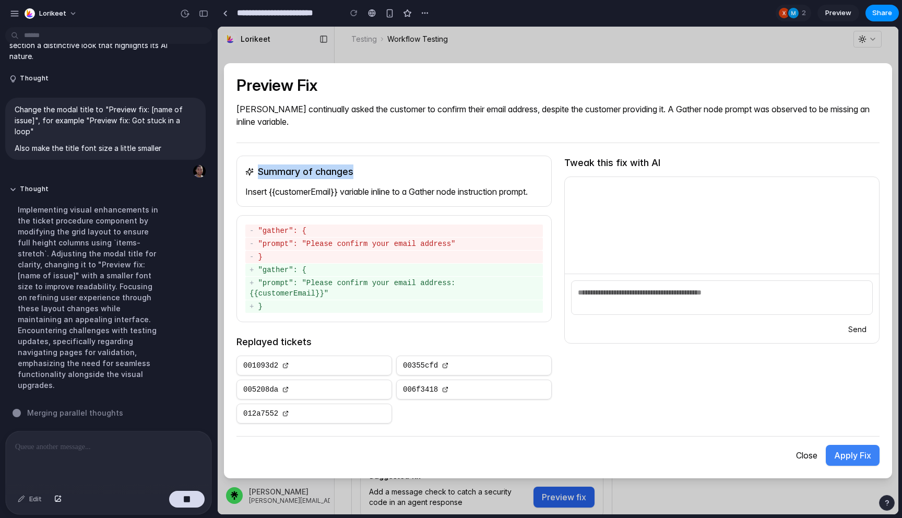
drag, startPoint x: 352, startPoint y: 167, endPoint x: 255, endPoint y: 166, distance: 97.1
click at [255, 166] on div "Summary of changes" at bounding box center [393, 171] width 297 height 15
copy h3 "Summary of changes"
click at [99, 450] on p at bounding box center [108, 446] width 187 height 13
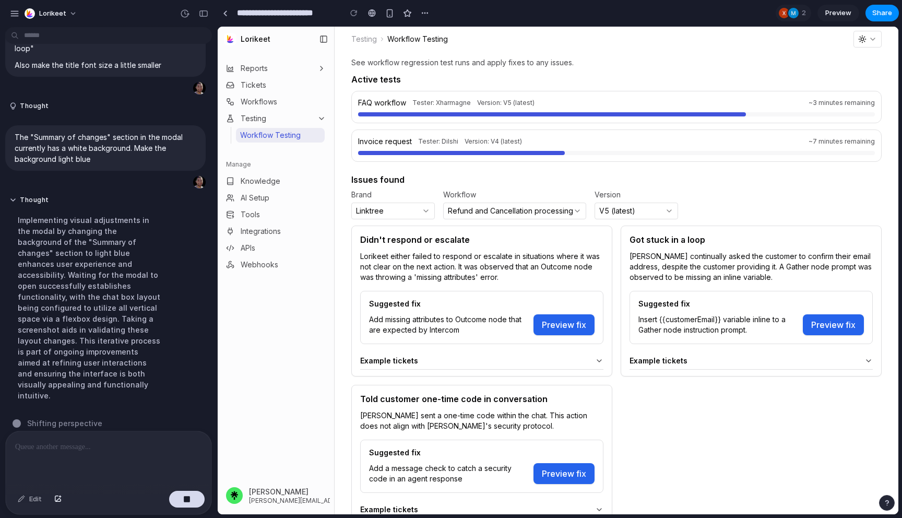
scroll to position [0, 0]
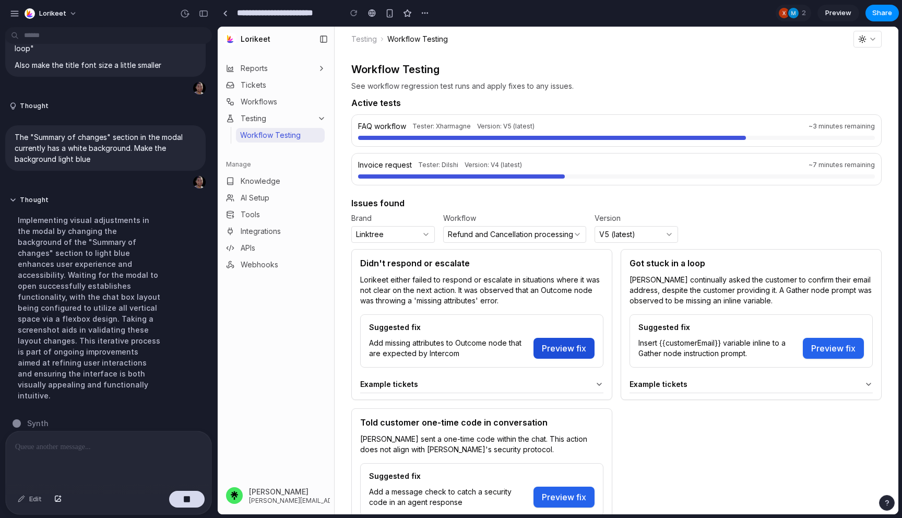
click at [580, 347] on button "Preview fix" at bounding box center [563, 348] width 61 height 21
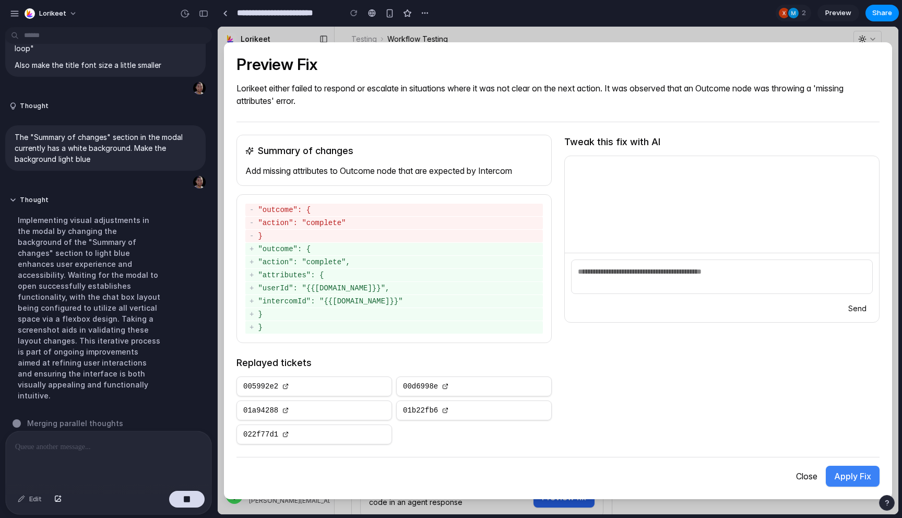
click at [113, 453] on div at bounding box center [109, 458] width 206 height 55
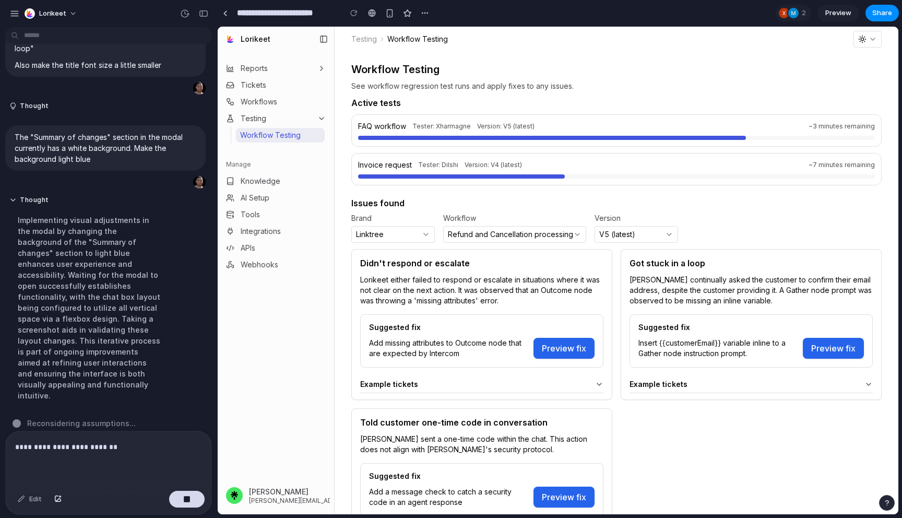
scroll to position [27, 0]
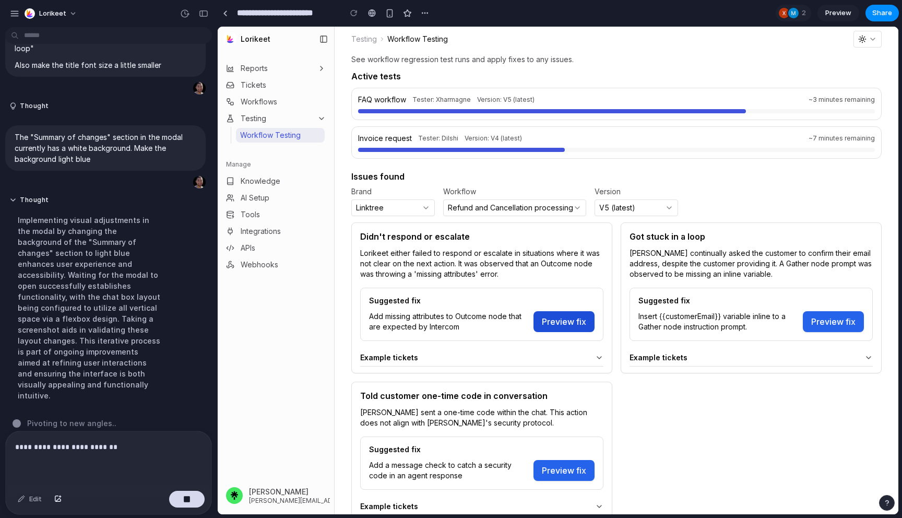
click at [563, 319] on button "Preview fix" at bounding box center [563, 321] width 61 height 21
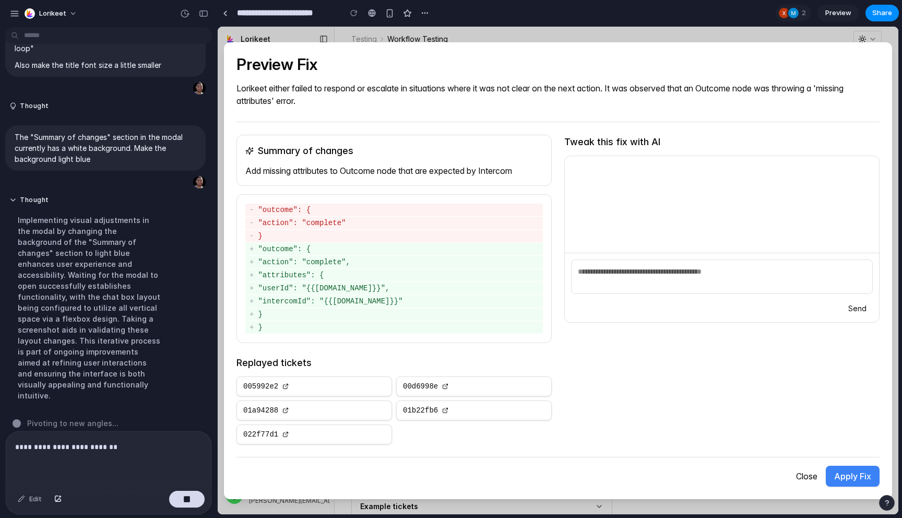
click at [139, 448] on p "**********" at bounding box center [108, 446] width 187 height 13
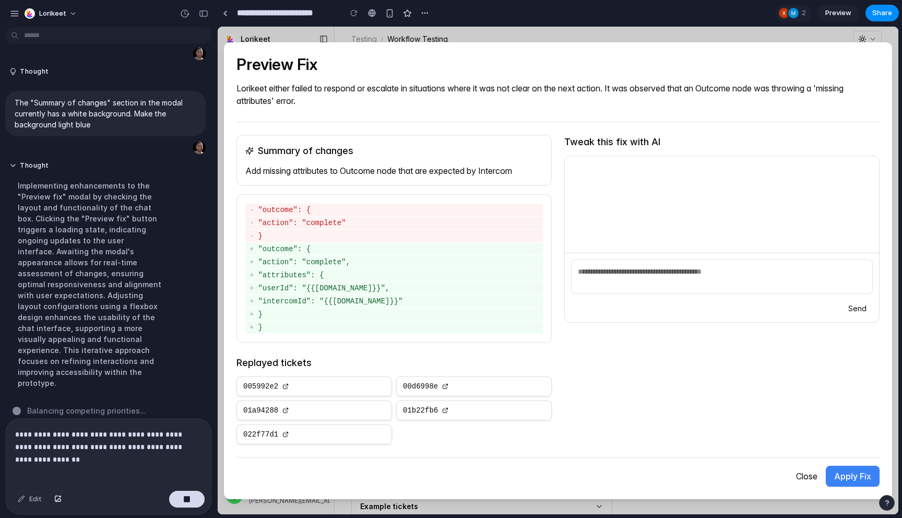
scroll to position [3162, 0]
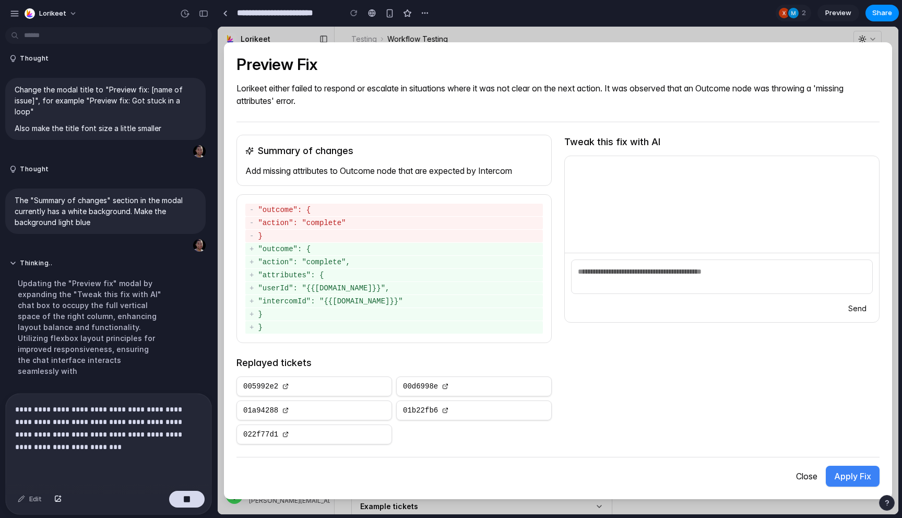
click at [314, 173] on p "Add missing attributes to Outcome node that are expected by Intercom" at bounding box center [393, 170] width 297 height 13
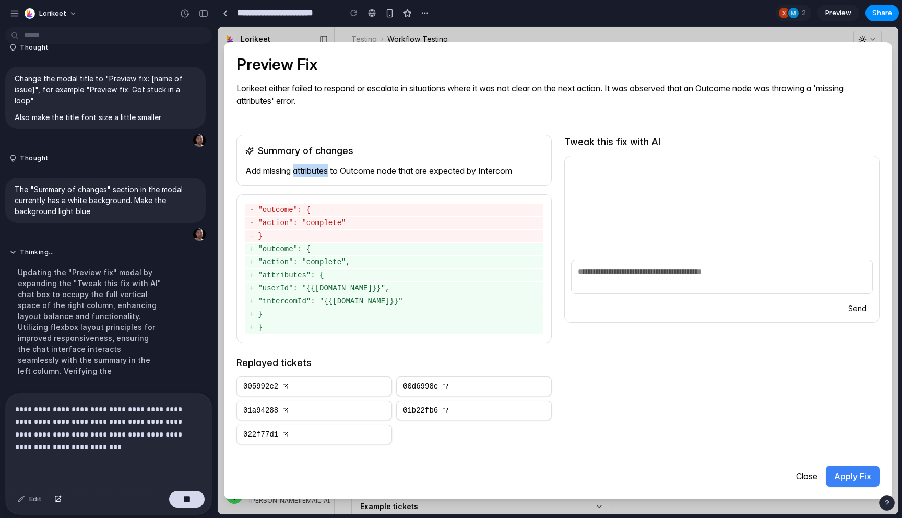
click at [314, 173] on p "Add missing attributes to Outcome node that are expected by Intercom" at bounding box center [393, 170] width 297 height 13
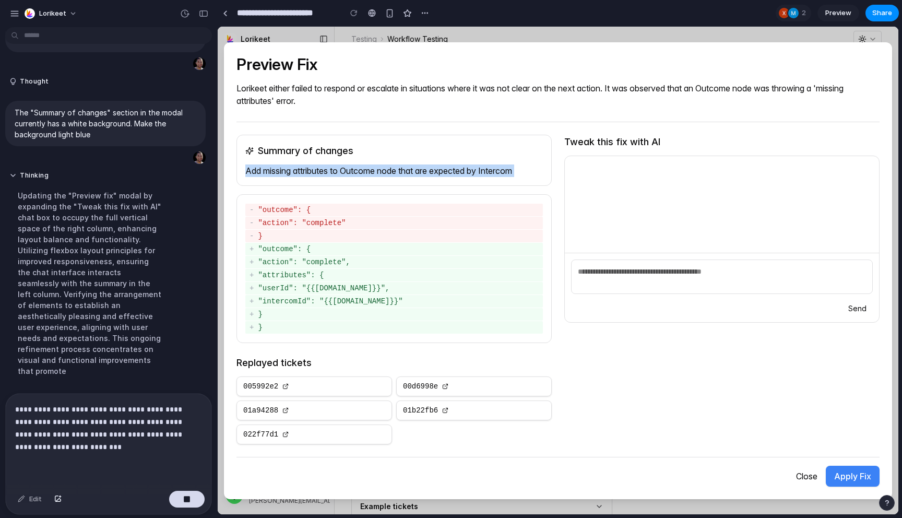
copy div "Add missing attributes to Outcome node that are expected by Intercom -"
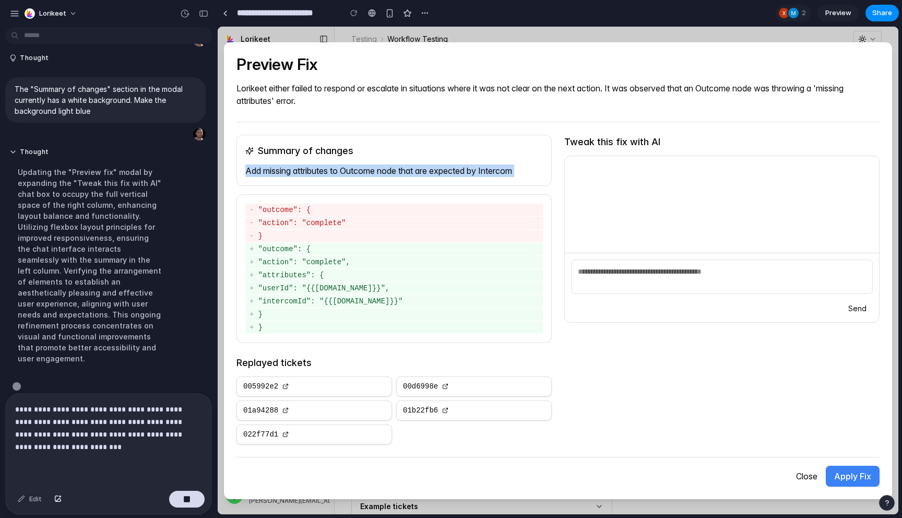
scroll to position [3176, 0]
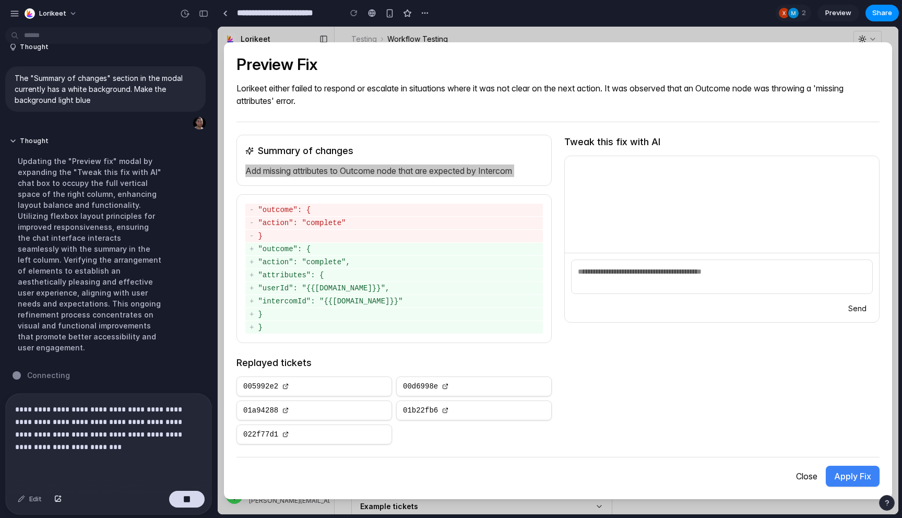
click at [27, 445] on p "**********" at bounding box center [108, 428] width 187 height 50
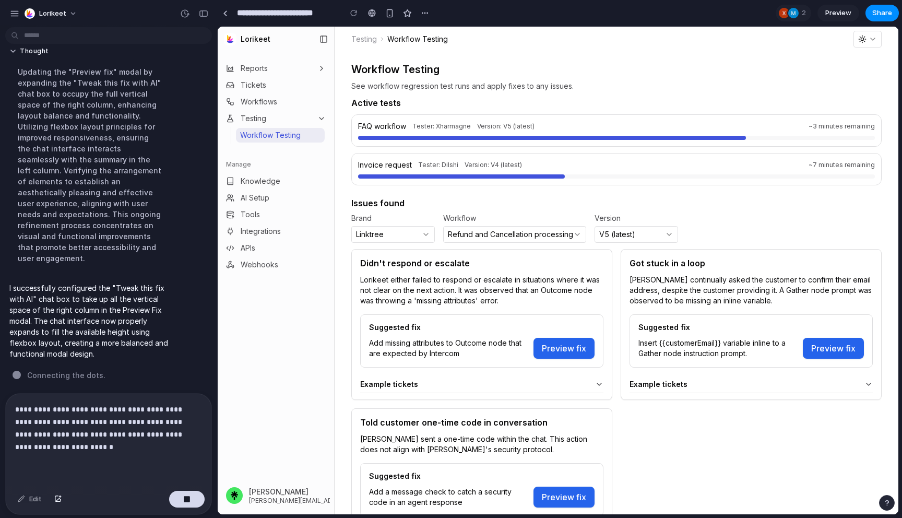
scroll to position [3111, 0]
click at [574, 343] on button "Preview fix" at bounding box center [563, 348] width 61 height 21
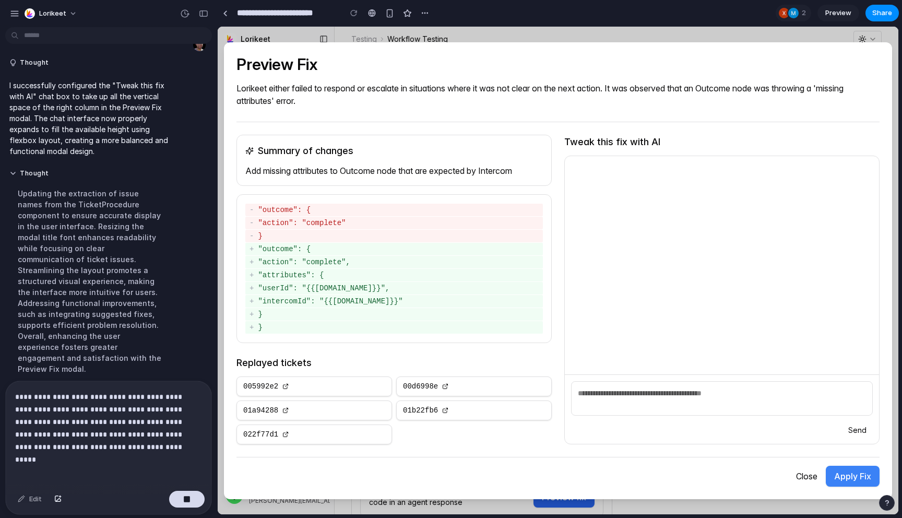
scroll to position [3123, 0]
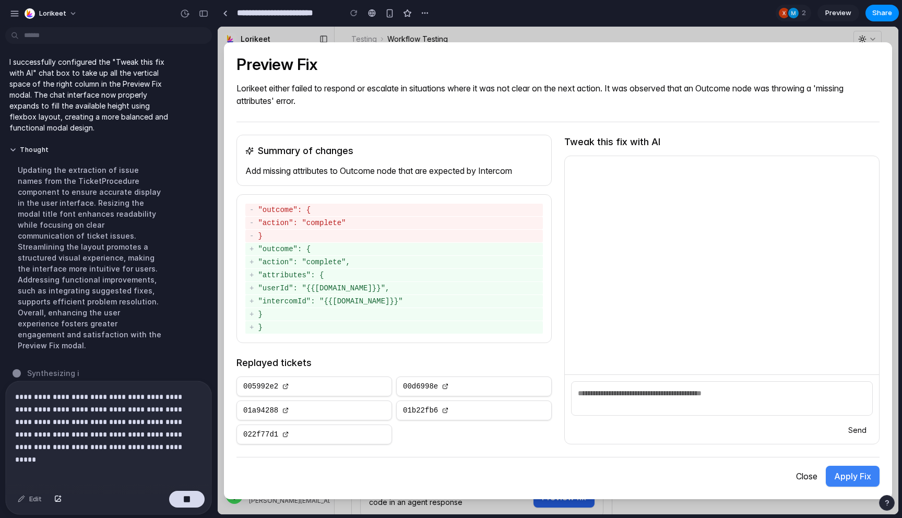
click at [117, 450] on p "**********" at bounding box center [108, 421] width 187 height 63
click at [129, 422] on p "**********" at bounding box center [108, 421] width 187 height 63
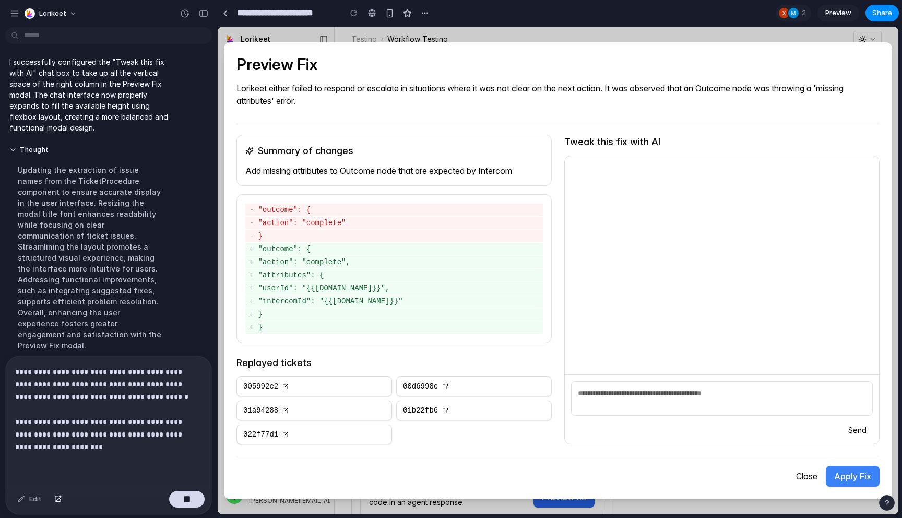
click at [116, 447] on p "**********" at bounding box center [108, 409] width 187 height 88
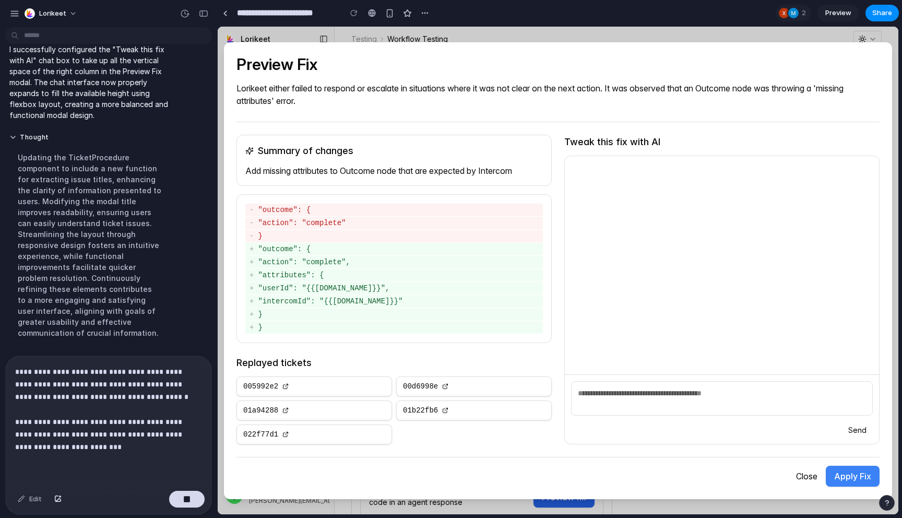
scroll to position [3159, 0]
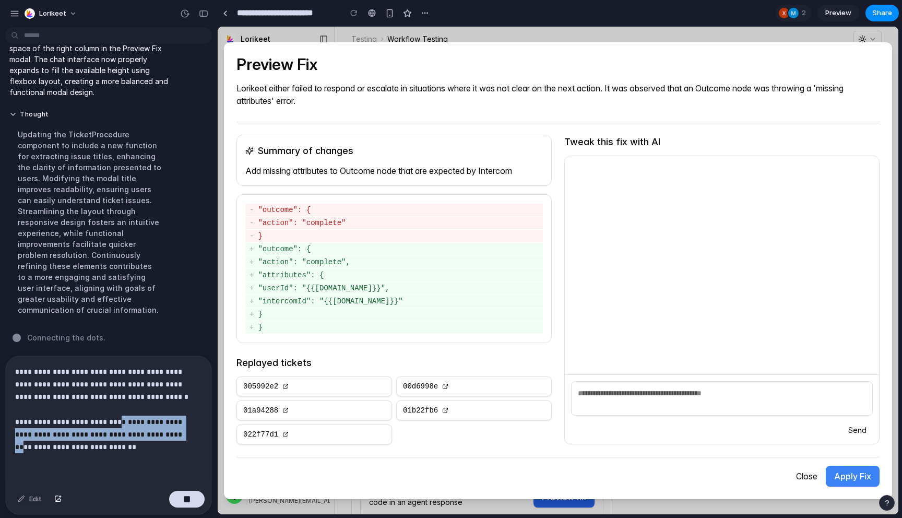
drag, startPoint x: 115, startPoint y: 422, endPoint x: 171, endPoint y: 435, distance: 57.3
click at [171, 435] on p "**********" at bounding box center [108, 409] width 187 height 88
copy p "**********"
click at [126, 448] on p "**********" at bounding box center [108, 409] width 187 height 88
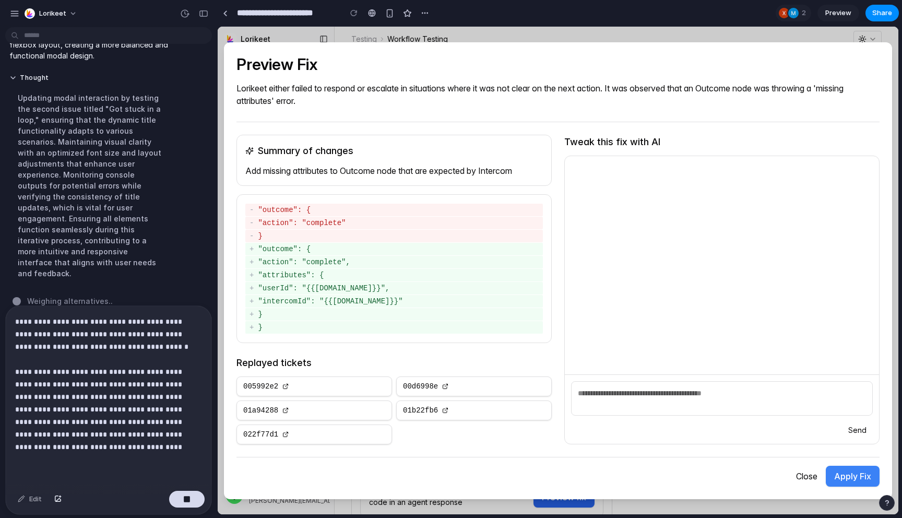
scroll to position [3198, 0]
click at [201, 422] on p "**********" at bounding box center [108, 384] width 187 height 138
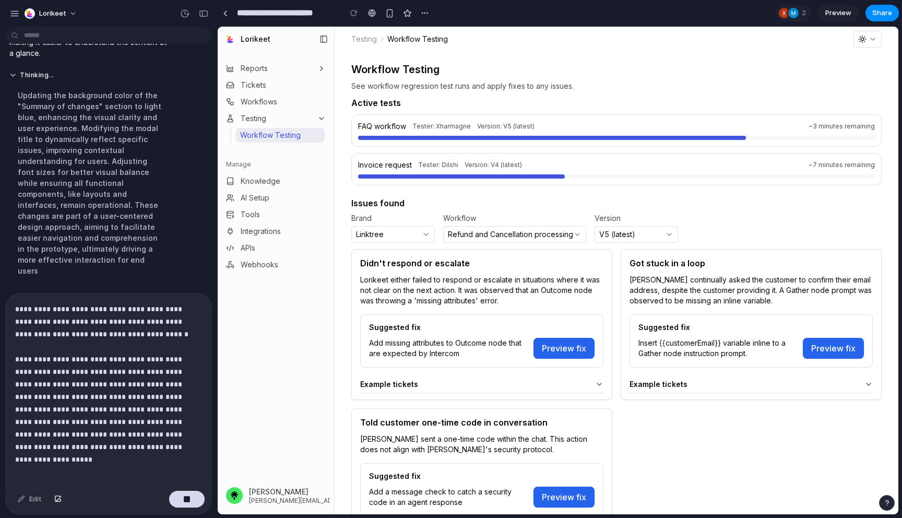
scroll to position [3155, 0]
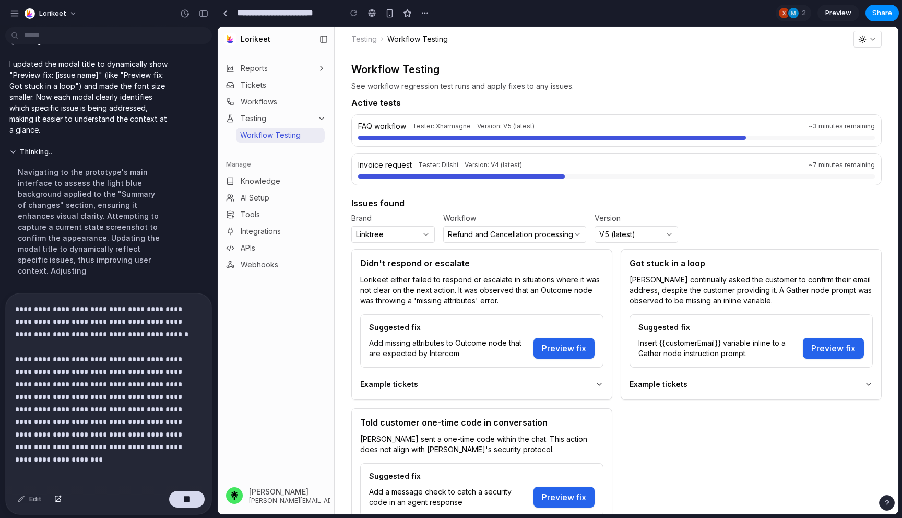
click at [185, 383] on p "**********" at bounding box center [108, 378] width 187 height 150
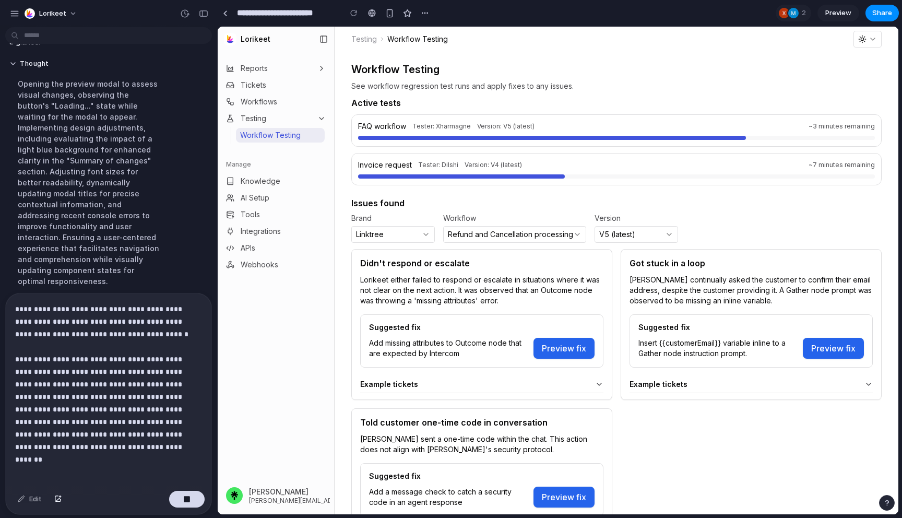
scroll to position [3176, 0]
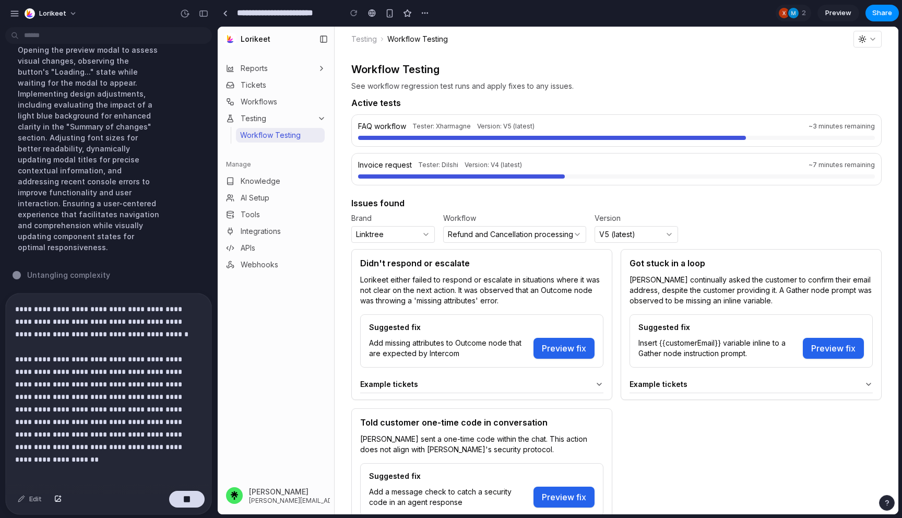
click at [53, 410] on p "**********" at bounding box center [108, 378] width 187 height 150
click at [185, 401] on p "**********" at bounding box center [108, 378] width 187 height 150
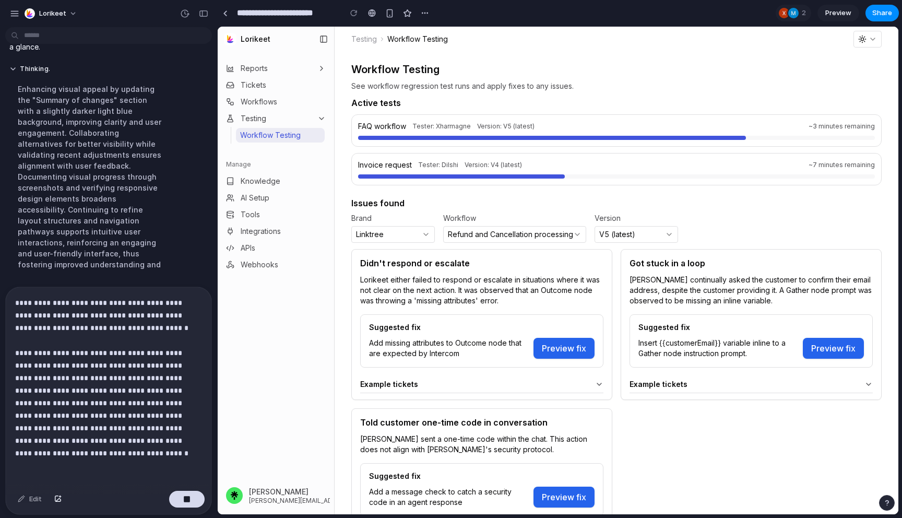
scroll to position [3172, 0]
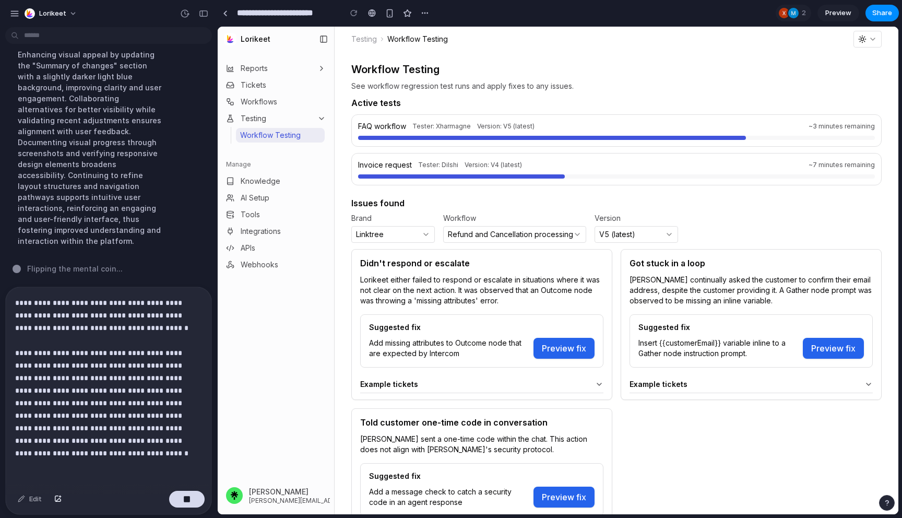
click at [135, 400] on p "**********" at bounding box center [108, 377] width 187 height 163
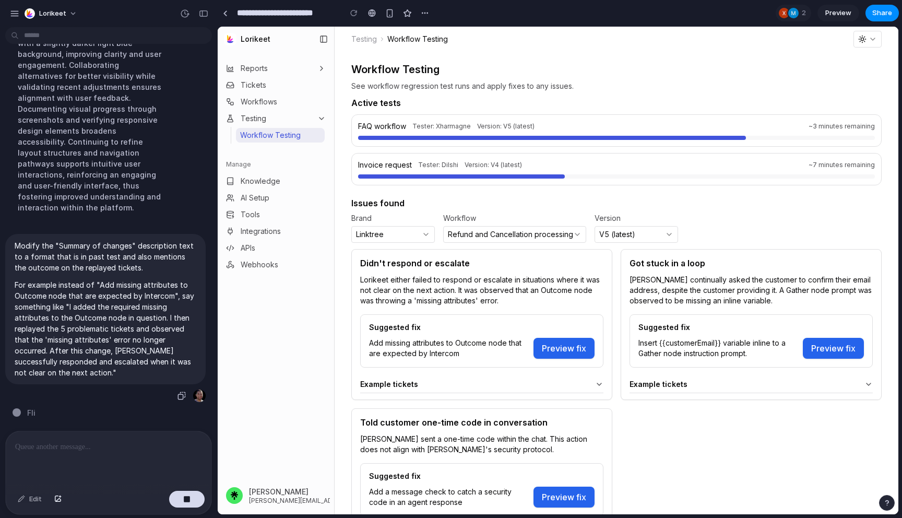
scroll to position [3184, 0]
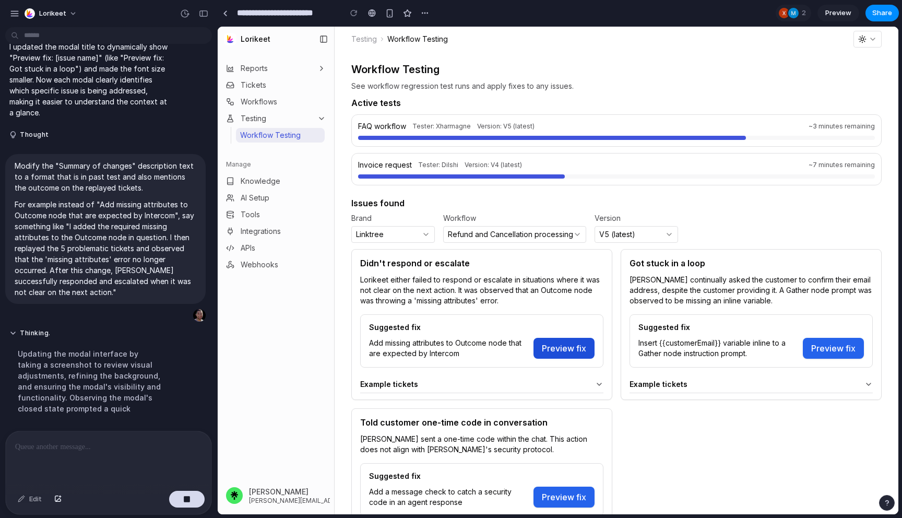
click at [561, 343] on button "Preview fix" at bounding box center [563, 348] width 61 height 21
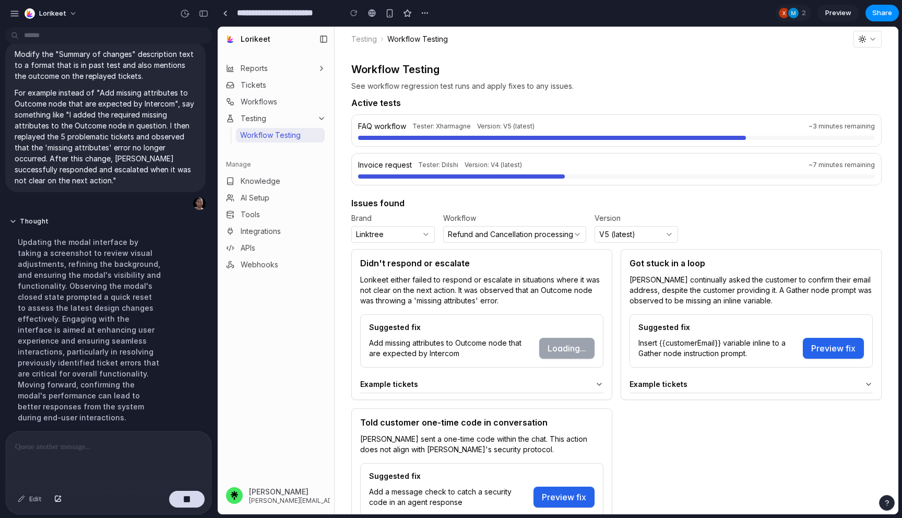
scroll to position [3194, 0]
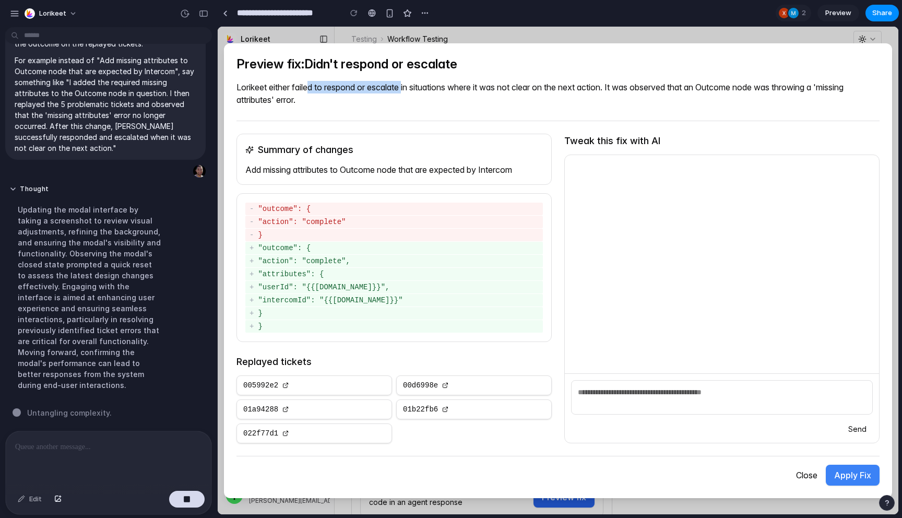
drag, startPoint x: 311, startPoint y: 86, endPoint x: 415, endPoint y: 87, distance: 104.4
click at [410, 86] on p "Lorikeet either failed to respond or escalate in situations where it was not cl…" at bounding box center [557, 93] width 643 height 25
click at [415, 87] on p "Lorikeet either failed to respond or escalate in situations where it was not cl…" at bounding box center [557, 93] width 643 height 25
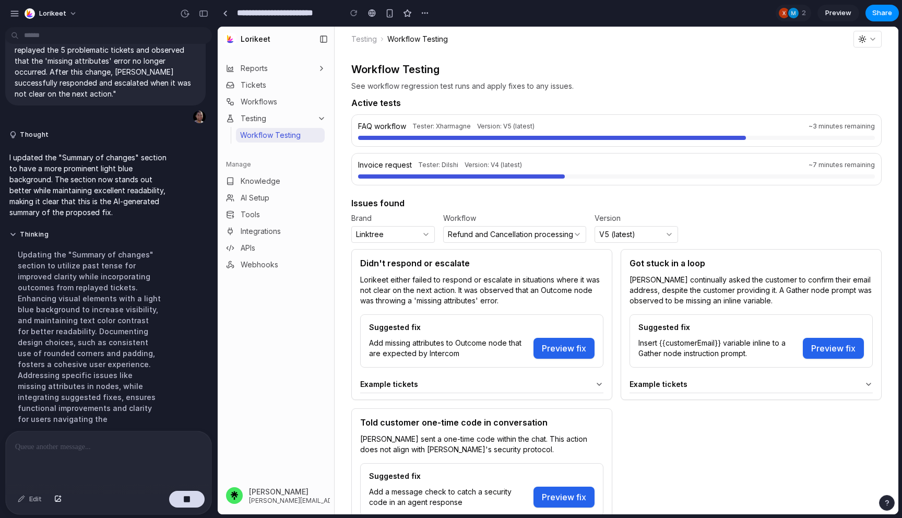
scroll to position [3006, 0]
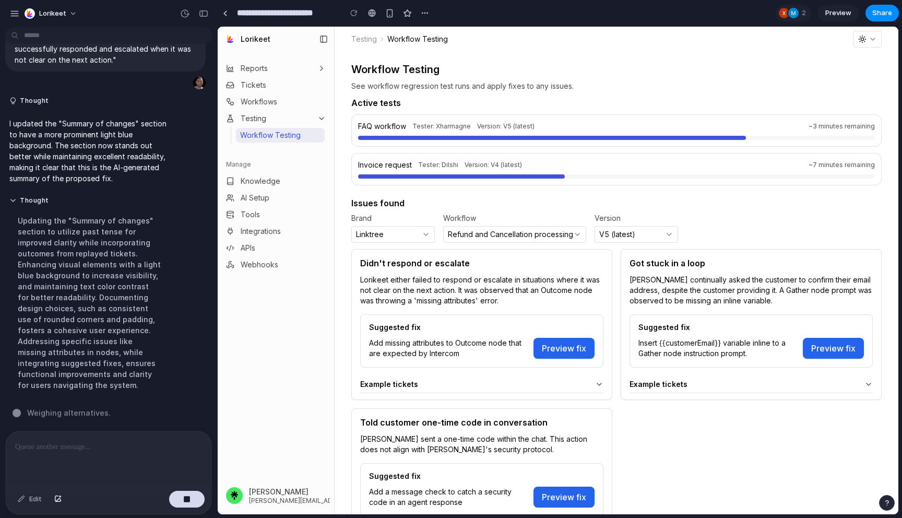
click at [528, 266] on h4 "Didn't respond or escalate" at bounding box center [481, 263] width 243 height 10
click at [555, 229] on button "Refund and Cancellation processing" at bounding box center [514, 234] width 143 height 17
click at [615, 233] on button "V5 (latest)" at bounding box center [635, 234] width 83 height 17
click at [651, 199] on h3 "Issues found" at bounding box center [616, 203] width 530 height 10
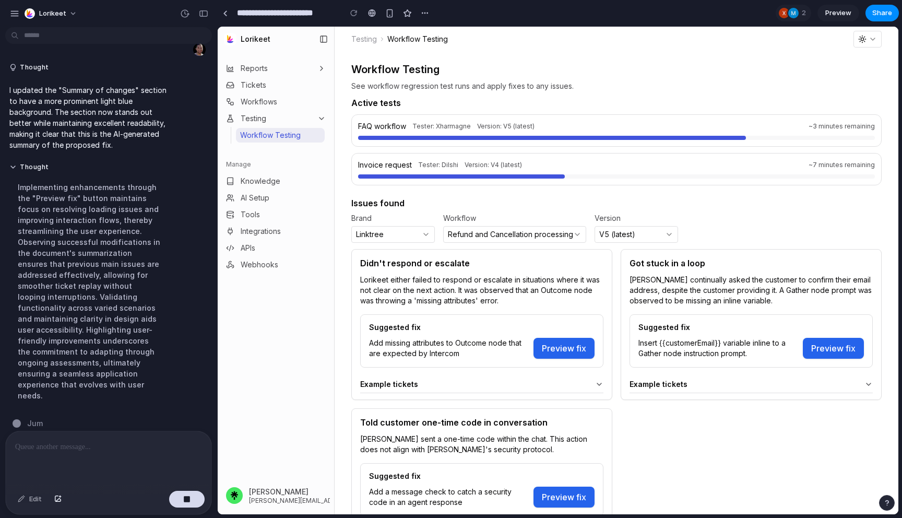
scroll to position [3050, 0]
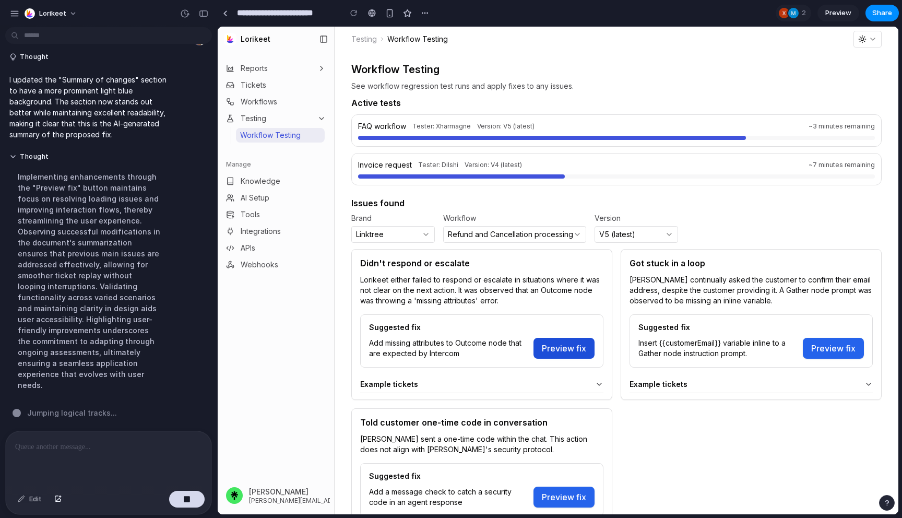
click at [556, 343] on button "Preview fix" at bounding box center [563, 348] width 61 height 21
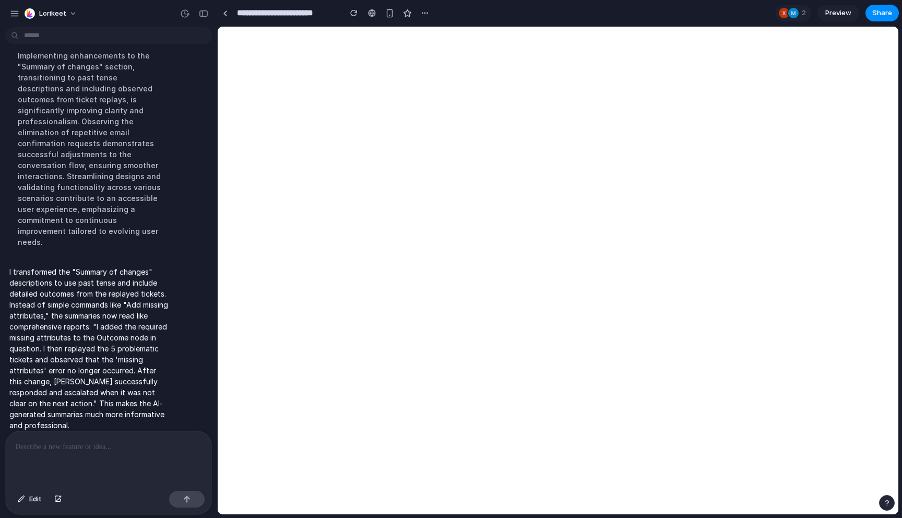
scroll to position [0, 0]
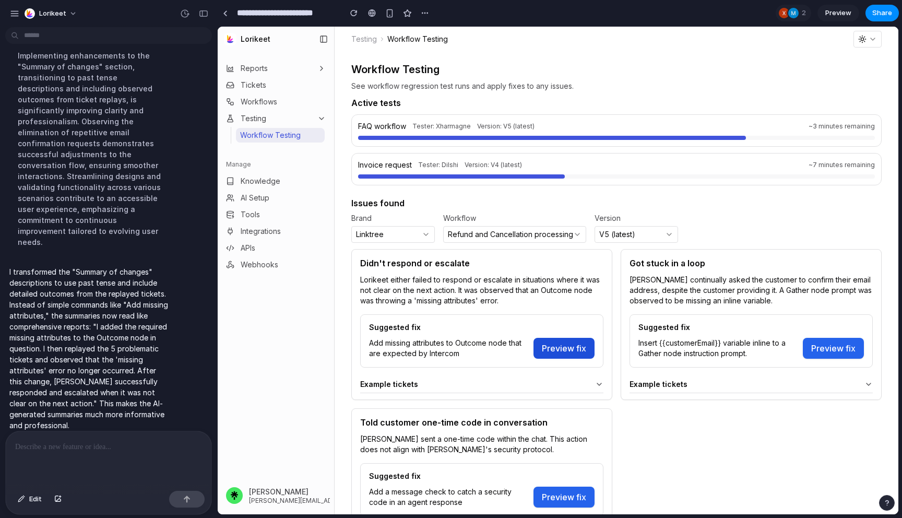
click at [566, 349] on button "Preview fix" at bounding box center [563, 348] width 61 height 21
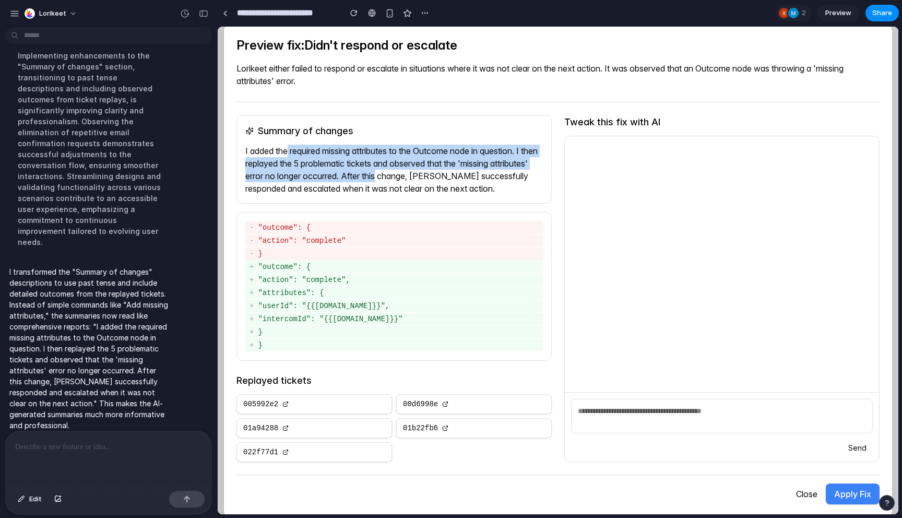
drag, startPoint x: 290, startPoint y: 150, endPoint x: 423, endPoint y: 174, distance: 135.2
click at [423, 174] on p "I added the required missing attributes to the Outcome node in question. I then…" at bounding box center [393, 170] width 297 height 50
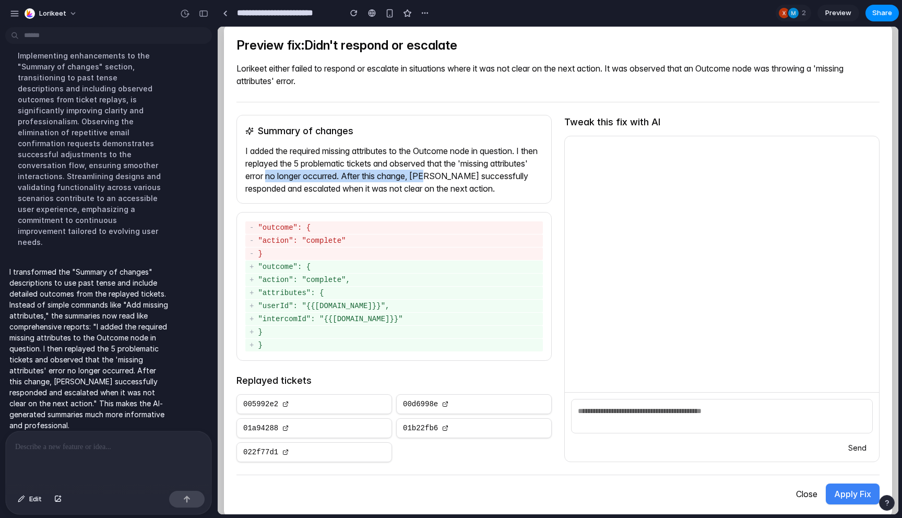
drag, startPoint x: 309, startPoint y: 178, endPoint x: 474, endPoint y: 176, distance: 164.9
click at [472, 177] on p "I added the required missing attributes to the Outcome node in question. I then…" at bounding box center [393, 170] width 297 height 50
click at [474, 176] on p "I added the required missing attributes to the Outcome node in question. I then…" at bounding box center [393, 170] width 297 height 50
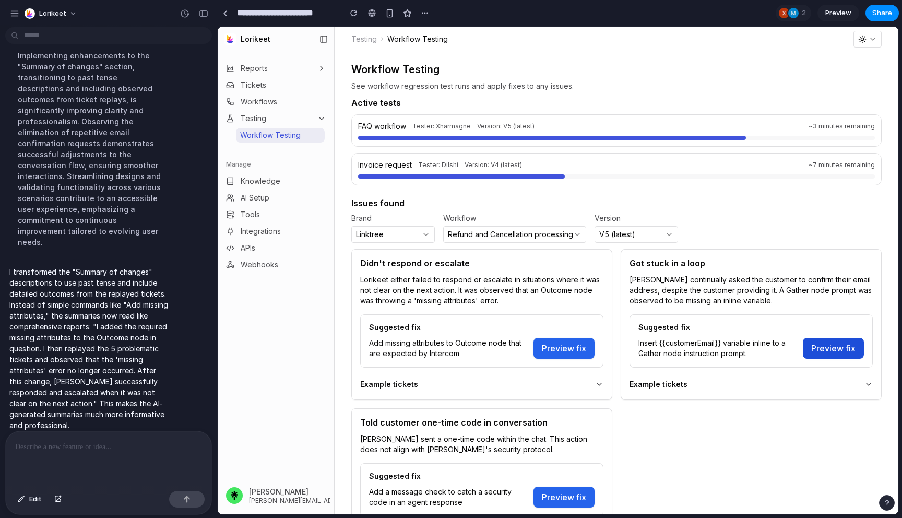
click at [830, 348] on button "Preview fix" at bounding box center [833, 348] width 61 height 21
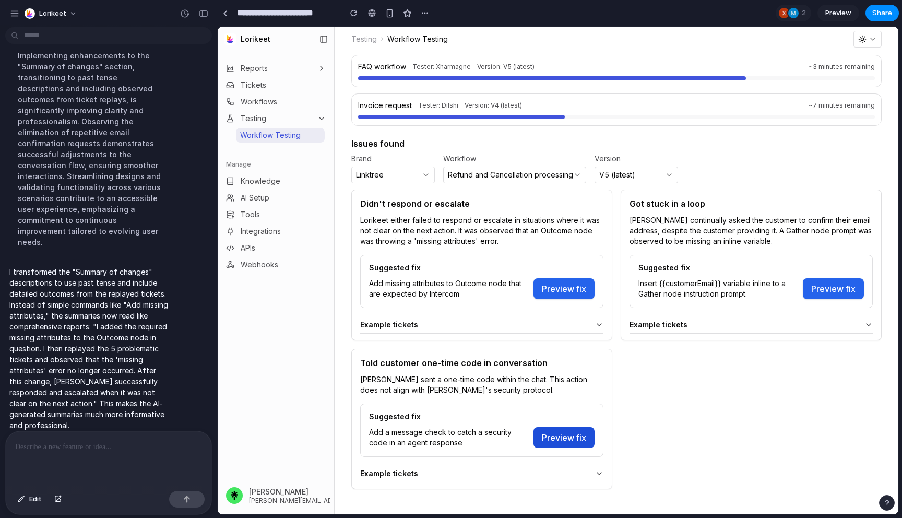
click at [568, 431] on button "Preview fix" at bounding box center [563, 437] width 61 height 21
click at [820, 282] on button "Preview fix" at bounding box center [833, 288] width 61 height 21
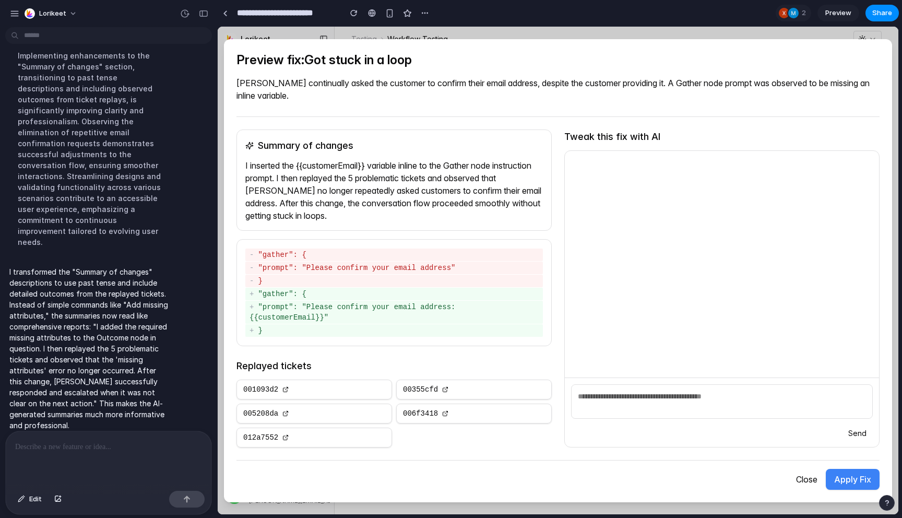
click at [121, 436] on div at bounding box center [109, 458] width 206 height 55
drag, startPoint x: 308, startPoint y: 58, endPoint x: 412, endPoint y: 63, distance: 104.0
click at [412, 63] on h2 "Preview fix: Got stuck in a loop" at bounding box center [557, 60] width 643 height 17
copy h2 "Got stuck in a loop"
click at [119, 441] on p "**********" at bounding box center [108, 446] width 187 height 13
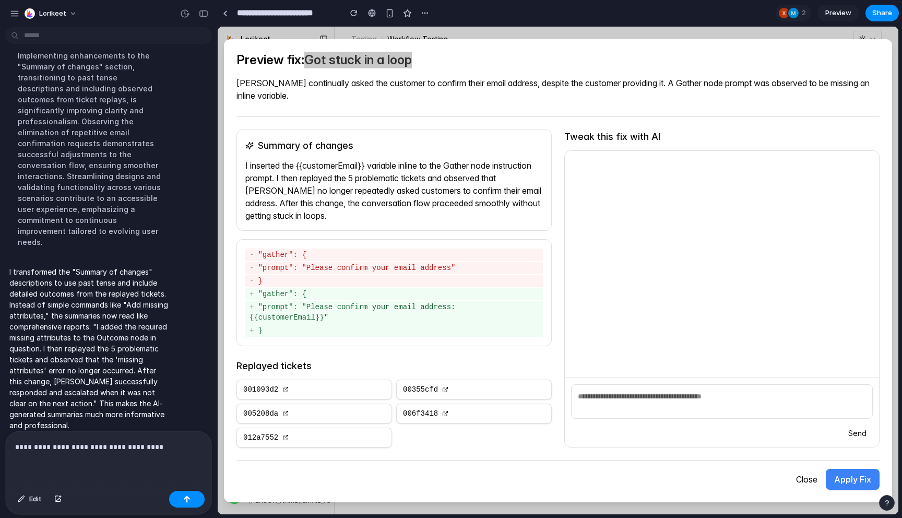
click at [83, 450] on p "**********" at bounding box center [108, 446] width 187 height 13
click at [44, 447] on p "**********" at bounding box center [108, 446] width 187 height 13
click at [174, 440] on p "**********" at bounding box center [108, 446] width 187 height 13
click at [161, 448] on p "**********" at bounding box center [108, 446] width 187 height 13
drag, startPoint x: 310, startPoint y: 306, endPoint x: 322, endPoint y: 314, distance: 14.8
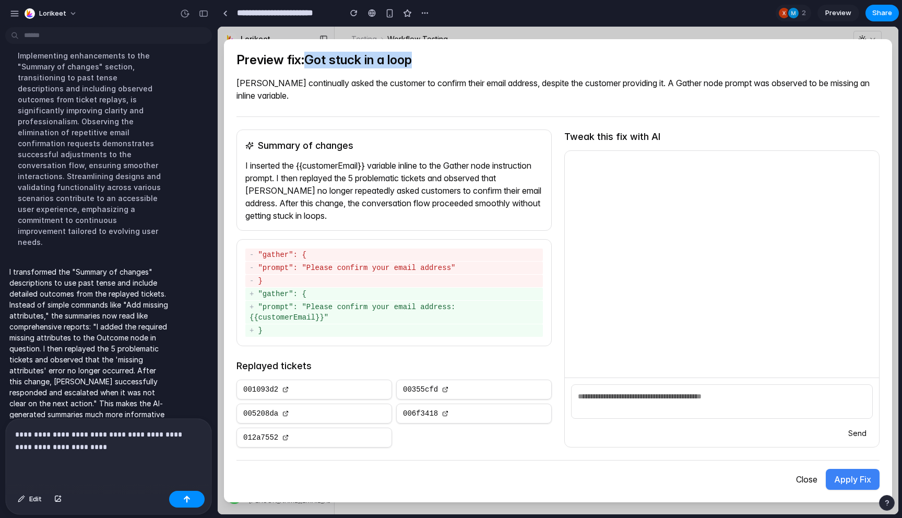
click at [322, 314] on div "+ "prompt": "Please confirm your email address: {{customerEmail}}"" at bounding box center [393, 312] width 297 height 23
click at [353, 319] on div "+ "prompt": "Please confirm your email address: {{customerEmail}}"" at bounding box center [393, 312] width 297 height 23
drag, startPoint x: 310, startPoint y: 305, endPoint x: 324, endPoint y: 316, distance: 17.8
click at [324, 316] on div "+ "prompt": "Please confirm your email address: {{customerEmail}}"" at bounding box center [393, 312] width 297 height 23
copy div "Please confirm your email address: {{customerEmail}}"
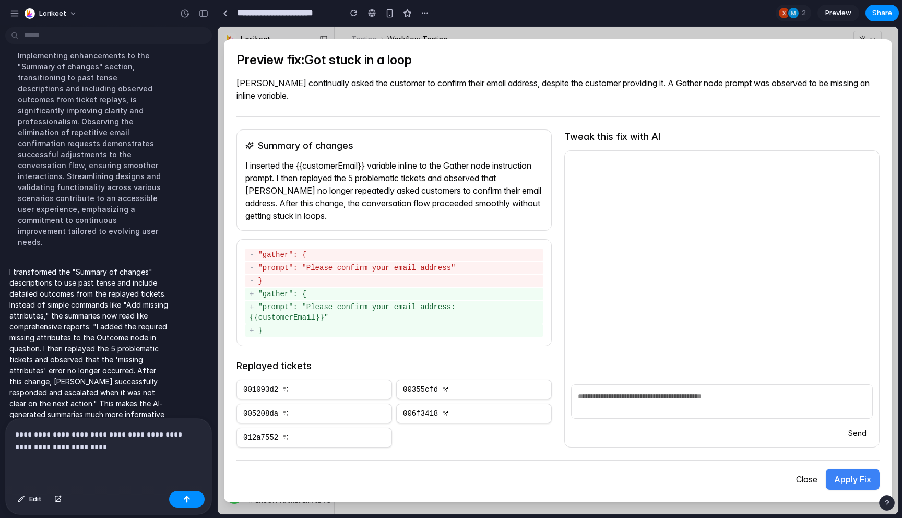
click at [70, 449] on p "**********" at bounding box center [108, 440] width 187 height 25
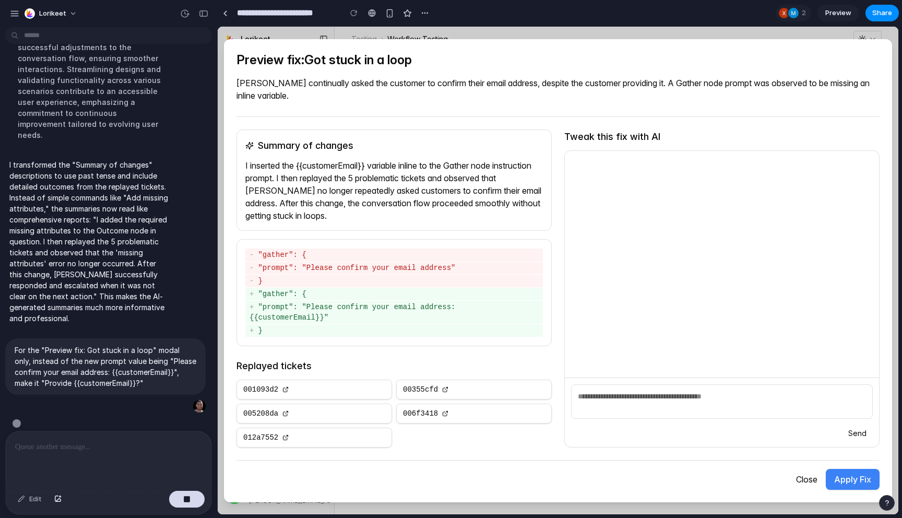
scroll to position [3145, 0]
drag, startPoint x: 831, startPoint y: 476, endPoint x: 863, endPoint y: 476, distance: 31.8
click at [863, 476] on button "Apply Fix" at bounding box center [853, 479] width 54 height 21
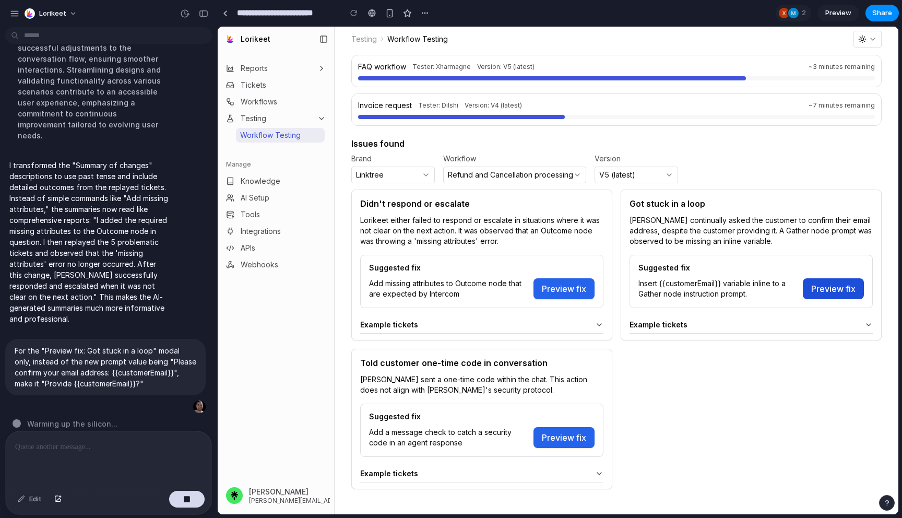
click at [836, 289] on button "Preview fix" at bounding box center [833, 288] width 61 height 21
click at [59, 461] on div at bounding box center [109, 458] width 206 height 55
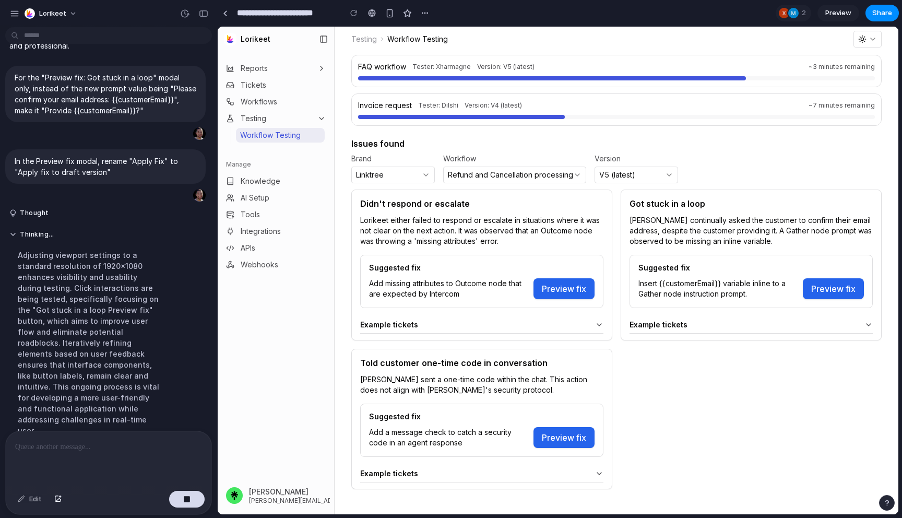
scroll to position [2916, 0]
